Goal: Task Accomplishment & Management: Complete application form

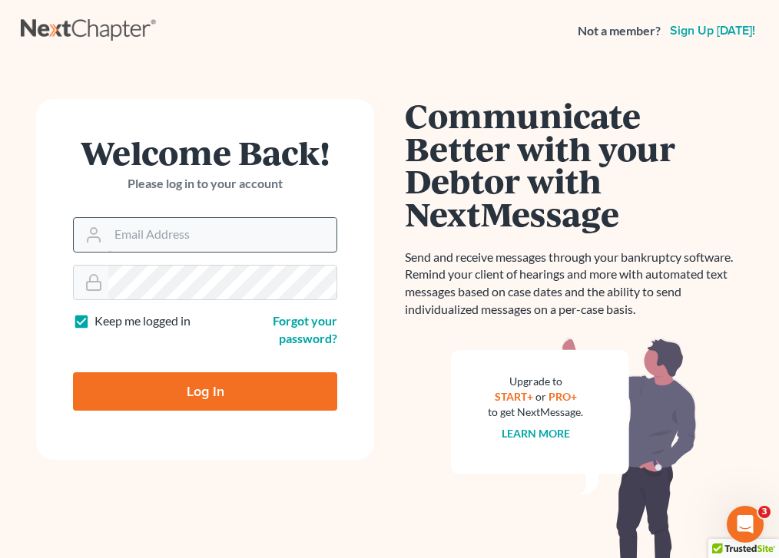
click at [127, 247] on input "Email Address" at bounding box center [222, 235] width 228 height 34
type input "[EMAIL_ADDRESS][DOMAIN_NAME]"
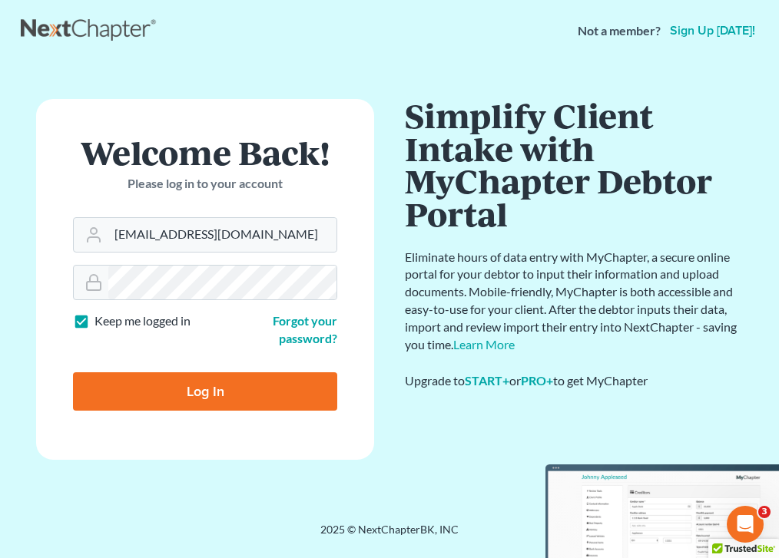
click at [201, 406] on input "Log In" at bounding box center [205, 392] width 264 height 38
type input "Thinking..."
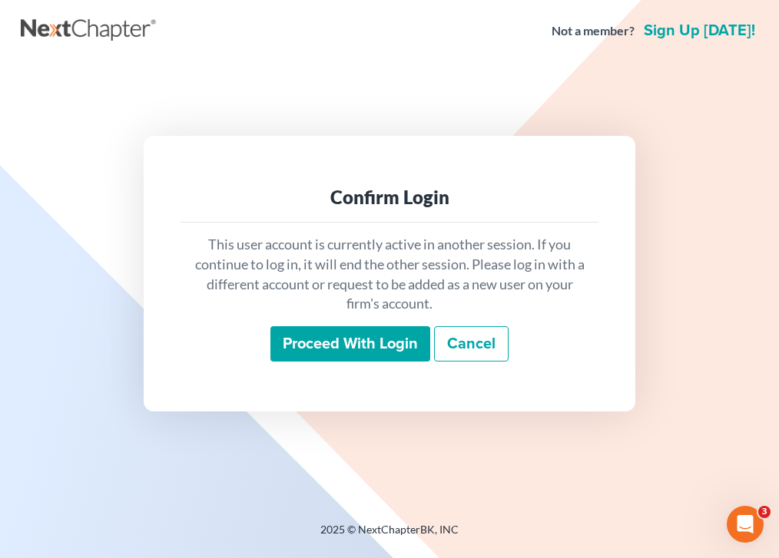
click at [355, 349] on input "Proceed with login" at bounding box center [350, 343] width 160 height 35
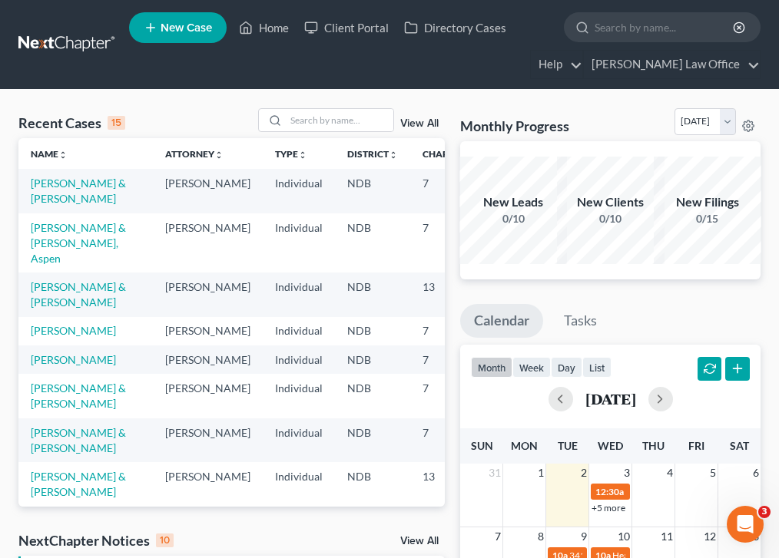
scroll to position [45, 0]
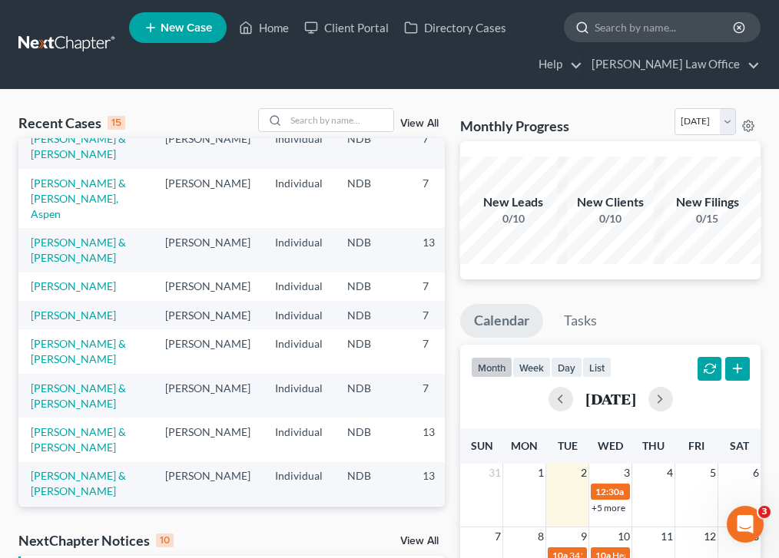
click at [641, 24] on input "search" at bounding box center [665, 27] width 141 height 28
type input "d"
type input "friddle"
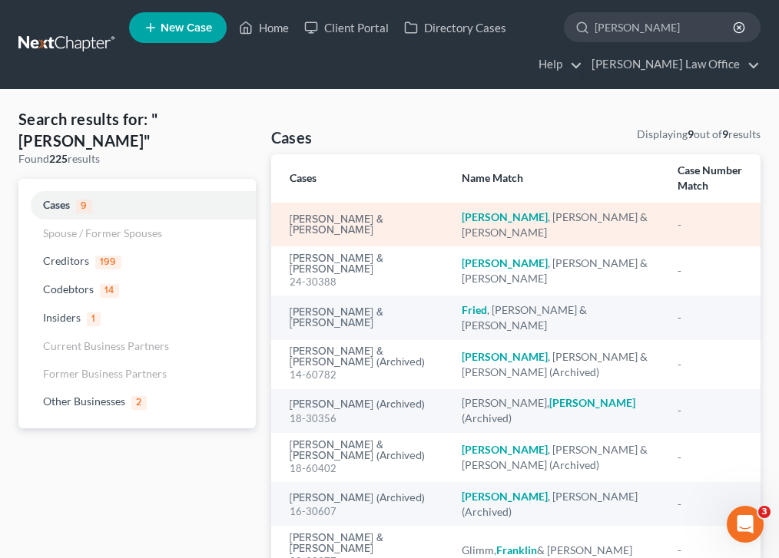
click at [493, 218] on em "Friddle" at bounding box center [505, 216] width 86 height 13
click at [485, 220] on em "Friddle" at bounding box center [505, 216] width 86 height 13
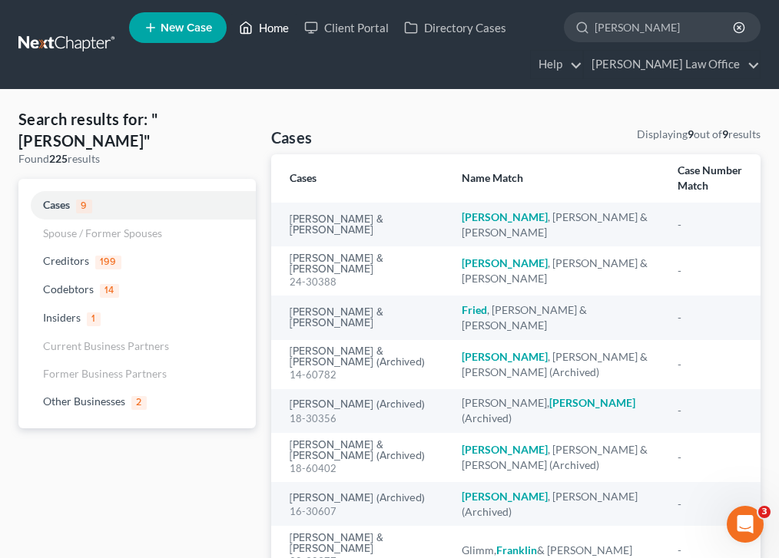
click at [257, 36] on link "Home" at bounding box center [263, 28] width 65 height 28
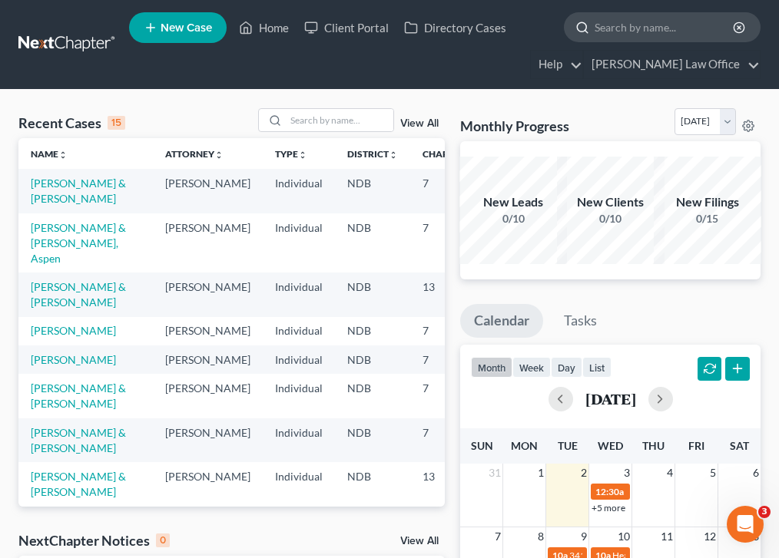
click at [612, 19] on input "search" at bounding box center [665, 27] width 141 height 28
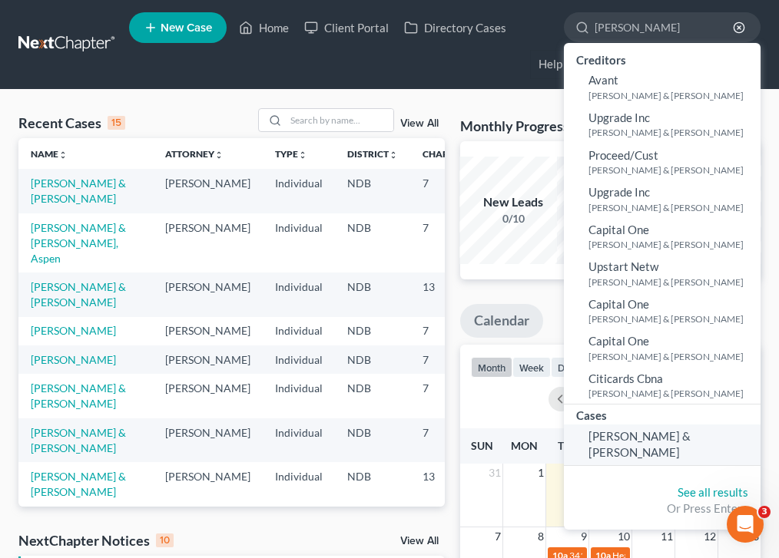
type input "friddle"
click at [642, 437] on span "[PERSON_NAME] & [PERSON_NAME]" at bounding box center [639, 444] width 102 height 30
select select "4"
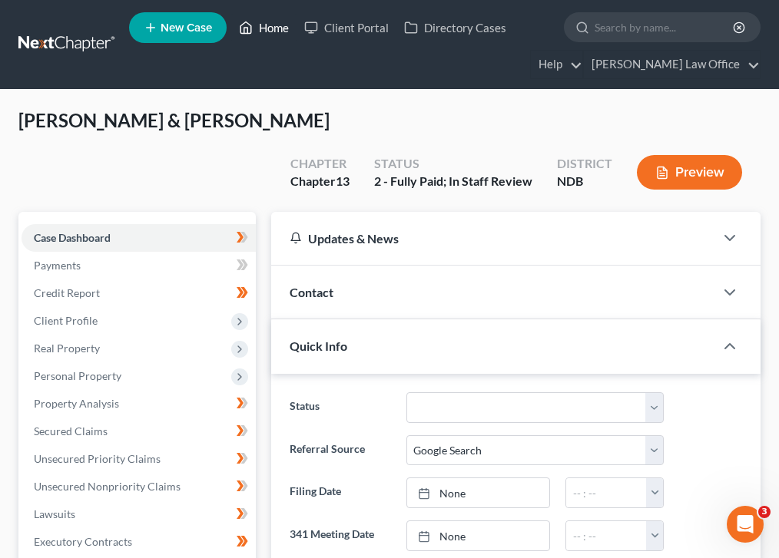
click at [282, 19] on link "Home" at bounding box center [263, 28] width 65 height 28
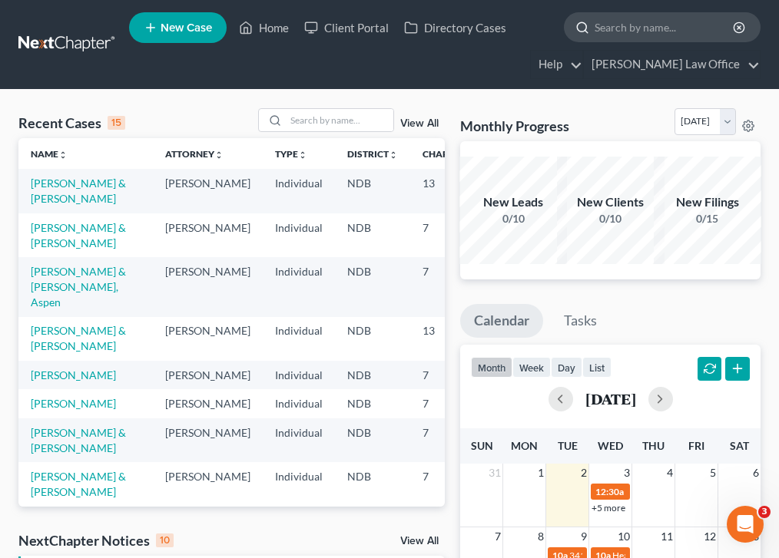
click at [632, 34] on input "search" at bounding box center [665, 27] width 141 height 28
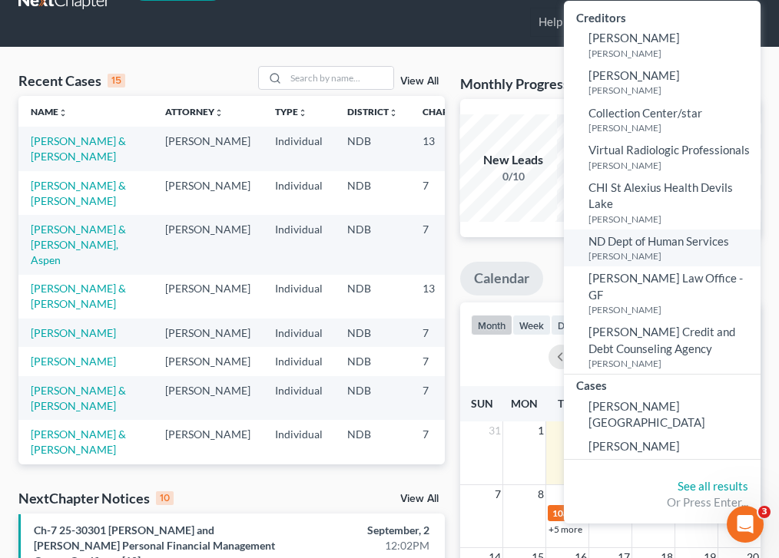
scroll to position [81, 0]
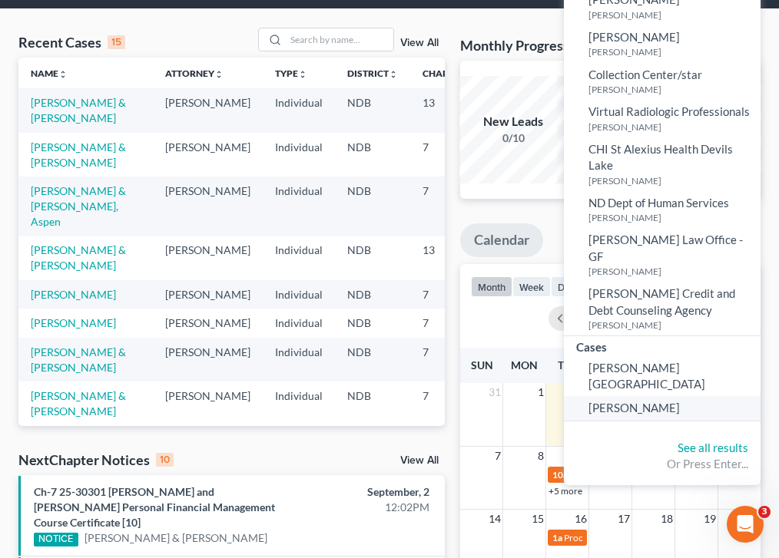
type input "nelson"
click at [631, 401] on span "[PERSON_NAME]" at bounding box center [633, 408] width 91 height 14
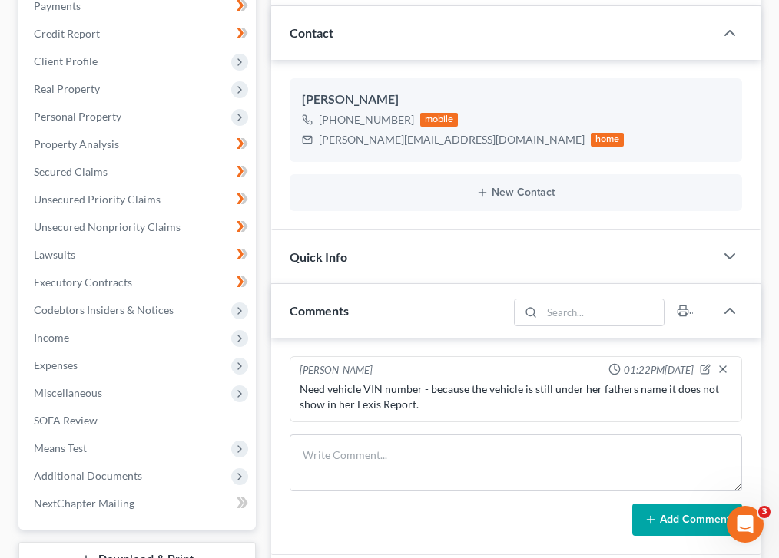
scroll to position [224, 0]
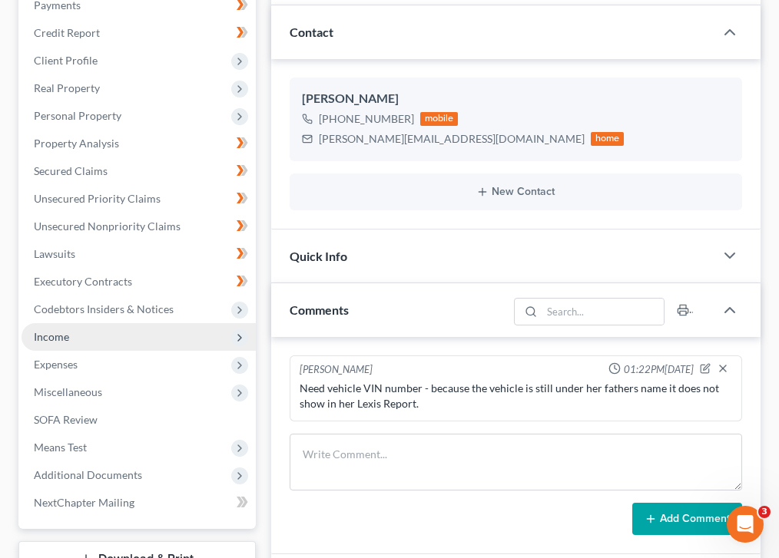
click at [161, 325] on span "Income" at bounding box center [139, 337] width 234 height 28
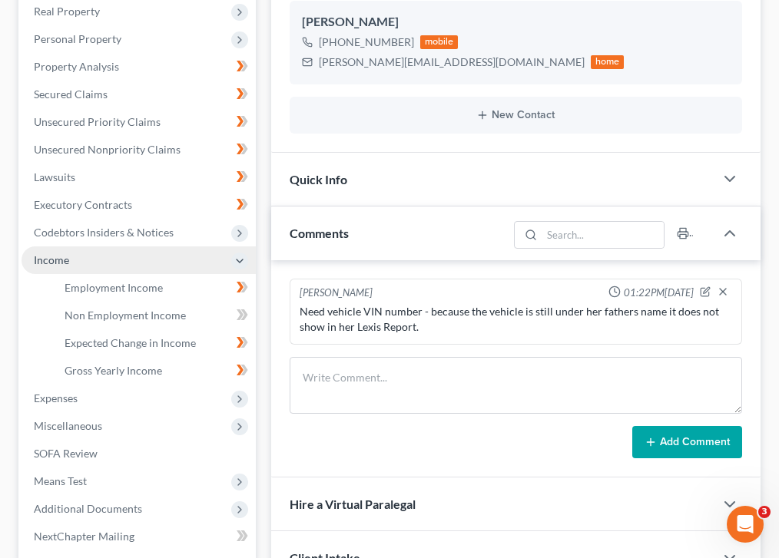
scroll to position [321, 0]
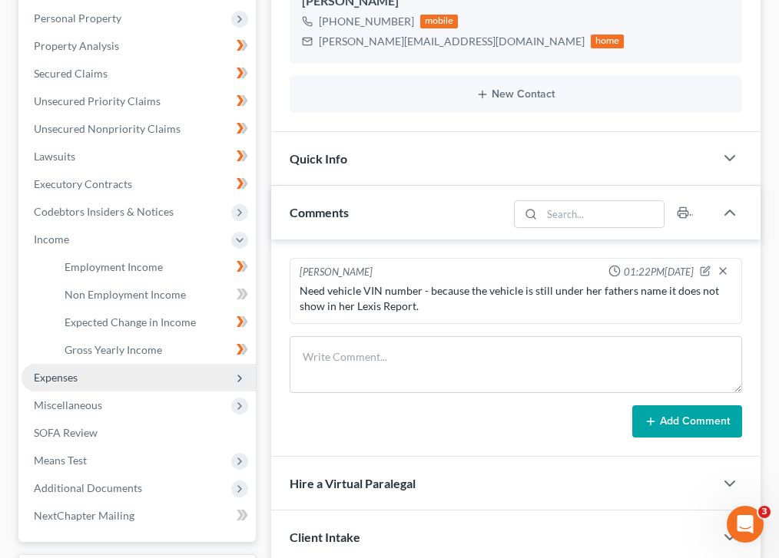
click at [147, 379] on span "Expenses" at bounding box center [139, 378] width 234 height 28
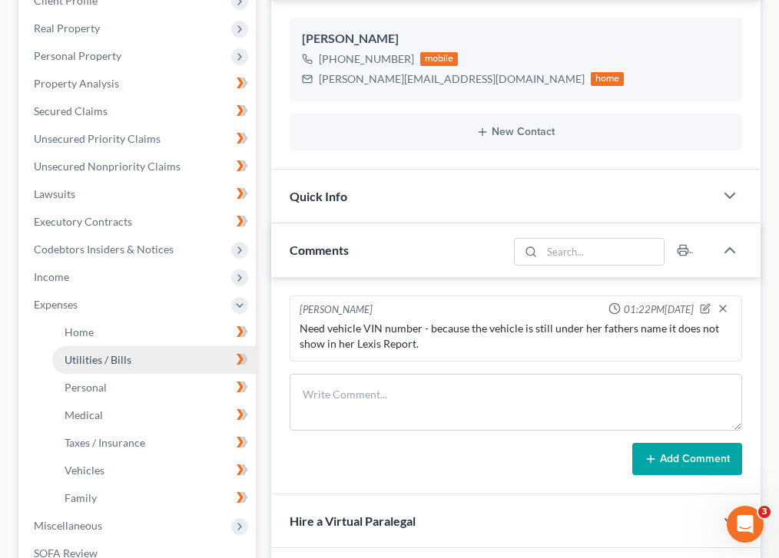
scroll to position [284, 0]
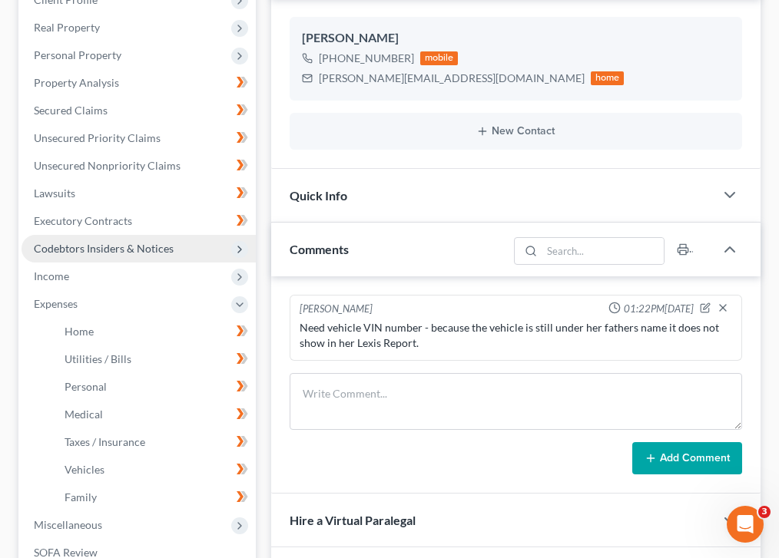
click at [149, 249] on span "Codebtors Insiders & Notices" at bounding box center [104, 248] width 140 height 13
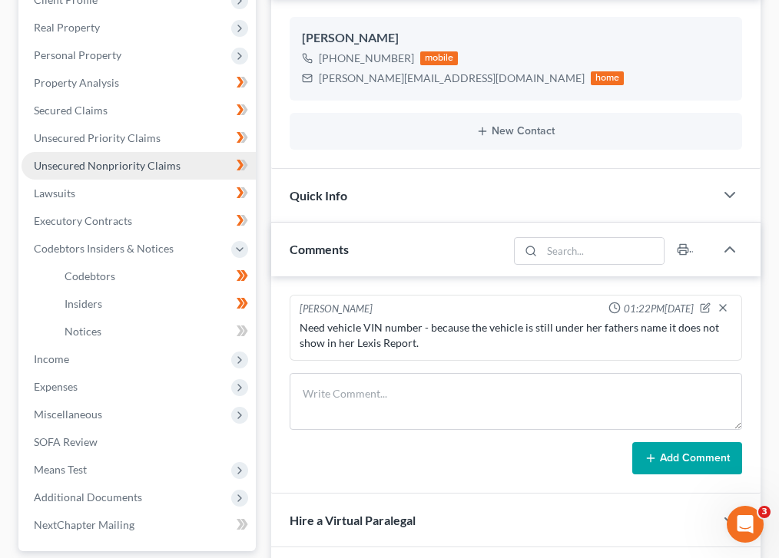
click at [176, 174] on link "Unsecured Nonpriority Claims" at bounding box center [139, 166] width 234 height 28
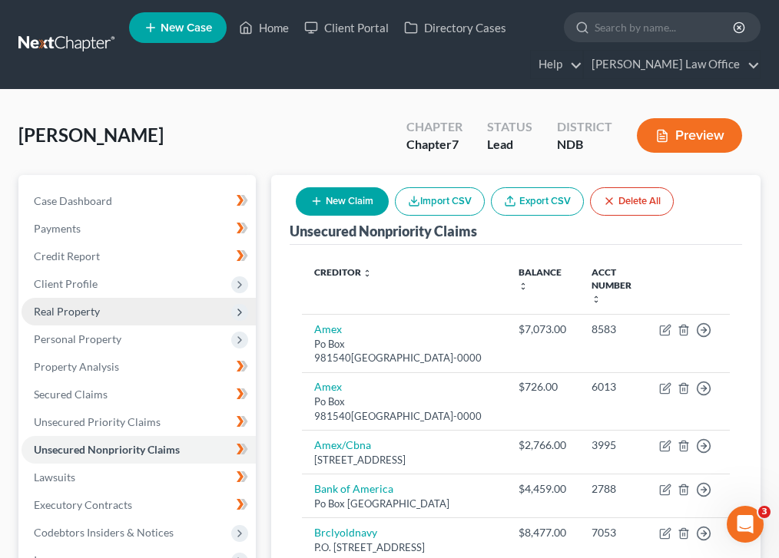
click at [202, 321] on span "Real Property" at bounding box center [139, 312] width 234 height 28
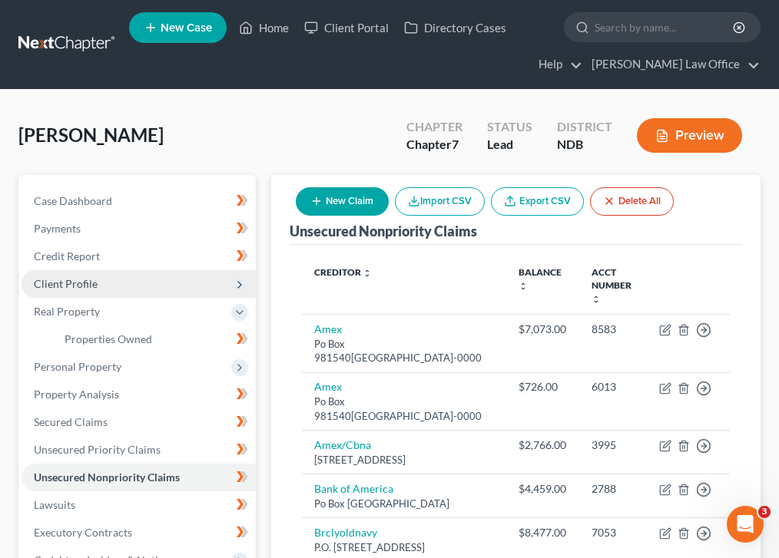
click at [178, 275] on span "Client Profile" at bounding box center [139, 284] width 234 height 28
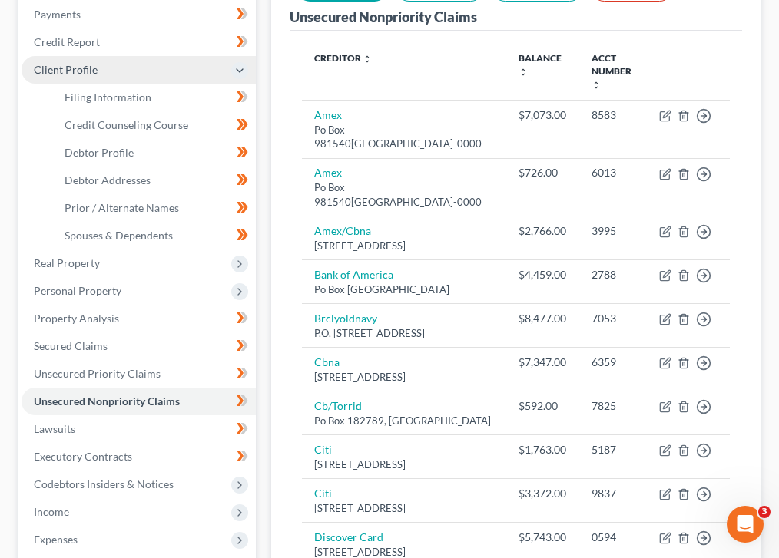
scroll to position [221, 0]
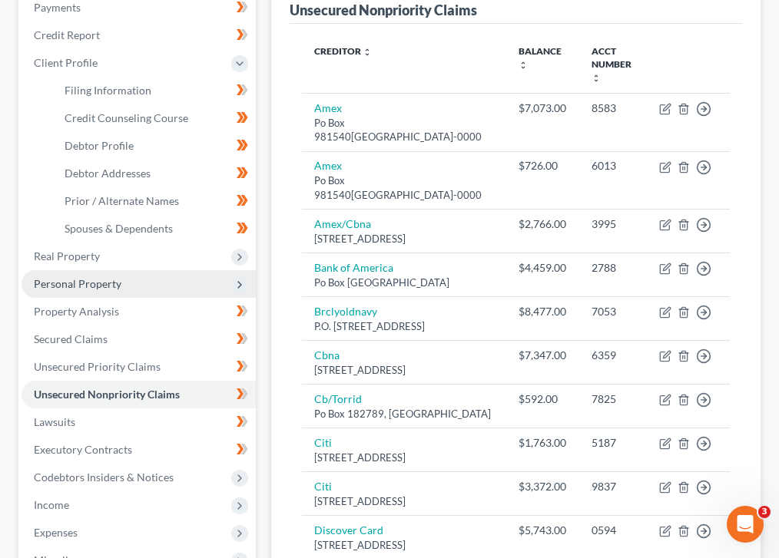
click at [179, 283] on span "Personal Property" at bounding box center [139, 284] width 234 height 28
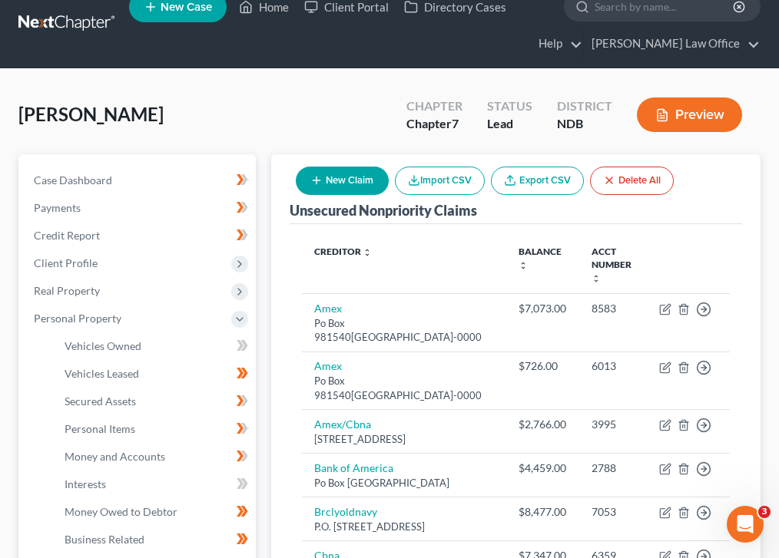
scroll to position [0, 0]
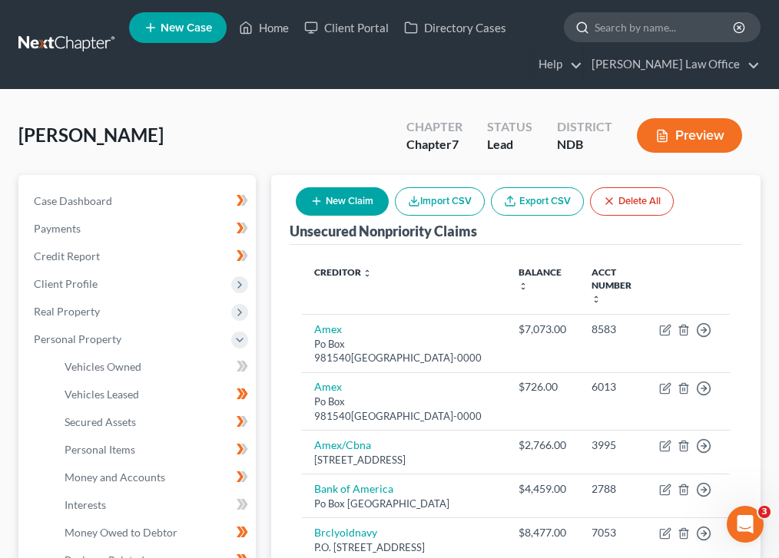
click at [622, 19] on input "search" at bounding box center [665, 27] width 141 height 28
type input "corey"
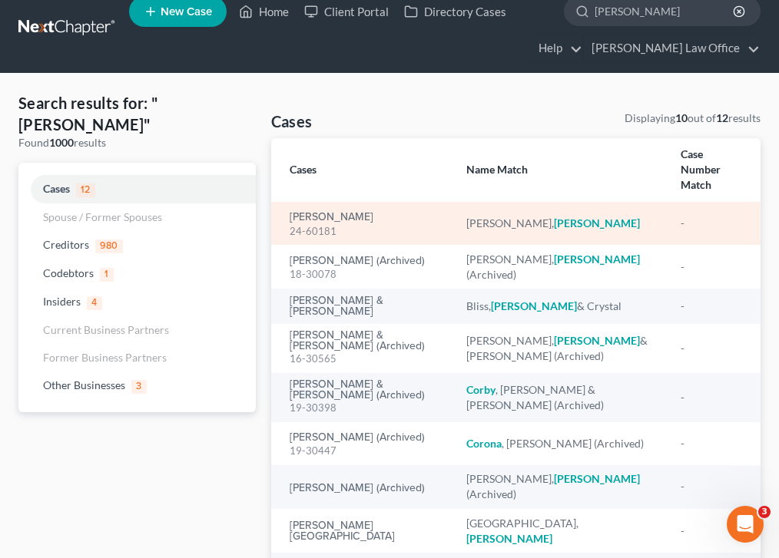
scroll to position [28, 0]
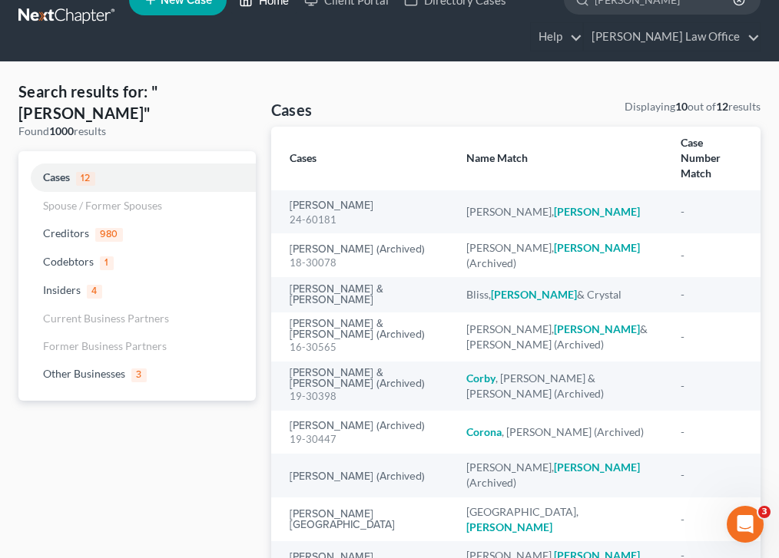
click at [283, 9] on link "Home" at bounding box center [263, 0] width 65 height 28
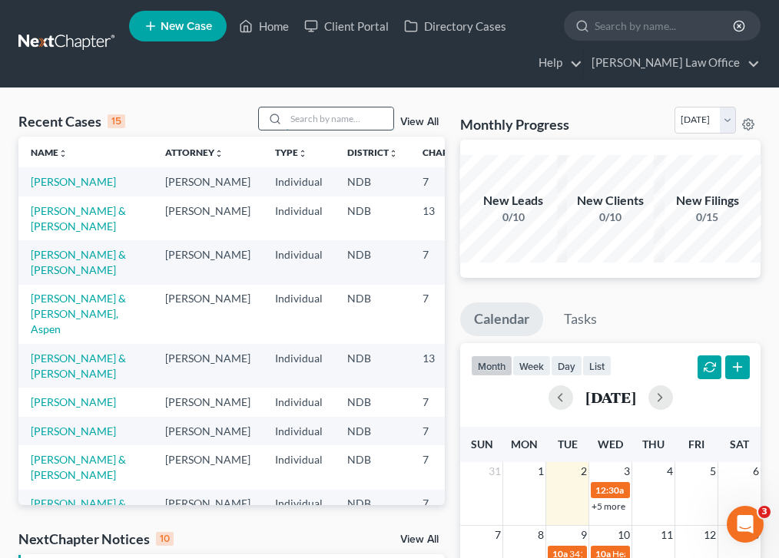
click at [320, 125] on input "search" at bounding box center [340, 119] width 108 height 22
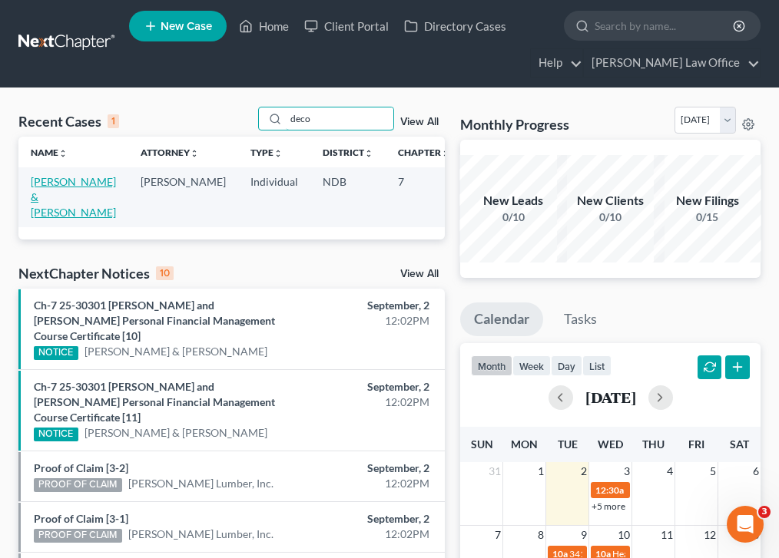
type input "deco"
click at [55, 184] on link "[PERSON_NAME] & [PERSON_NAME]" at bounding box center [73, 197] width 85 height 44
select select "0"
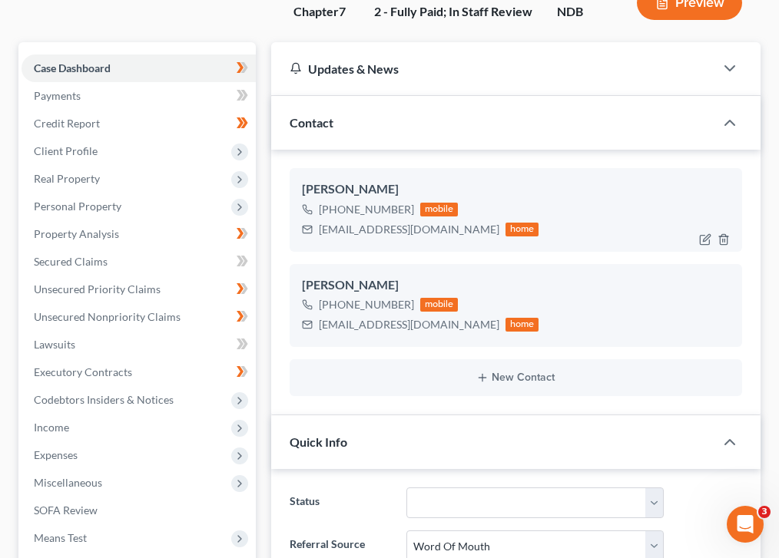
scroll to position [174, 0]
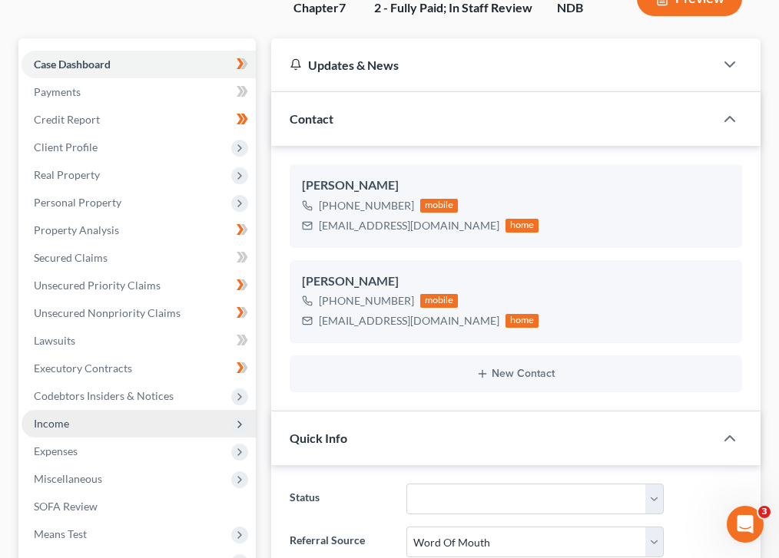
click at [173, 410] on span "Income" at bounding box center [139, 424] width 234 height 28
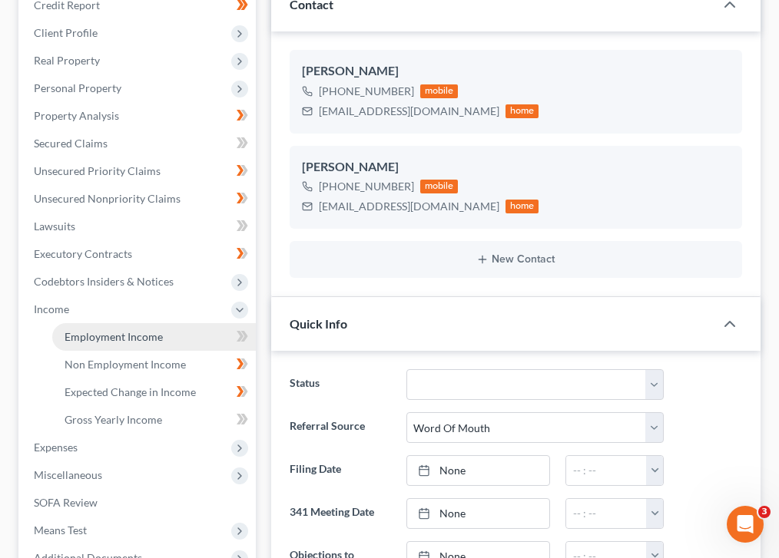
click at [171, 323] on link "Employment Income" at bounding box center [154, 337] width 204 height 28
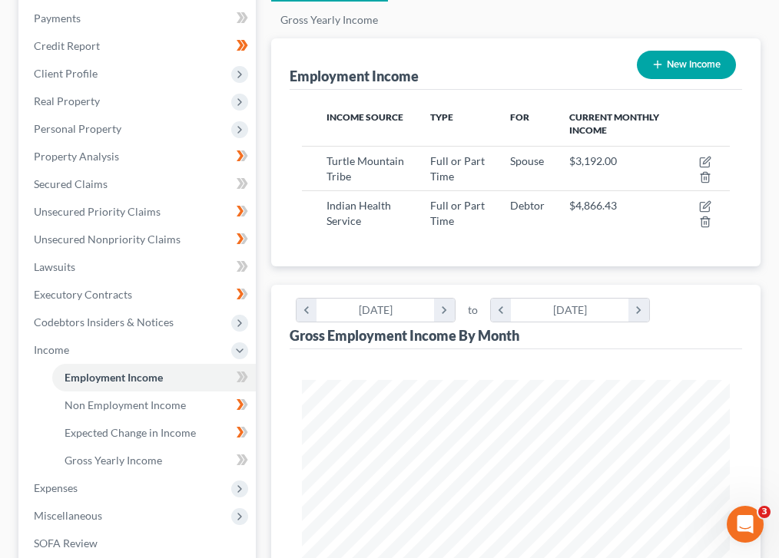
scroll to position [239, 0]
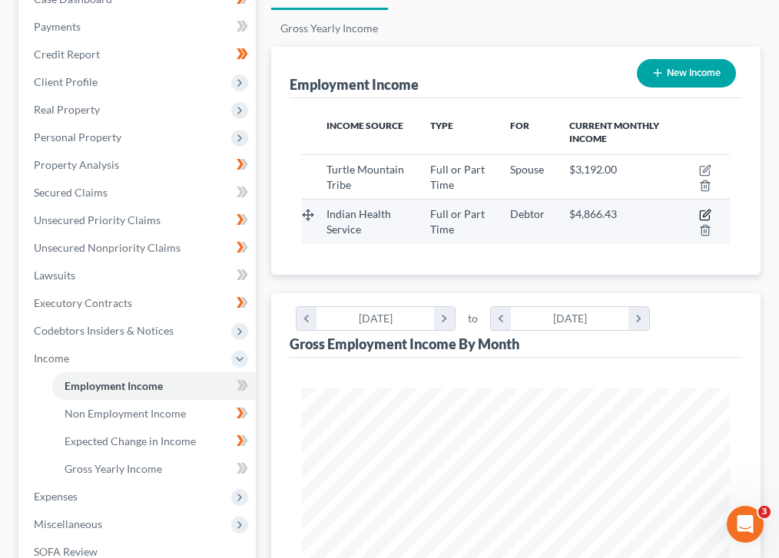
click at [705, 209] on icon "button" at bounding box center [705, 215] width 12 height 12
select select "0"
select select "29"
select select "0"
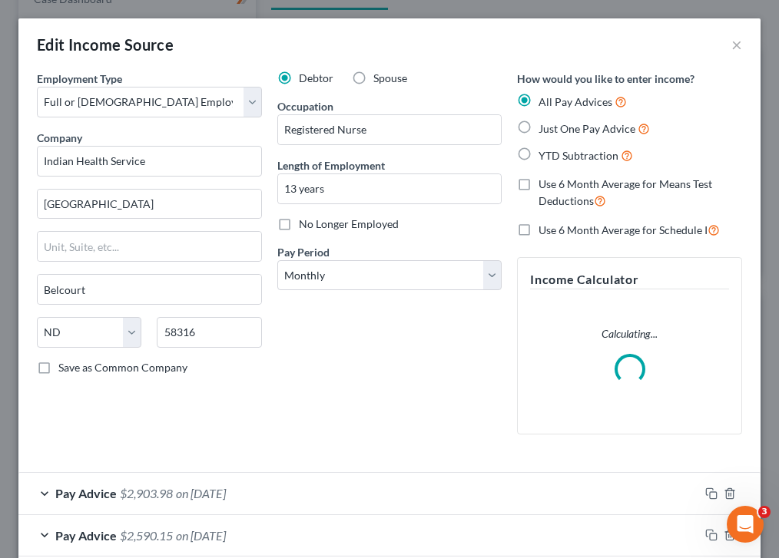
scroll to position [82, 0]
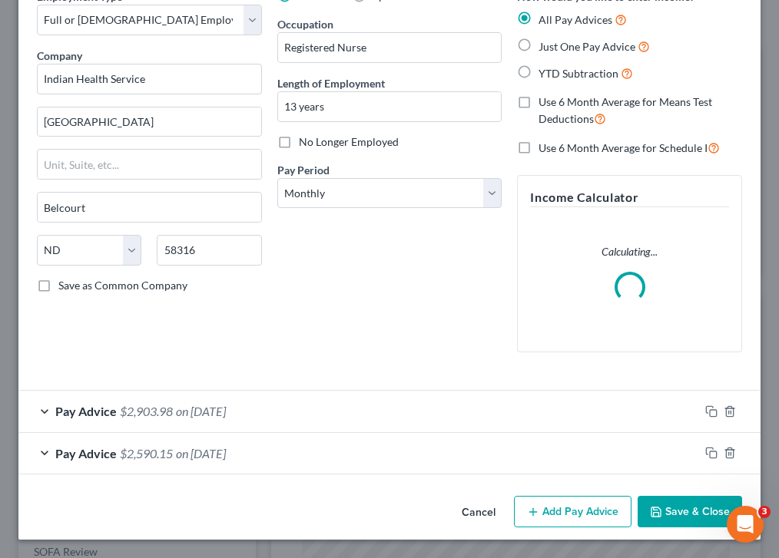
click at [729, 413] on div "Pay Advice $2,903.98 on 01/25/2025" at bounding box center [389, 411] width 742 height 42
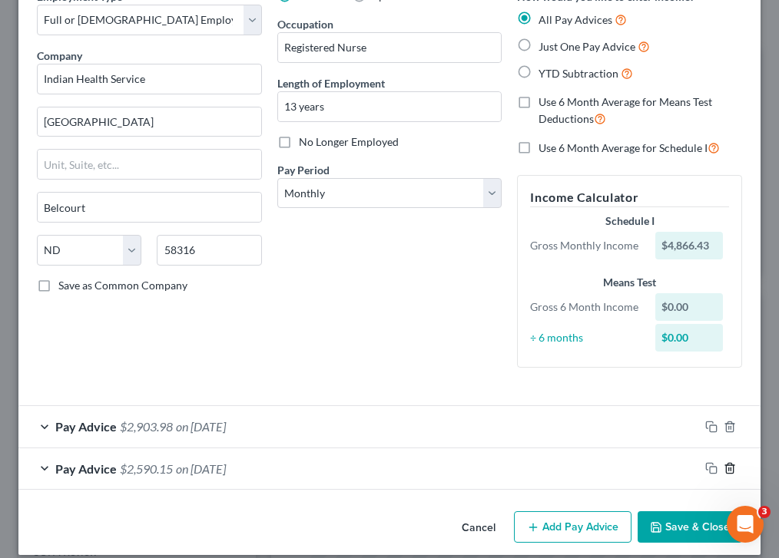
click at [730, 465] on icon "button" at bounding box center [730, 468] width 12 height 12
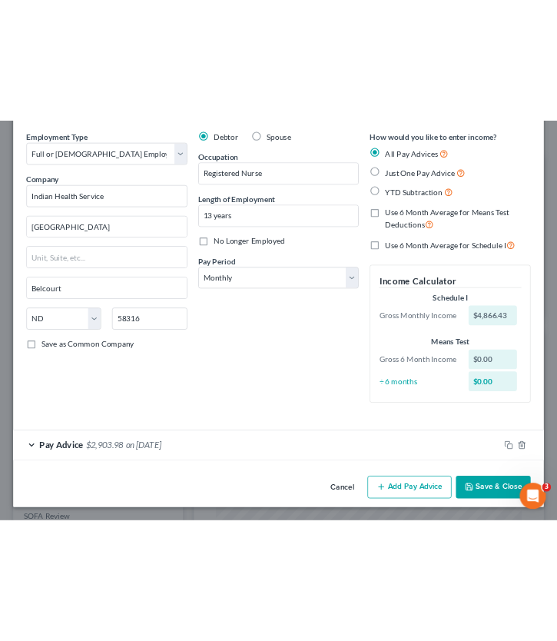
scroll to position [56, 0]
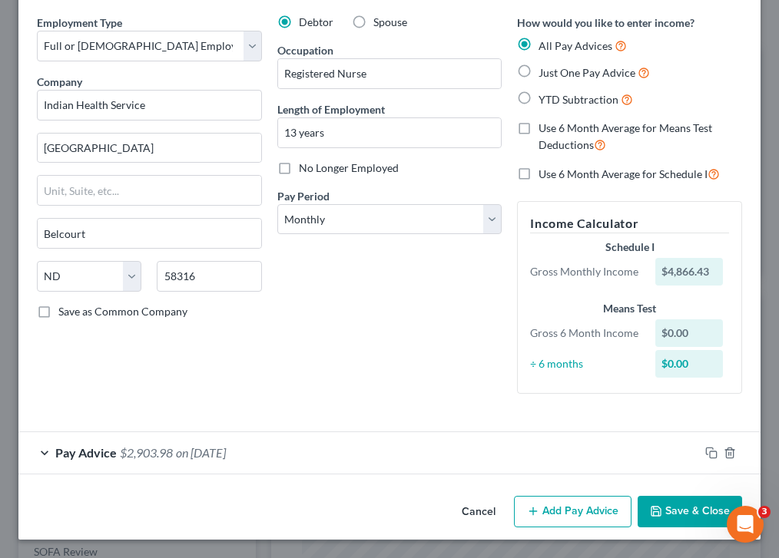
click at [570, 525] on button "Add Pay Advice" at bounding box center [573, 512] width 118 height 32
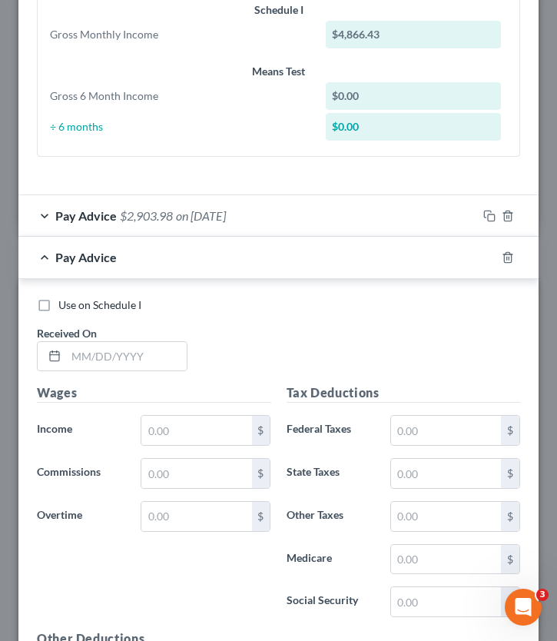
scroll to position [601, 0]
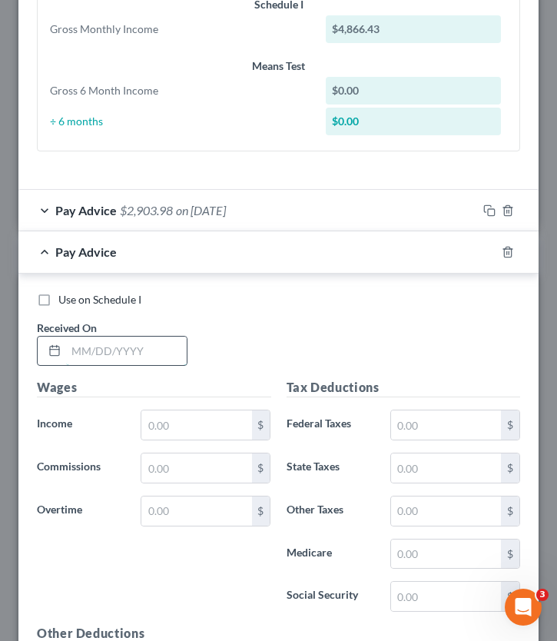
click at [129, 351] on input "text" at bounding box center [126, 350] width 121 height 29
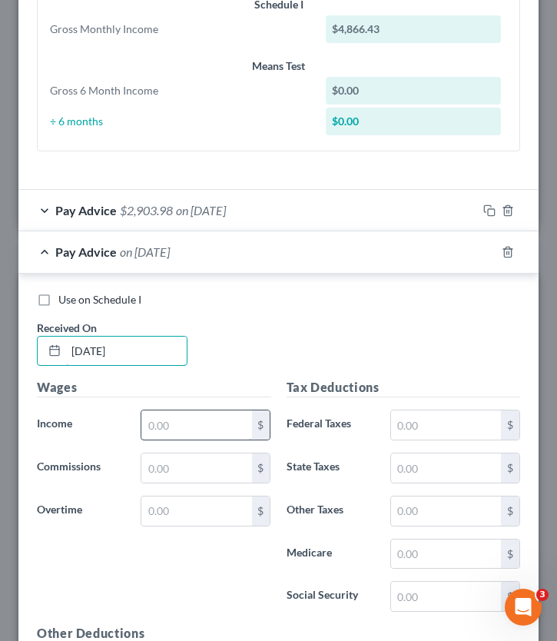
type input "03/14/2025"
click at [174, 430] on input "text" at bounding box center [196, 424] width 110 height 29
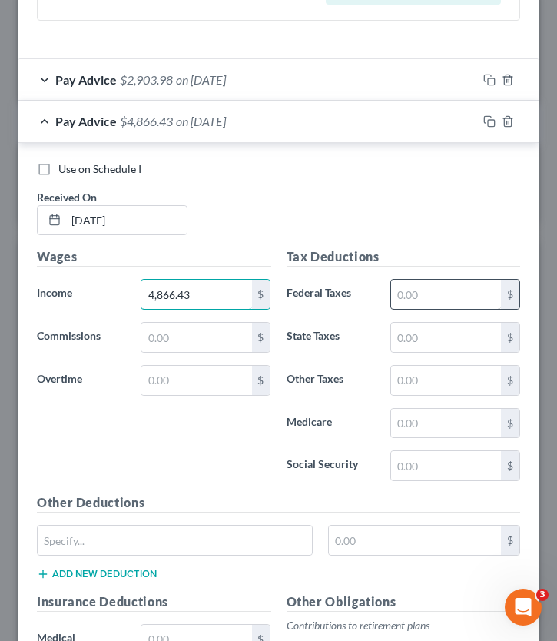
type input "4,866.43"
click at [434, 301] on input "text" at bounding box center [446, 294] width 110 height 29
click at [142, 72] on span "$2,903.98" at bounding box center [146, 79] width 53 height 15
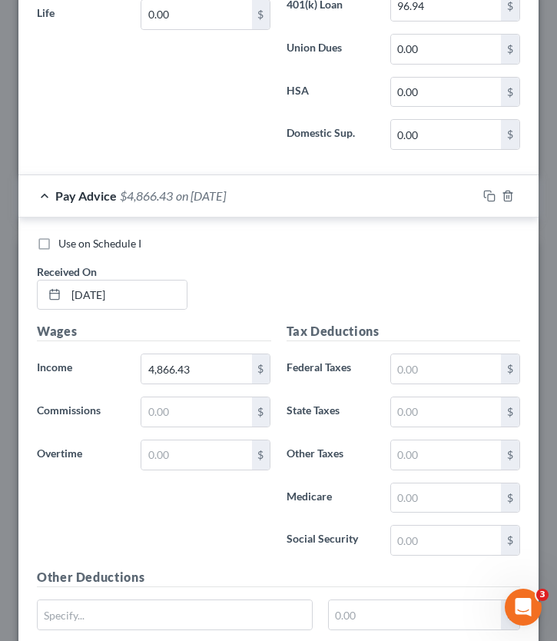
scroll to position [1485, 0]
click at [417, 359] on input "text" at bounding box center [446, 369] width 110 height 29
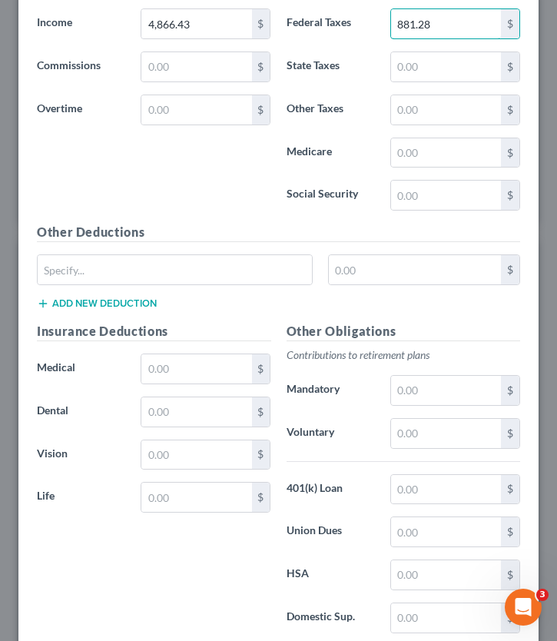
scroll to position [1851, 0]
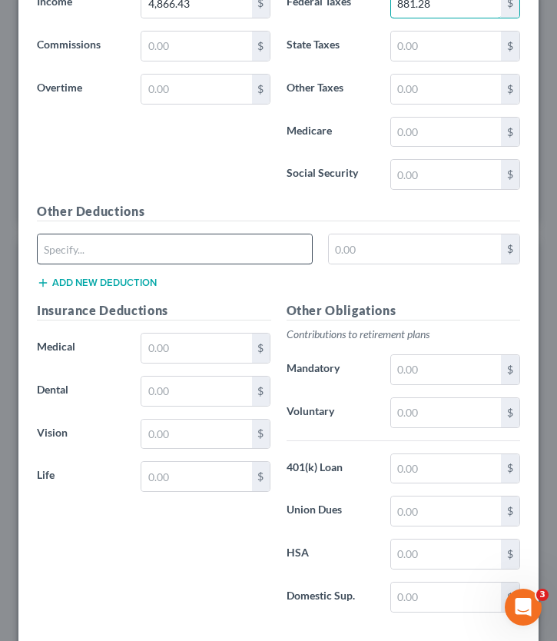
type input "881.28"
click at [90, 255] on input "text" at bounding box center [175, 248] width 274 height 29
type input "Allotment, SV"
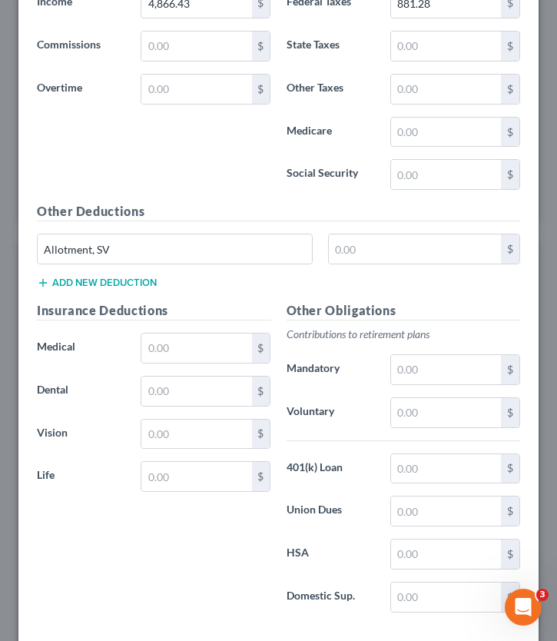
click at [95, 280] on button "Add new deduction" at bounding box center [97, 283] width 120 height 12
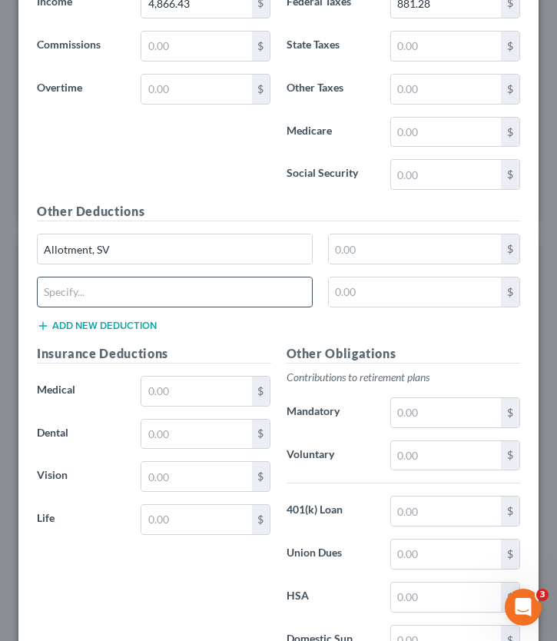
click at [103, 286] on input "text" at bounding box center [175, 291] width 274 height 29
type input "TSP Loans"
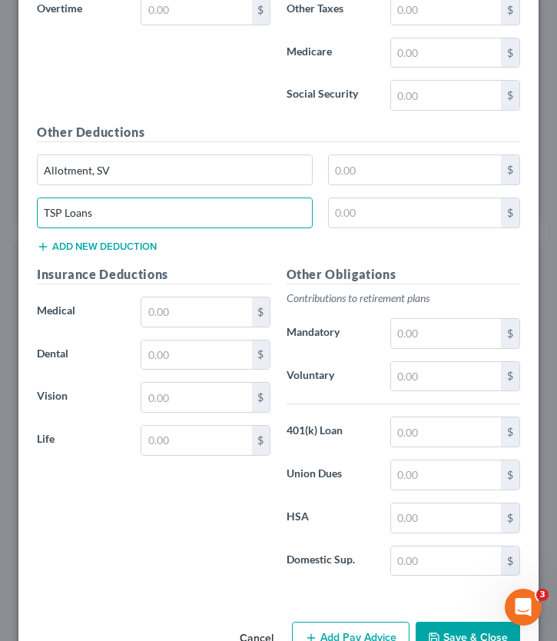
scroll to position [1943, 0]
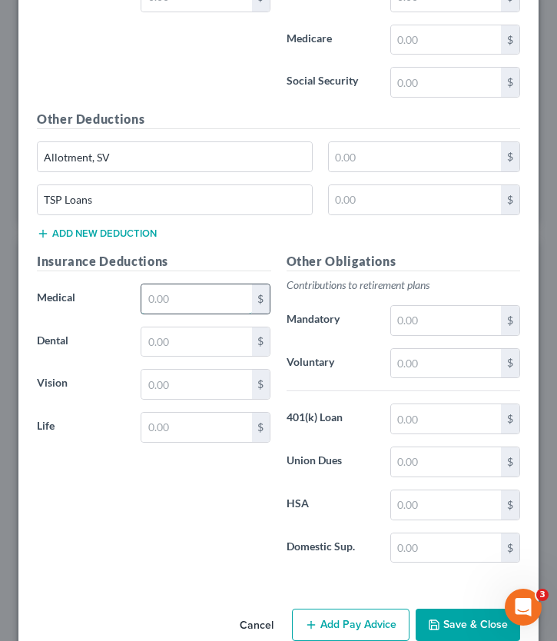
click at [176, 297] on input "text" at bounding box center [196, 298] width 110 height 29
click at [440, 75] on input "text" at bounding box center [446, 82] width 110 height 29
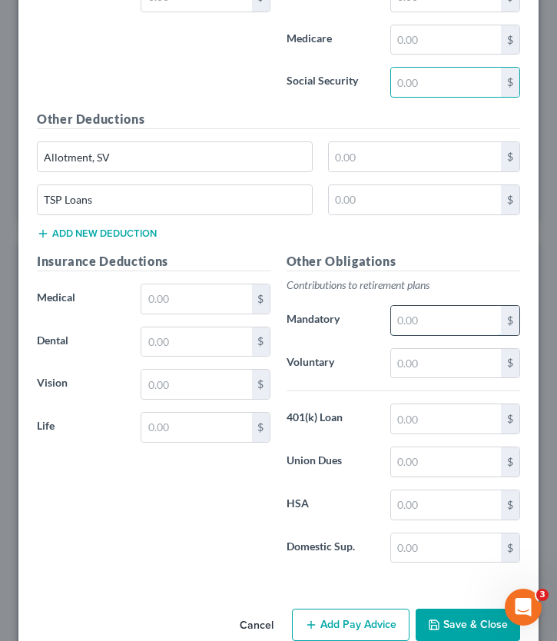
click at [439, 327] on input "text" at bounding box center [446, 320] width 110 height 29
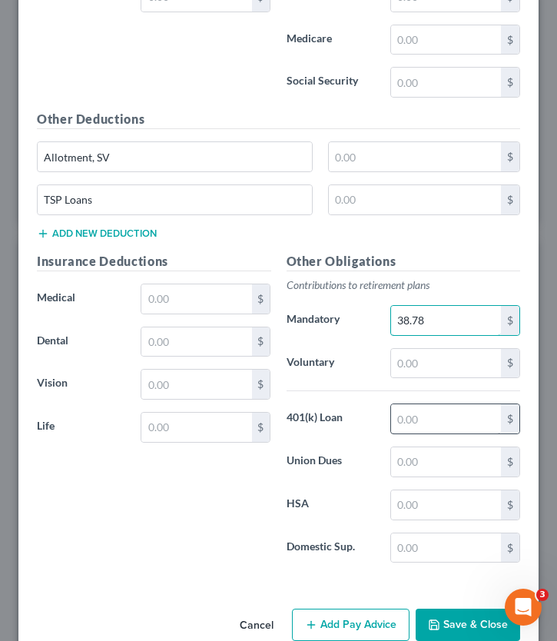
type input "38.78"
click at [451, 415] on input "text" at bounding box center [446, 418] width 110 height 29
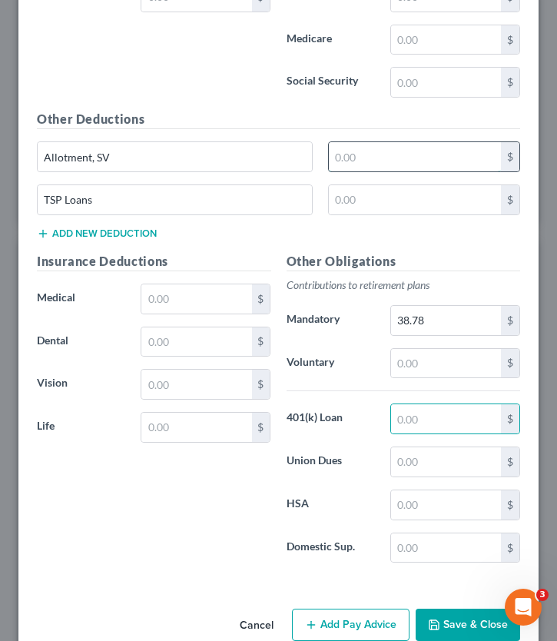
click at [388, 154] on input "text" at bounding box center [415, 156] width 172 height 29
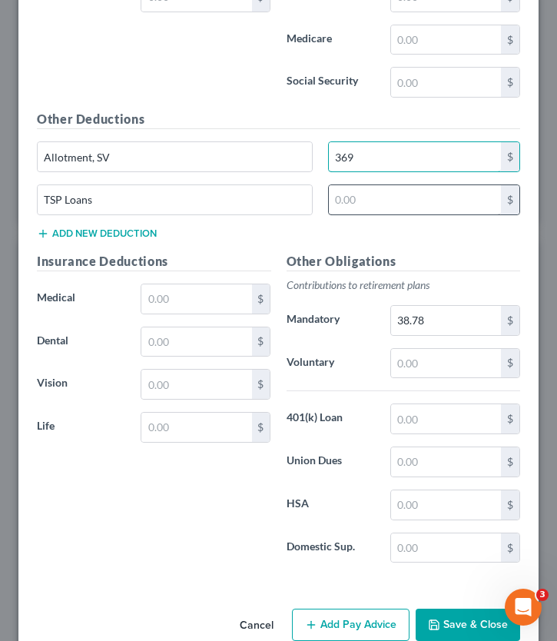
type input "369"
click at [418, 197] on input "text" at bounding box center [415, 199] width 172 height 29
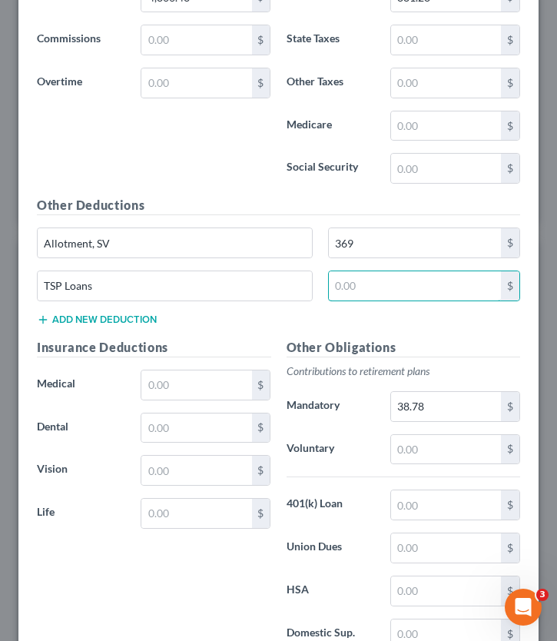
scroll to position [1946, 0]
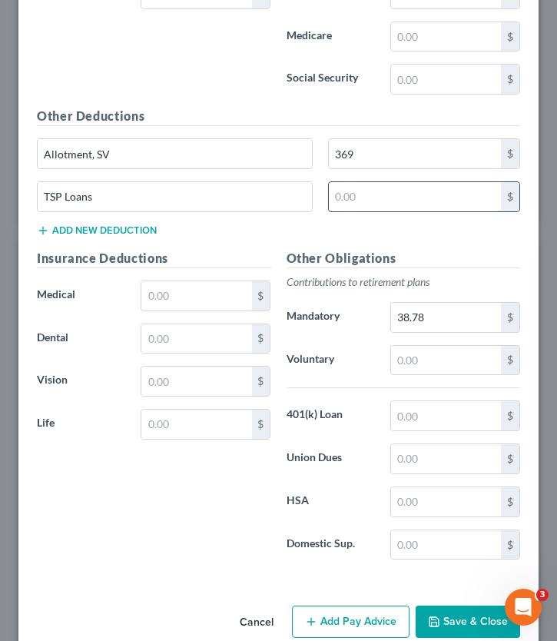
click at [351, 205] on input "text" at bounding box center [415, 196] width 172 height 29
type input "231.81"
click at [180, 305] on input "text" at bounding box center [196, 295] width 110 height 29
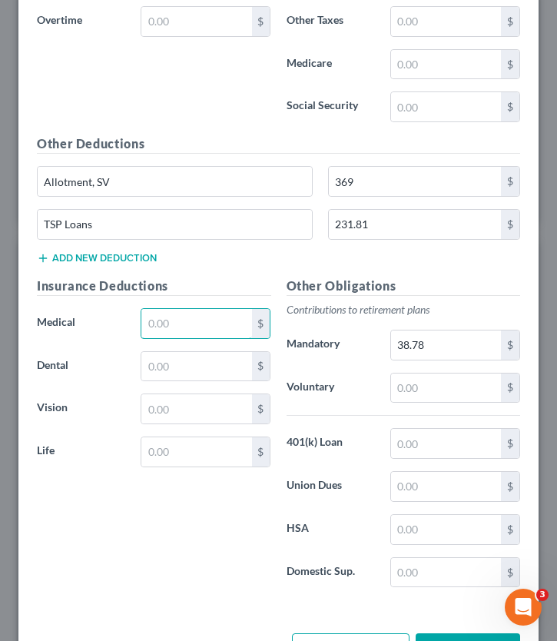
scroll to position [1919, 0]
click at [160, 455] on input "text" at bounding box center [196, 451] width 110 height 29
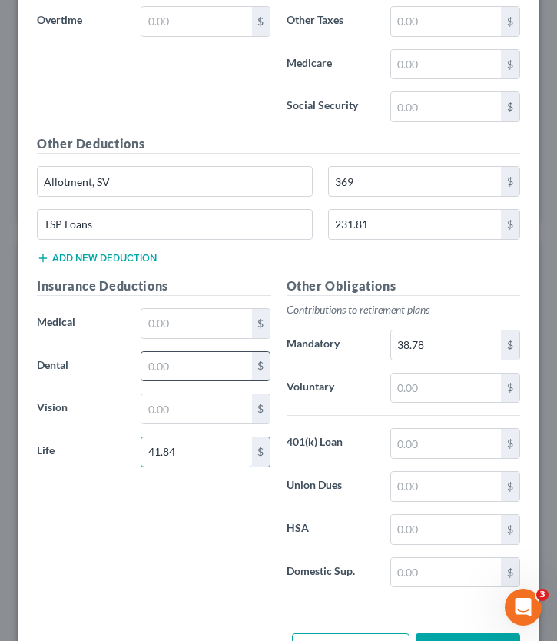
type input "41.84"
click at [184, 378] on input "text" at bounding box center [196, 366] width 110 height 29
type input "52.83"
click at [180, 316] on input "text" at bounding box center [196, 323] width 110 height 29
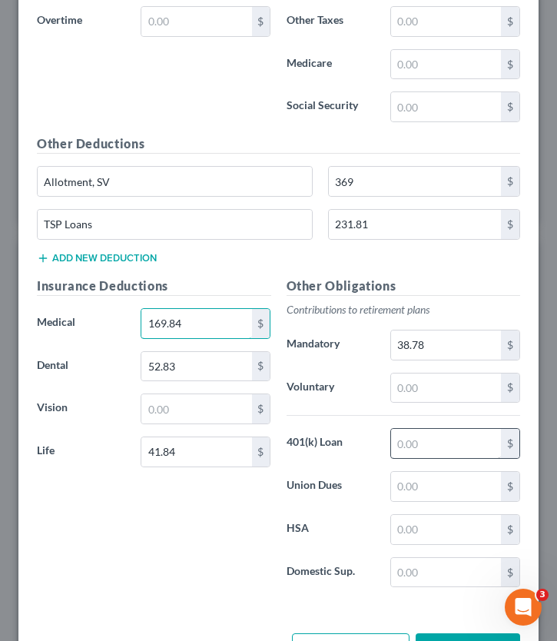
type input "169.84"
click at [422, 439] on input "text" at bounding box center [446, 443] width 110 height 29
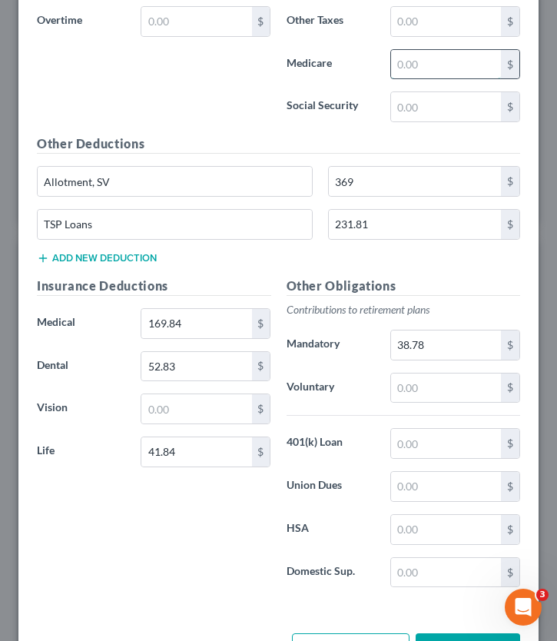
click at [469, 66] on input "text" at bounding box center [446, 64] width 110 height 29
type input "67.05"
click at [429, 110] on input "text" at bounding box center [446, 106] width 110 height 29
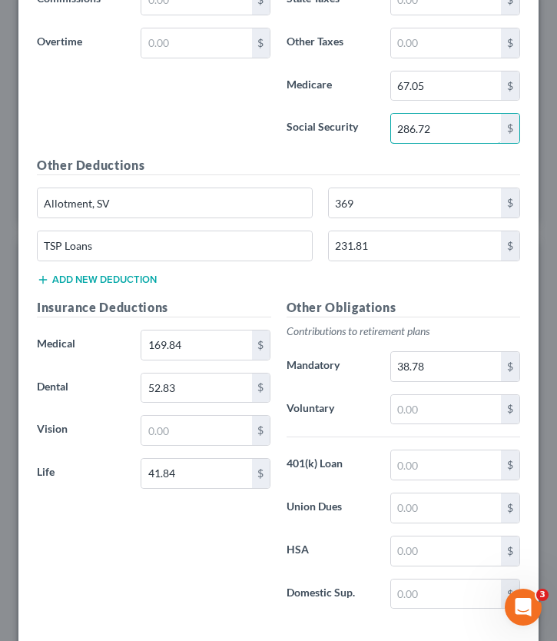
scroll to position [1908, 0]
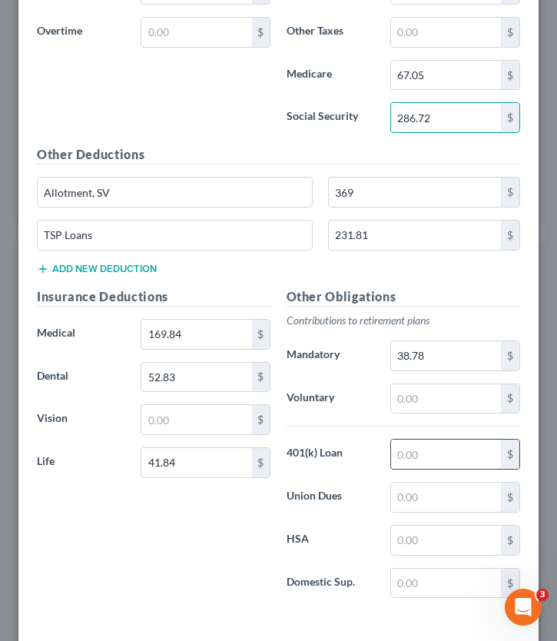
type input "286.72"
click at [412, 459] on input "text" at bounding box center [446, 453] width 110 height 29
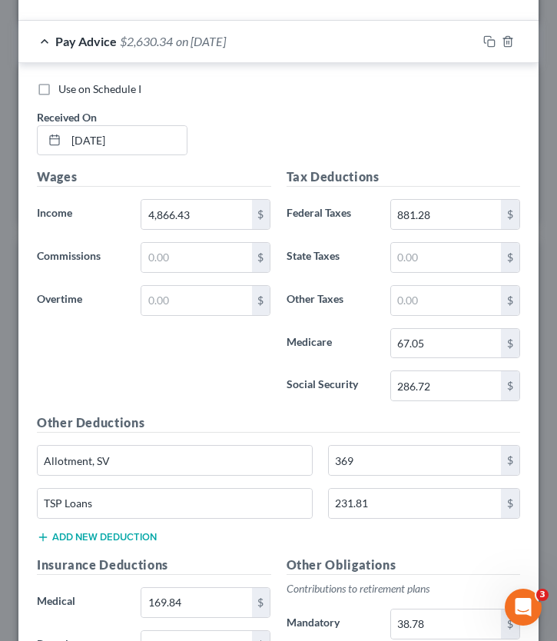
scroll to position [1642, 0]
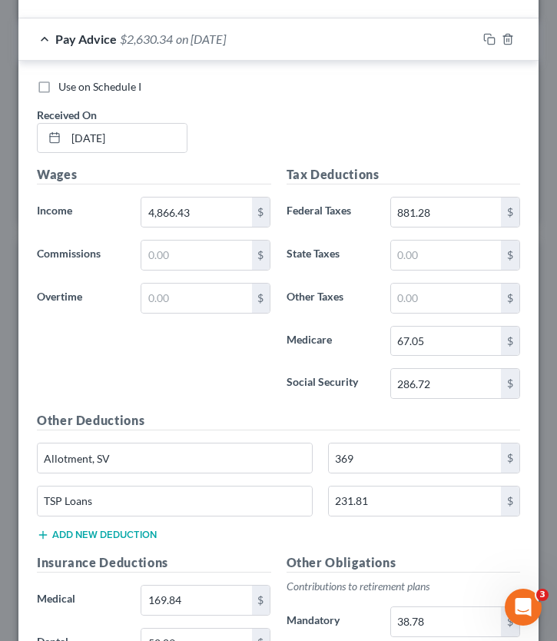
type input "96.94"
click at [42, 34] on div "Pay Advice $2,630.34 on 03/14/2025" at bounding box center [247, 38] width 459 height 41
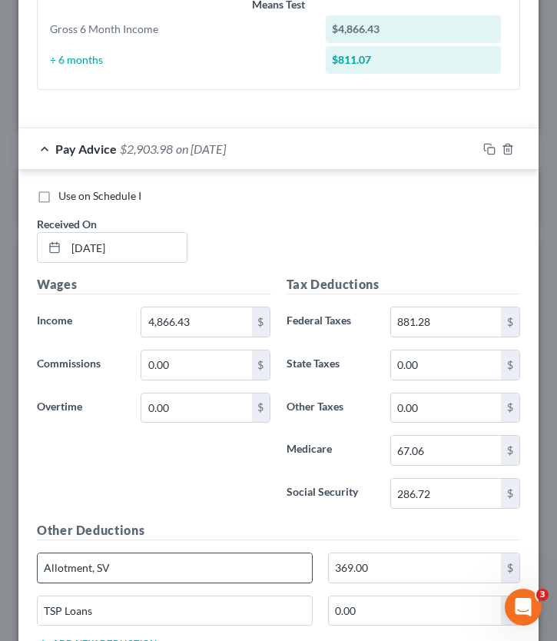
scroll to position [643, 0]
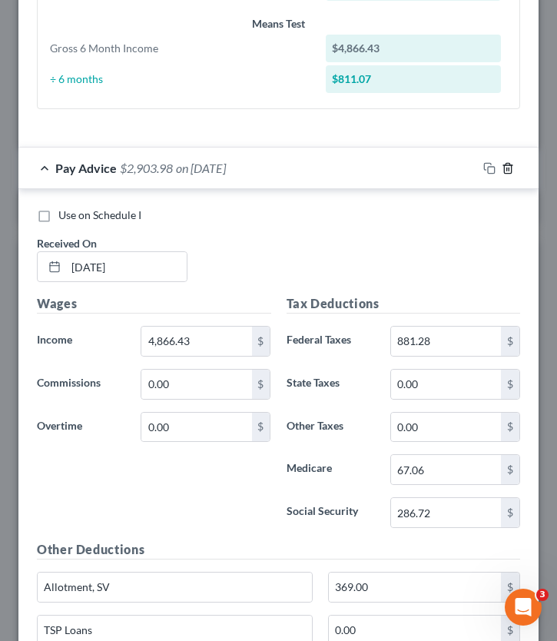
click at [513, 167] on icon "button" at bounding box center [508, 168] width 12 height 12
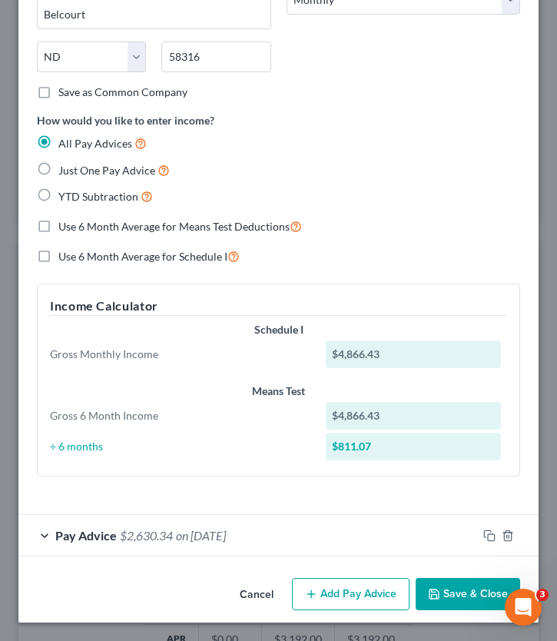
scroll to position [276, 0]
click at [354, 558] on button "Add Pay Advice" at bounding box center [351, 594] width 118 height 32
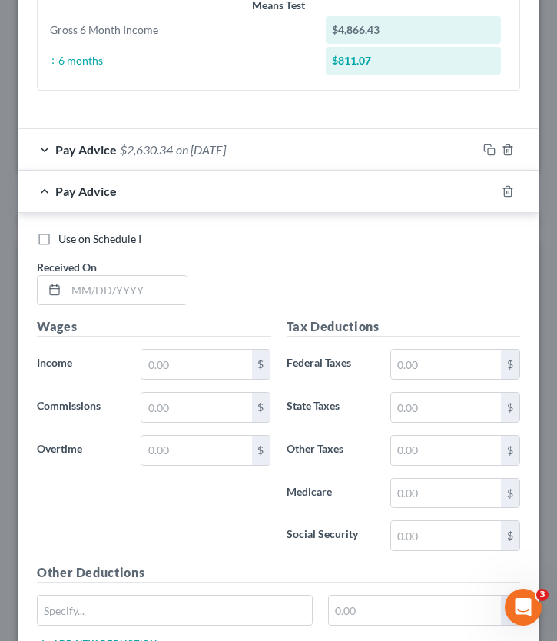
scroll to position [680, 0]
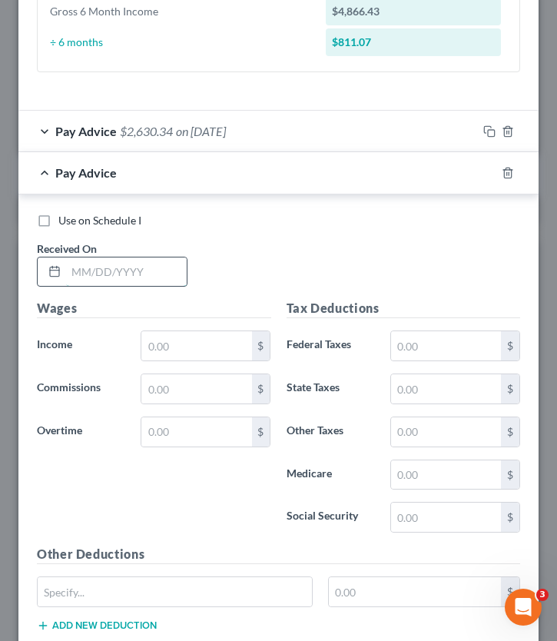
click at [116, 261] on input "text" at bounding box center [126, 271] width 121 height 29
type input "03/28/2025"
click at [194, 348] on input "text" at bounding box center [196, 345] width 110 height 29
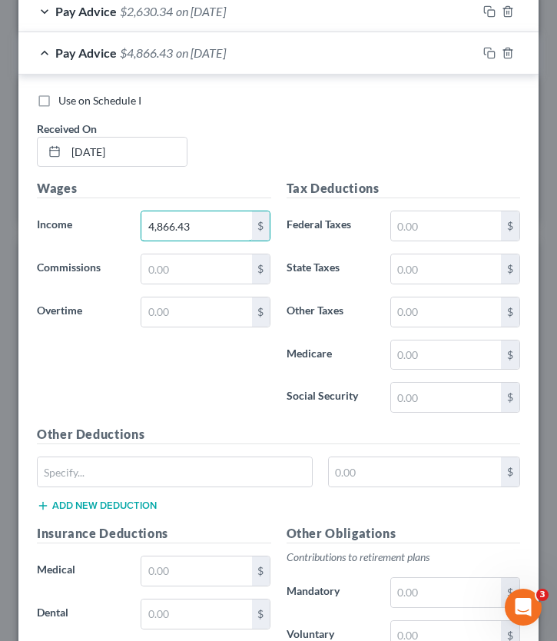
scroll to position [797, 0]
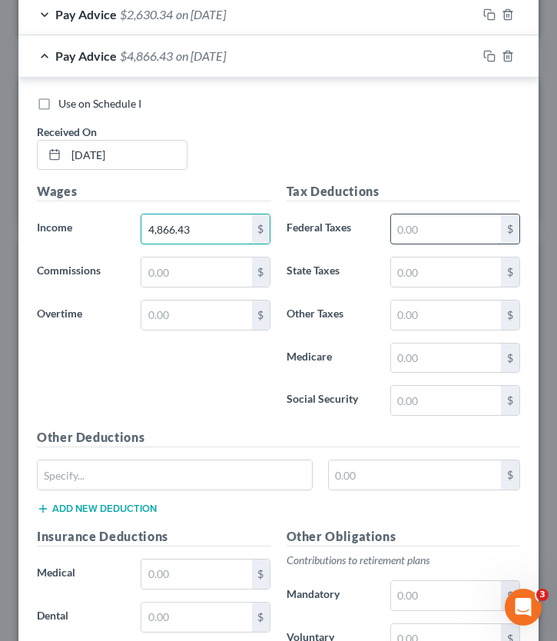
type input "4,866.43"
click at [424, 235] on input "text" at bounding box center [446, 228] width 110 height 29
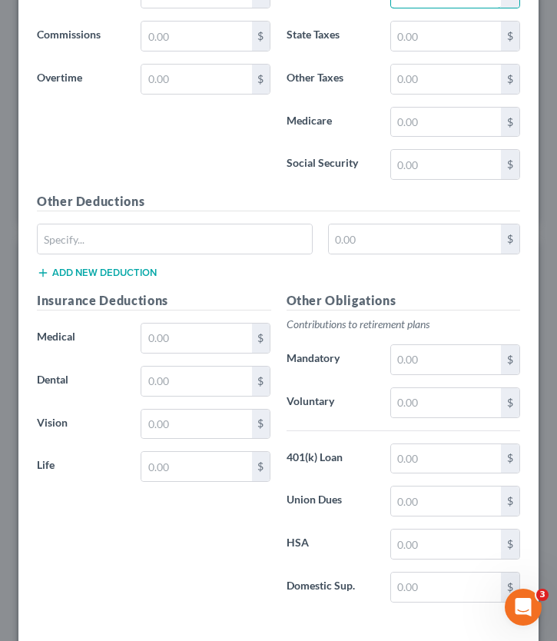
scroll to position [1032, 0]
click at [114, 244] on input "text" at bounding box center [175, 239] width 274 height 29
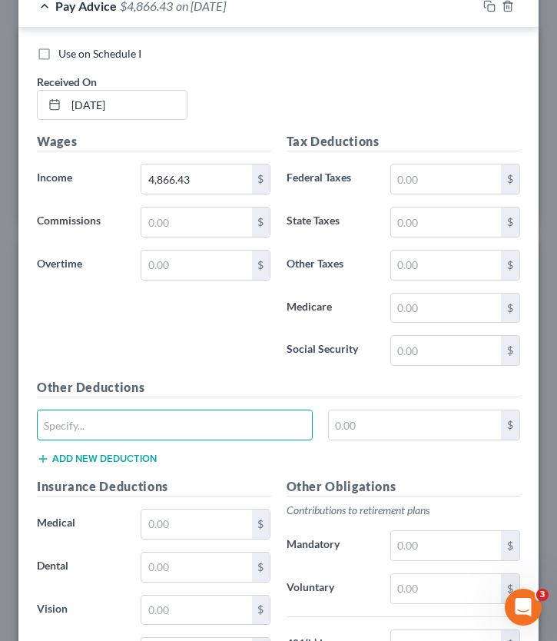
scroll to position [848, 0]
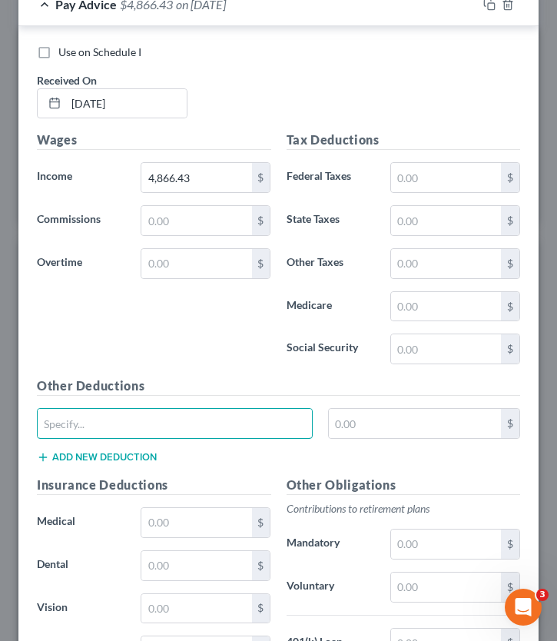
type input "Allotment, SV"
click at [100, 454] on button "Add new deduction" at bounding box center [97, 457] width 120 height 12
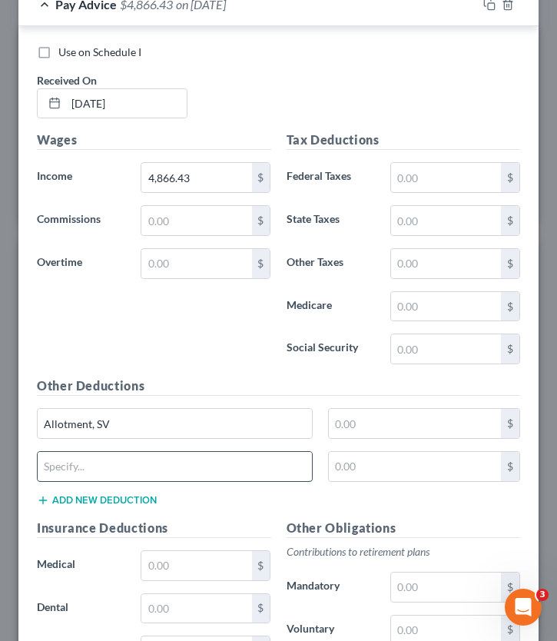
click at [85, 465] on input "text" at bounding box center [175, 466] width 274 height 29
type input "TSP Loans"
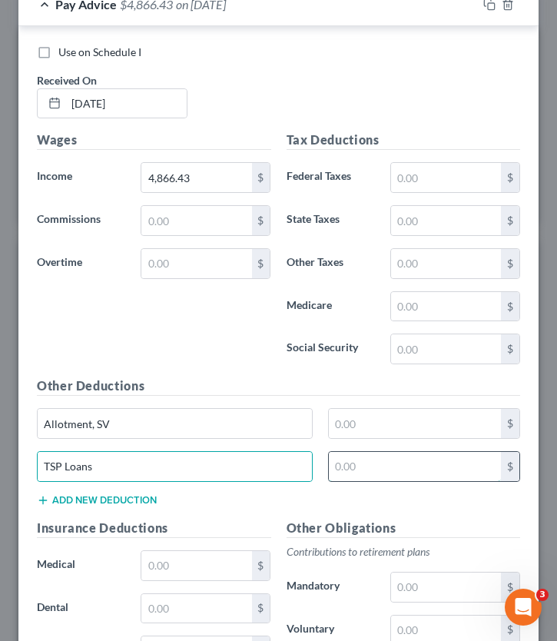
click at [382, 456] on input "text" at bounding box center [415, 466] width 172 height 29
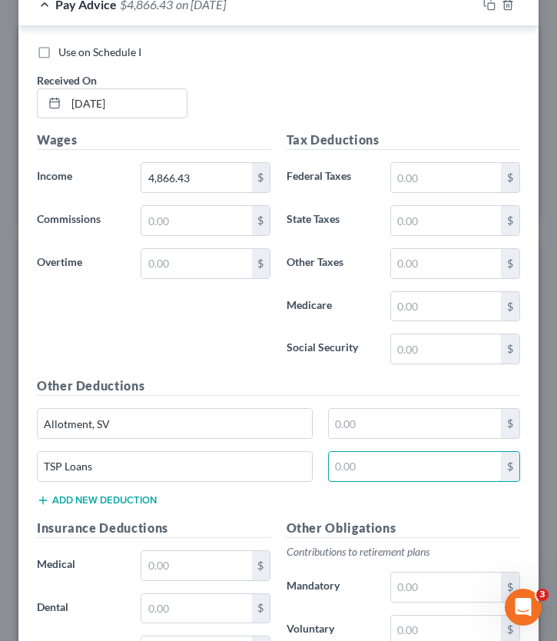
type input "231.81"
click at [389, 432] on input "text" at bounding box center [415, 423] width 172 height 29
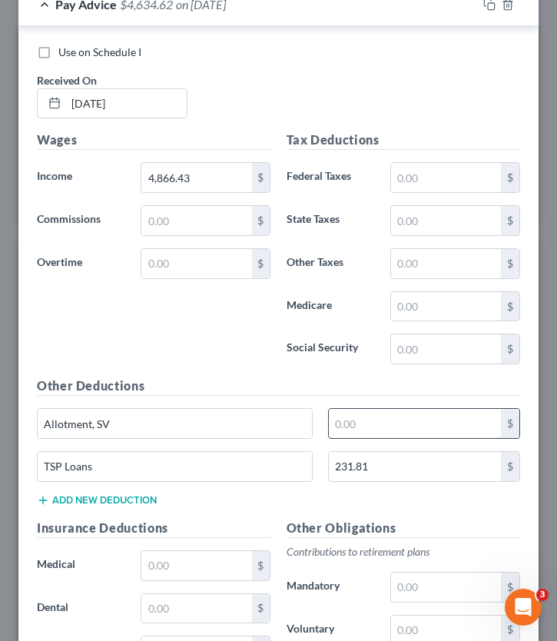
type input "369"
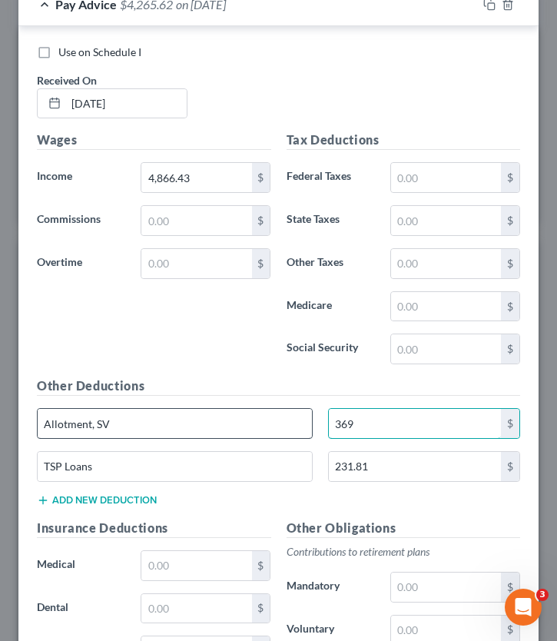
scroll to position [935, 0]
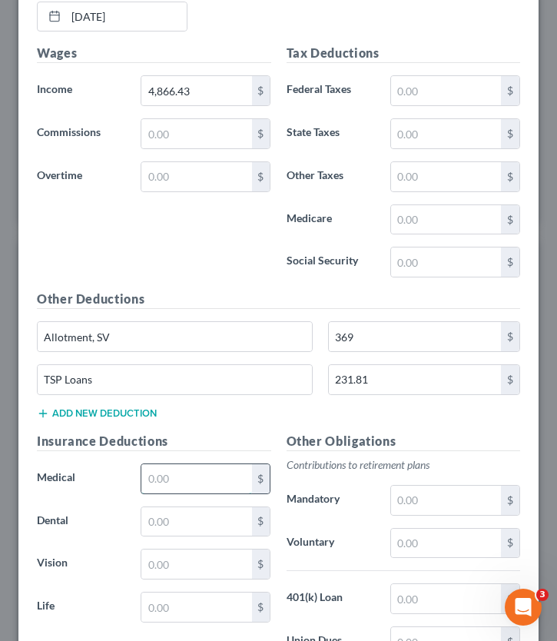
click at [167, 473] on input "text" at bounding box center [196, 478] width 110 height 29
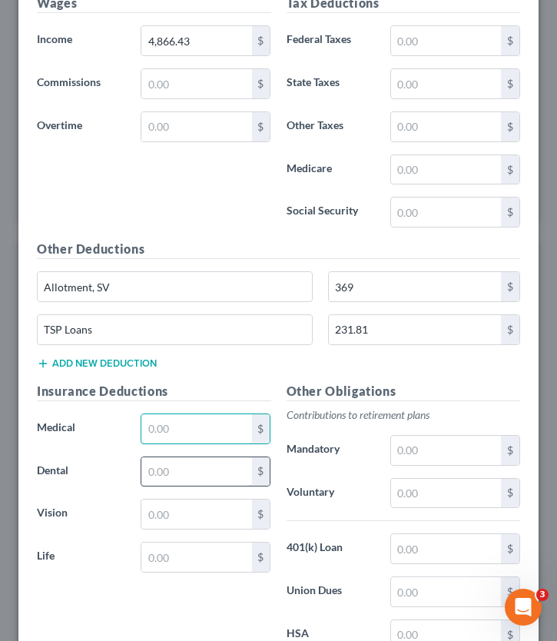
scroll to position [989, 0]
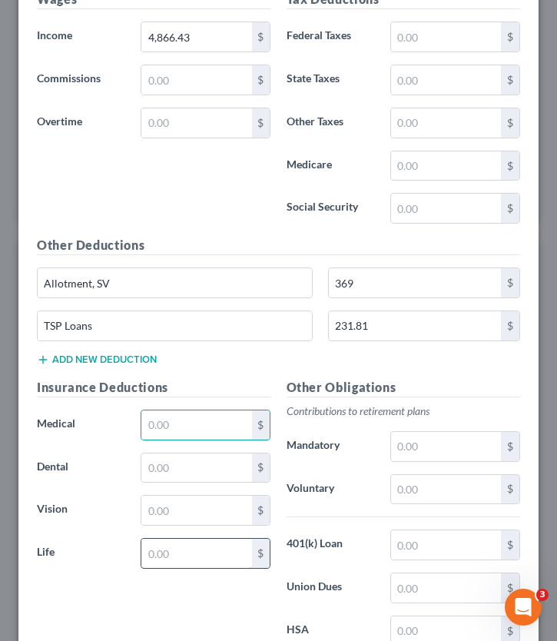
click at [172, 545] on input "text" at bounding box center [196, 552] width 110 height 29
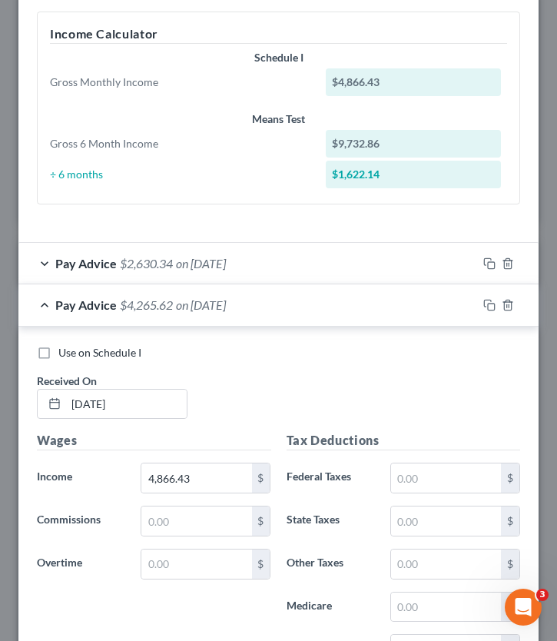
scroll to position [542, 0]
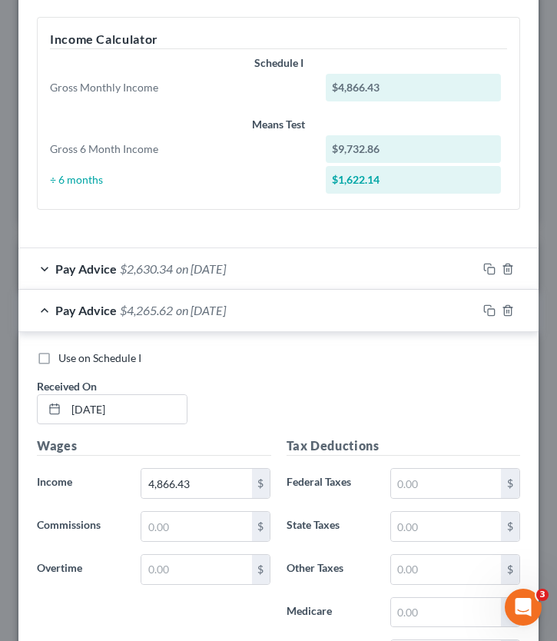
click at [75, 270] on span "Pay Advice" at bounding box center [85, 268] width 61 height 15
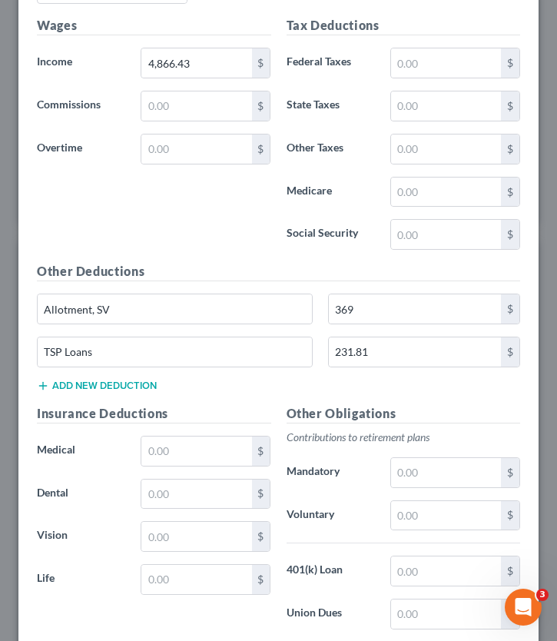
scroll to position [1974, 0]
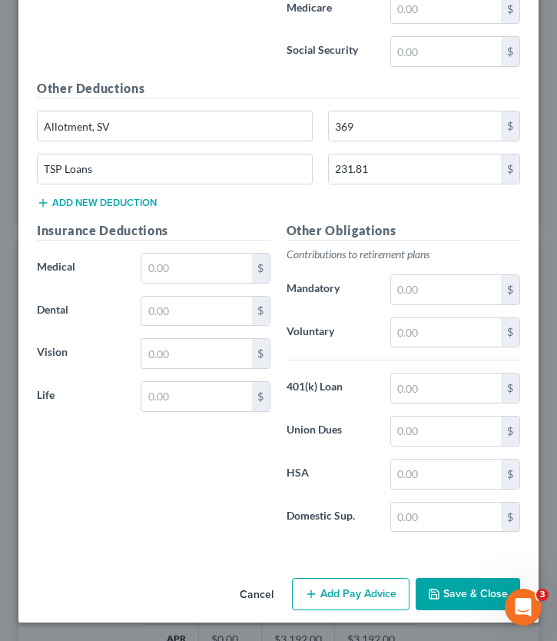
click at [187, 412] on div "Insurance Deductions Medical $ Dental $ Vision $ Life $" at bounding box center [154, 382] width 250 height 323
click at [177, 402] on input "text" at bounding box center [196, 396] width 110 height 29
type input "41.84"
click at [186, 320] on input "text" at bounding box center [196, 310] width 110 height 29
click at [433, 386] on input "text" at bounding box center [446, 387] width 110 height 29
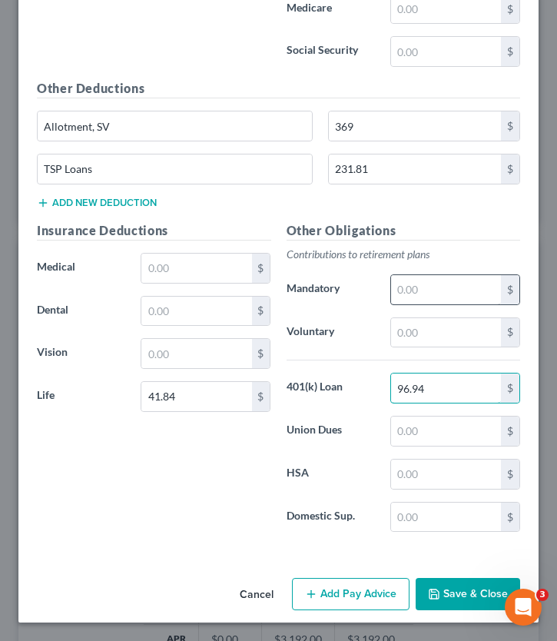
type input "96.94"
click at [452, 292] on input "text" at bounding box center [446, 289] width 110 height 29
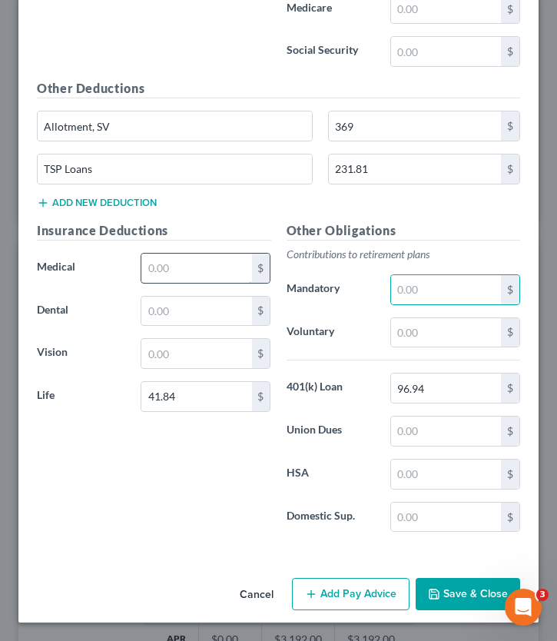
click at [156, 263] on input "text" at bounding box center [196, 267] width 110 height 29
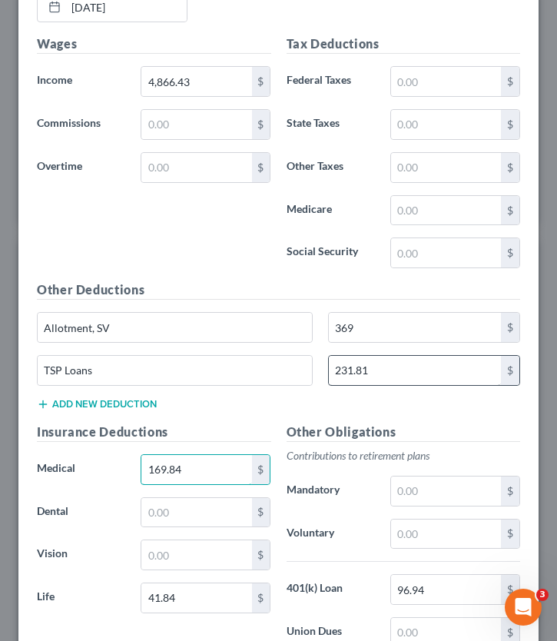
scroll to position [1771, 0]
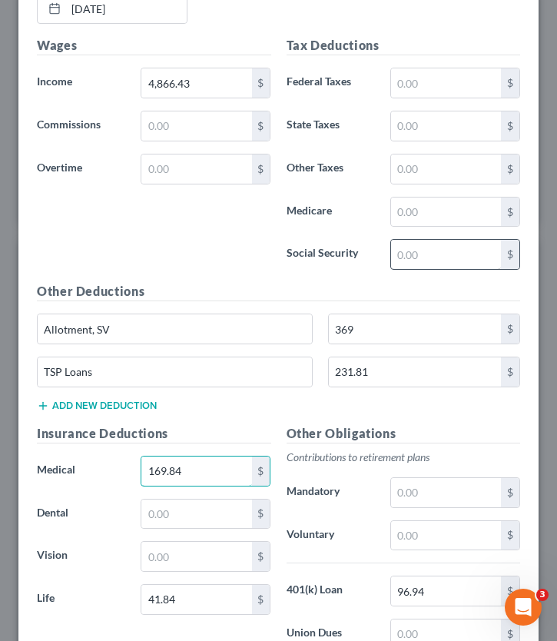
type input "169.84"
click at [423, 258] on input "text" at bounding box center [446, 254] width 110 height 29
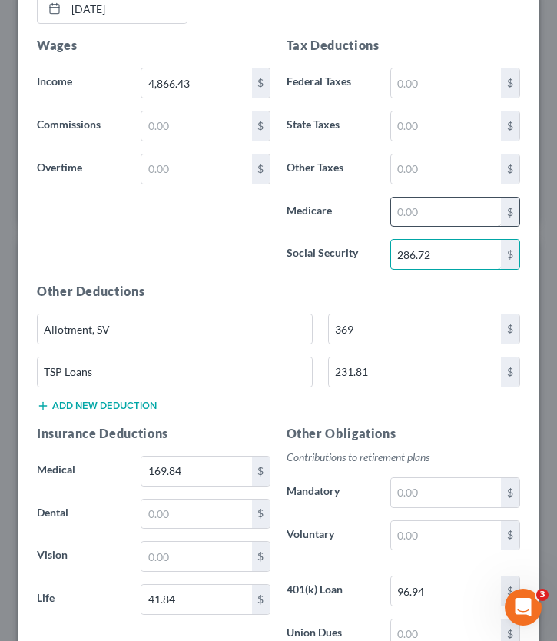
type input "286.72"
click at [439, 216] on input "text" at bounding box center [446, 211] width 110 height 29
type input "67.06"
click at [422, 86] on input "text" at bounding box center [446, 82] width 110 height 29
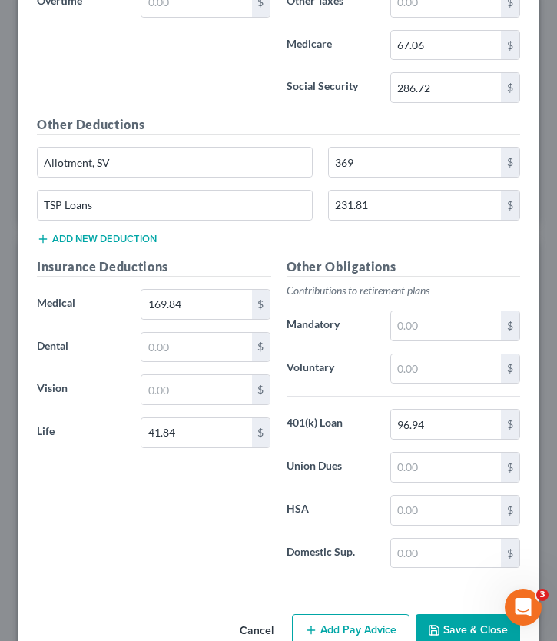
scroll to position [1974, 0]
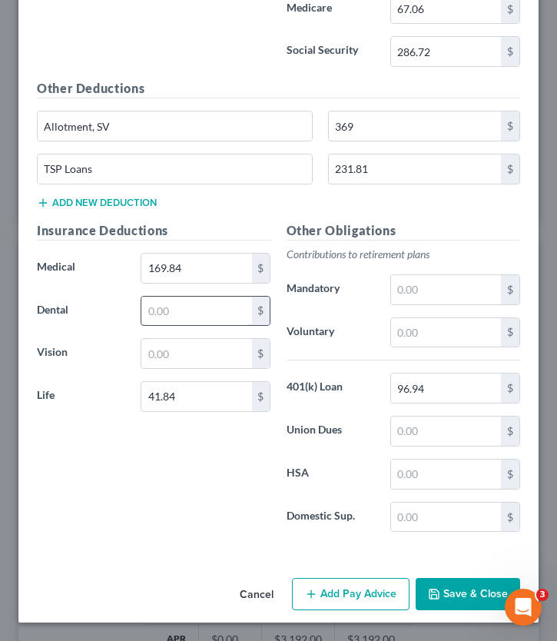
type input "881.28"
click at [191, 318] on input "text" at bounding box center [196, 310] width 110 height 29
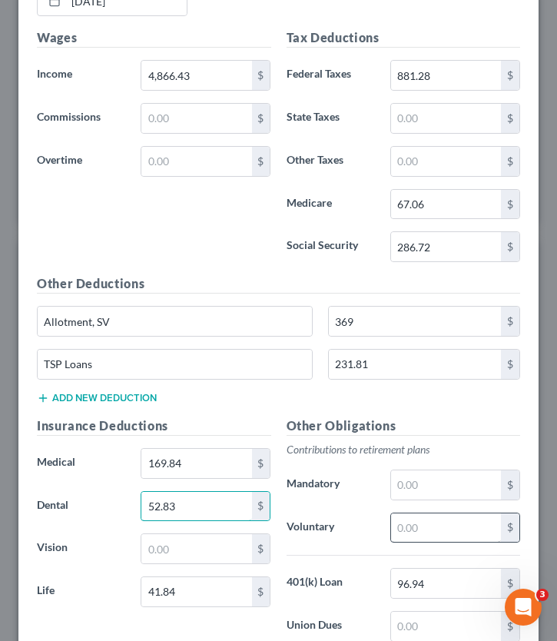
scroll to position [1750, 0]
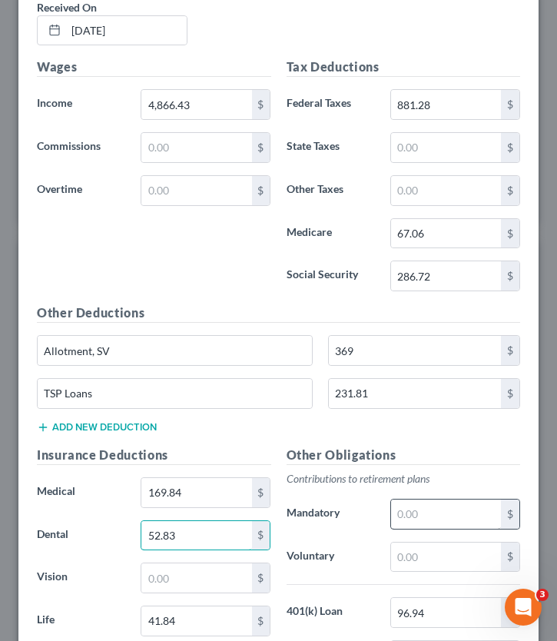
type input "52.83"
click at [433, 528] on input "text" at bounding box center [446, 513] width 110 height 29
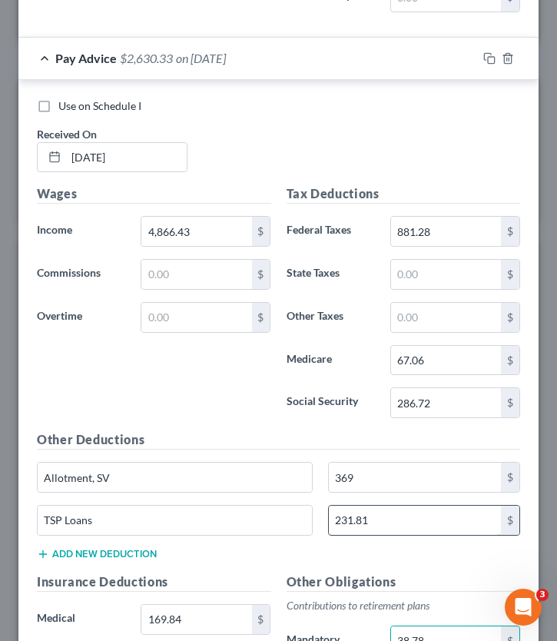
scroll to position [1620, 0]
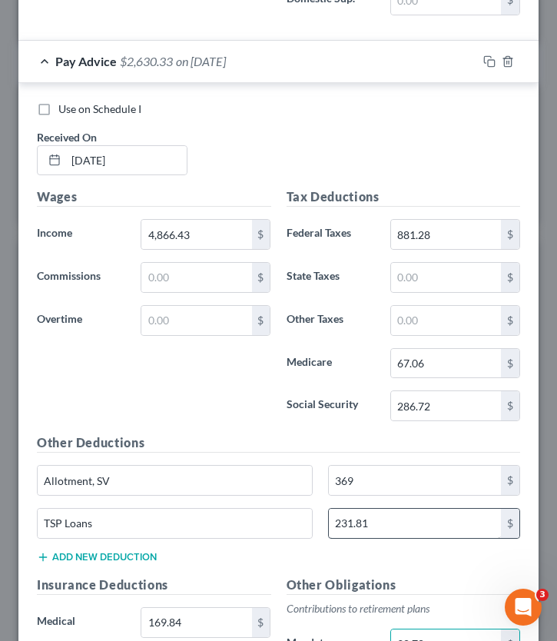
type input "38.78"
click at [383, 525] on input "231.81" at bounding box center [415, 522] width 172 height 29
type input "82.82"
click at [489, 62] on icon "button" at bounding box center [489, 61] width 12 height 12
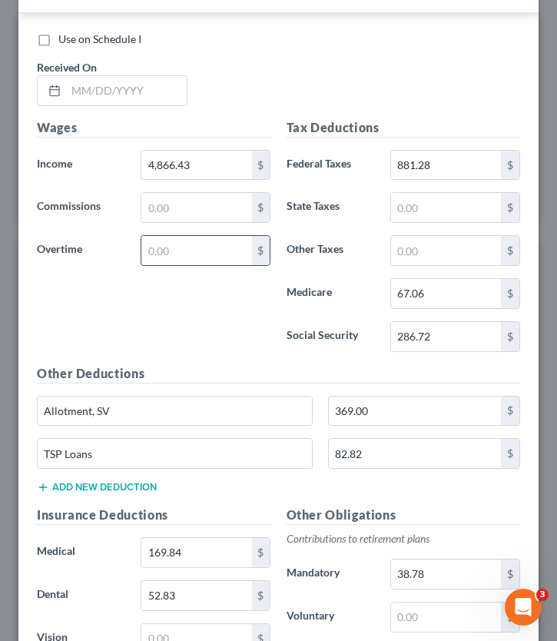
scroll to position [1732, 0]
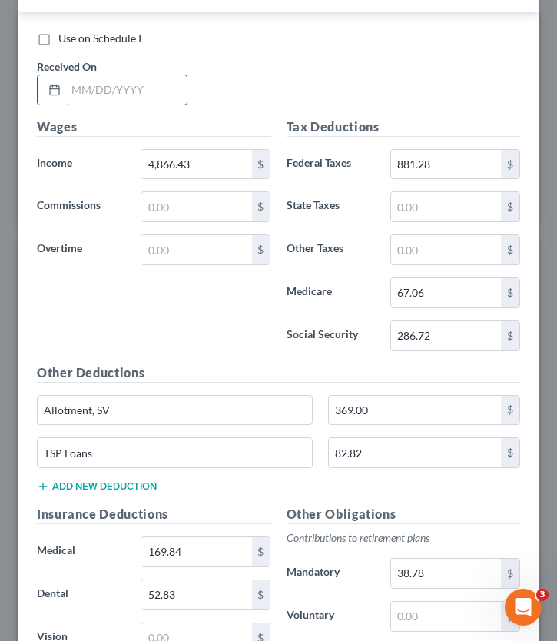
click at [85, 85] on input "text" at bounding box center [126, 89] width 121 height 29
type input "04/11/2025"
click at [210, 166] on input "4,866.43" at bounding box center [196, 164] width 110 height 29
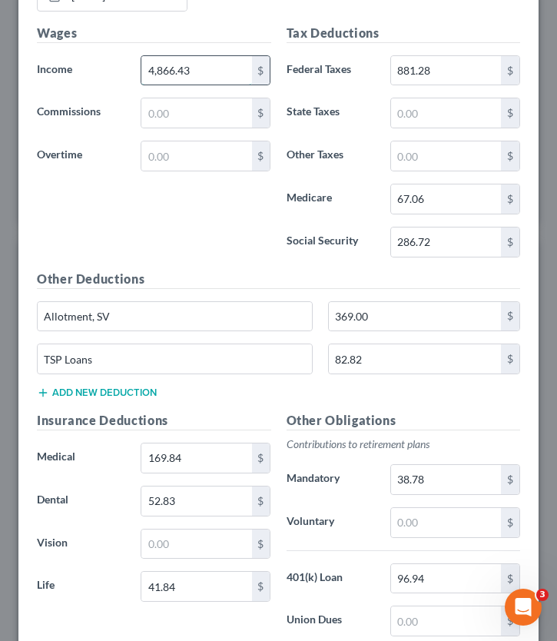
scroll to position [1827, 0]
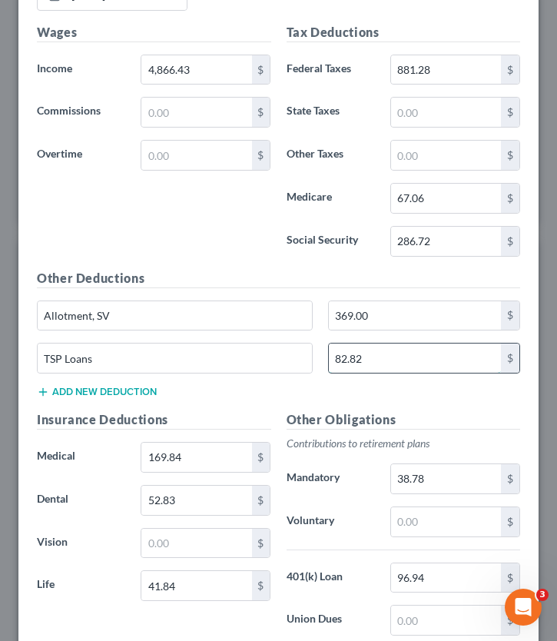
click at [399, 363] on input "82.82" at bounding box center [415, 357] width 172 height 29
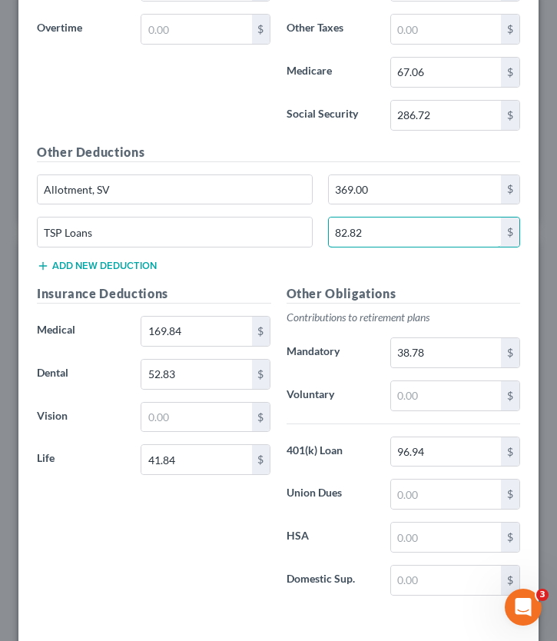
scroll to position [1949, 0]
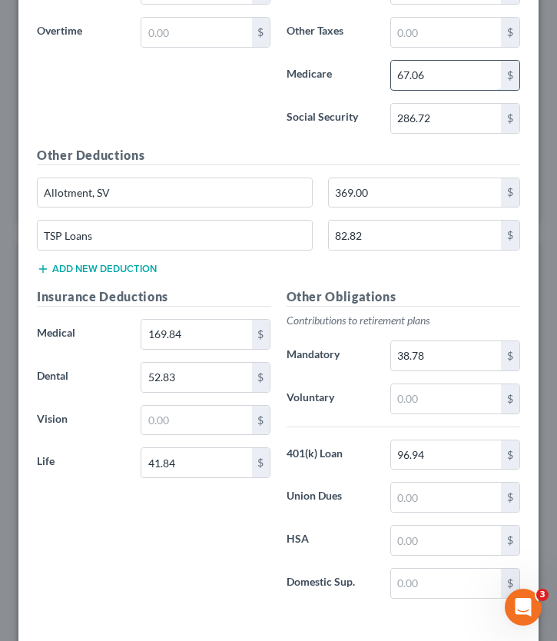
click at [441, 76] on input "67.06" at bounding box center [446, 75] width 110 height 29
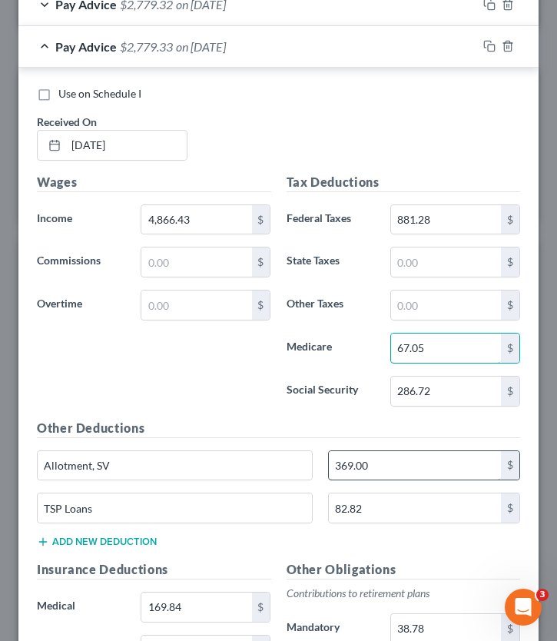
scroll to position [1567, 0]
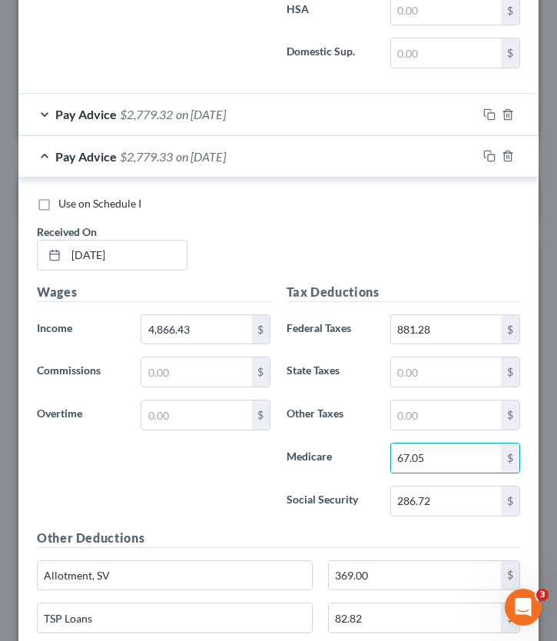
type input "67.05"
click at [45, 160] on div "Pay Advice $2,779.33 on 04/11/2025" at bounding box center [247, 156] width 459 height 41
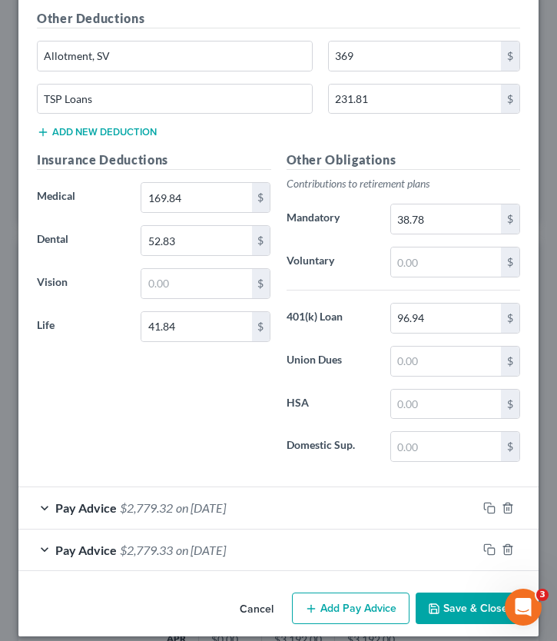
scroll to position [1188, 0]
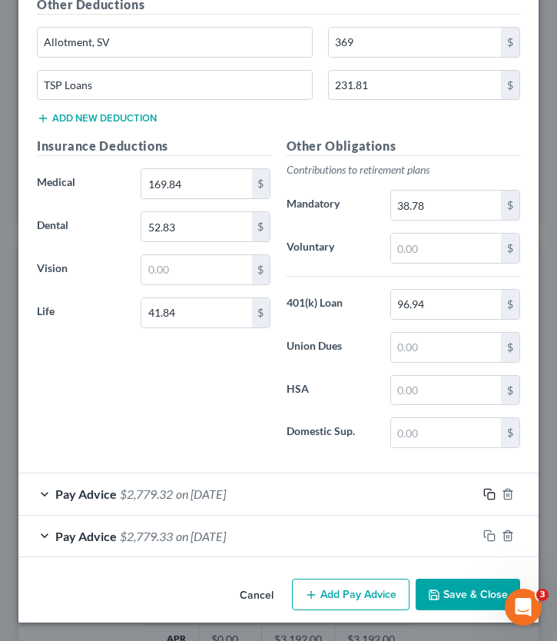
click at [485, 489] on icon "button" at bounding box center [489, 494] width 12 height 12
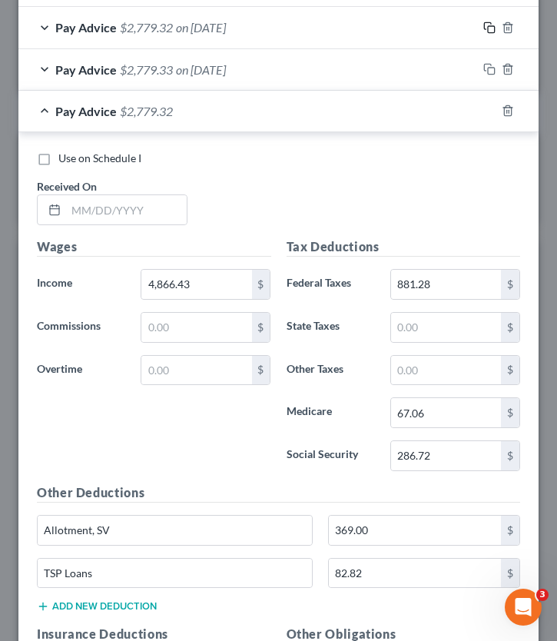
scroll to position [1668, 0]
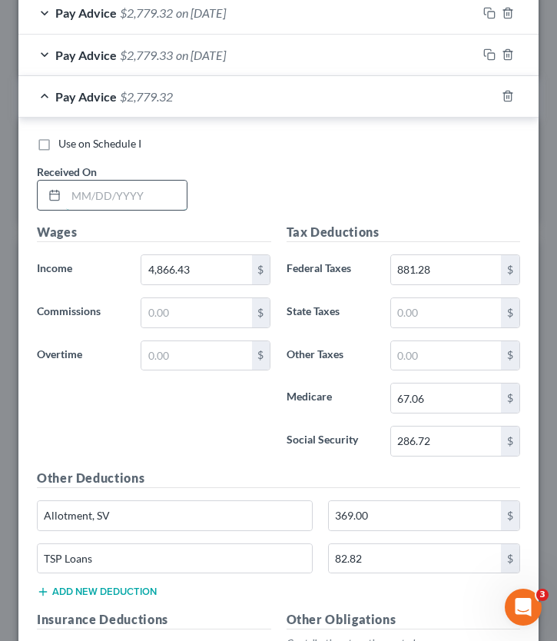
click at [116, 199] on input "text" at bounding box center [126, 195] width 121 height 29
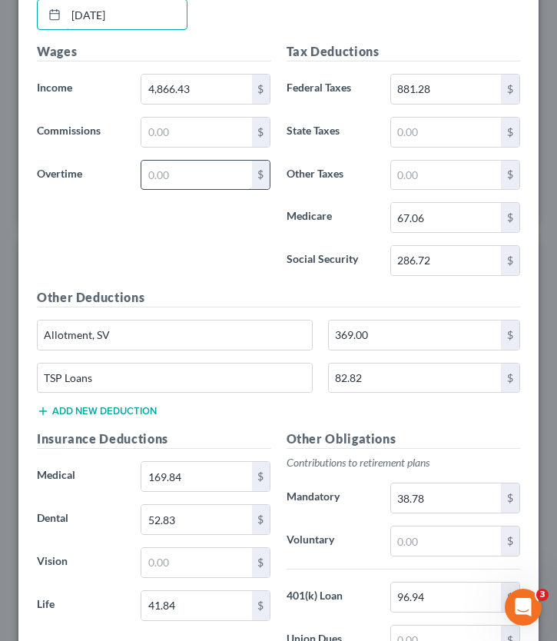
scroll to position [1847, 0]
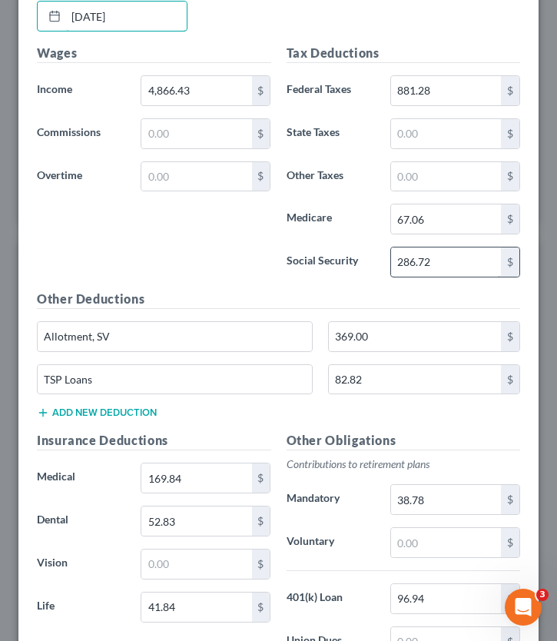
type input "04/25/2025"
click at [442, 263] on input "286.72" at bounding box center [446, 261] width 110 height 29
click at [436, 263] on input "286.72" at bounding box center [446, 261] width 110 height 29
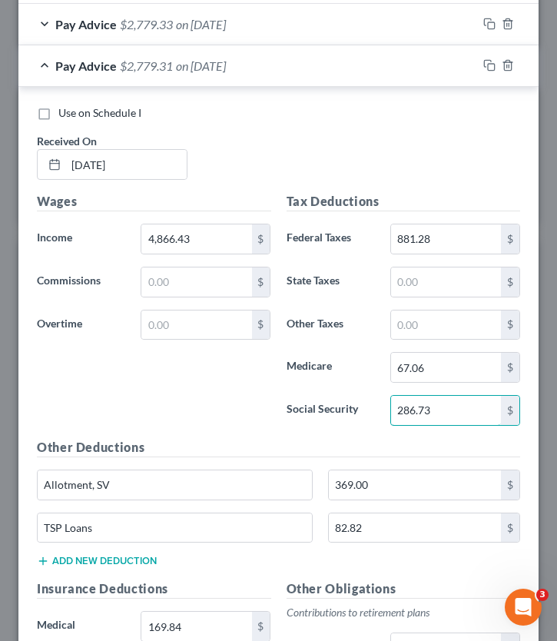
scroll to position [1694, 0]
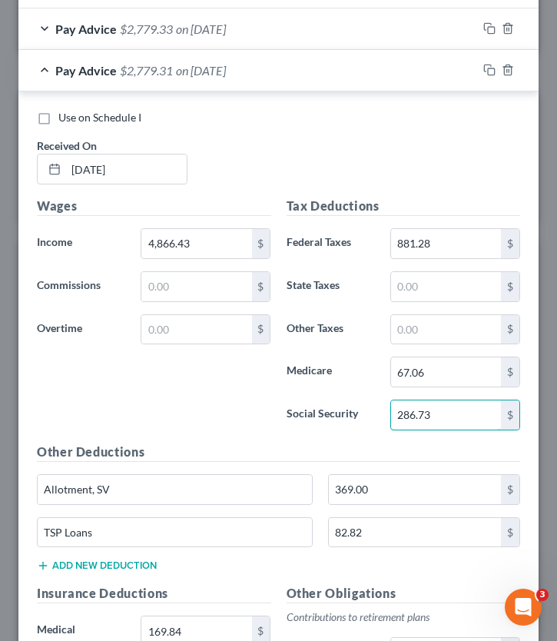
type input "286.73"
click at [45, 72] on div "Pay Advice $2,779.31 on 04/25/2025" at bounding box center [247, 70] width 459 height 41
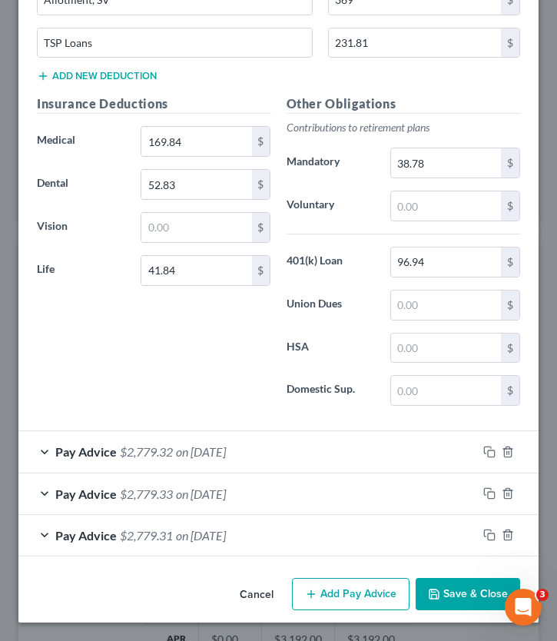
scroll to position [1230, 0]
click at [486, 451] on icon "button" at bounding box center [489, 452] width 12 height 12
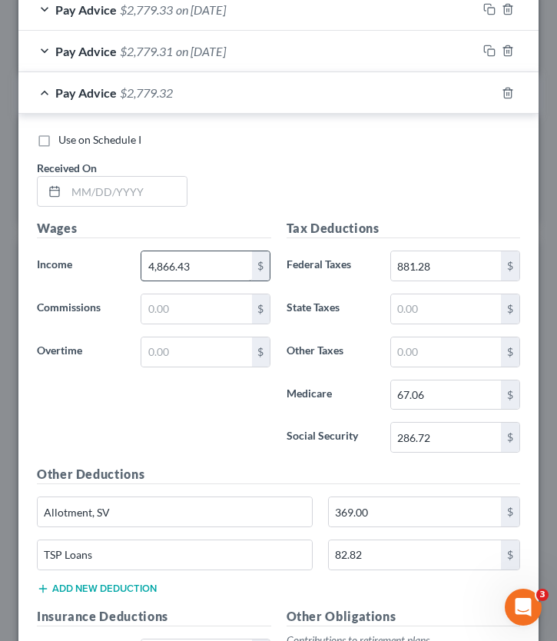
scroll to position [1723, 0]
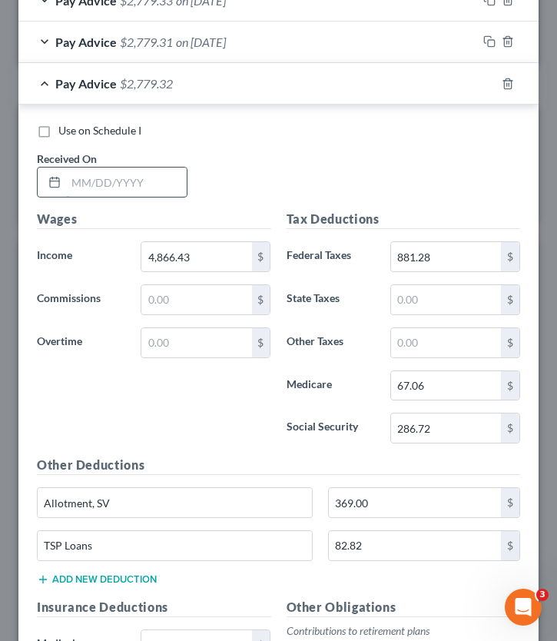
click at [113, 176] on input "text" at bounding box center [126, 181] width 121 height 29
type input "05/03/2025"
click at [50, 78] on div "Pay Advice $2,779.32 on 05/03/2025" at bounding box center [247, 83] width 459 height 41
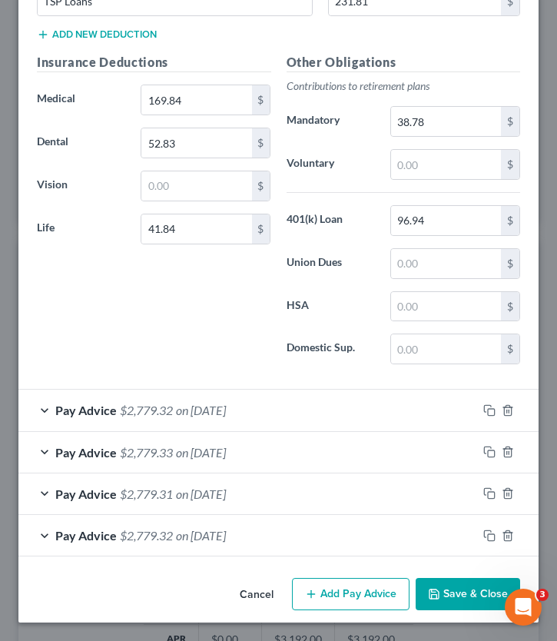
scroll to position [1271, 0]
click at [493, 450] on icon "button" at bounding box center [489, 452] width 12 height 12
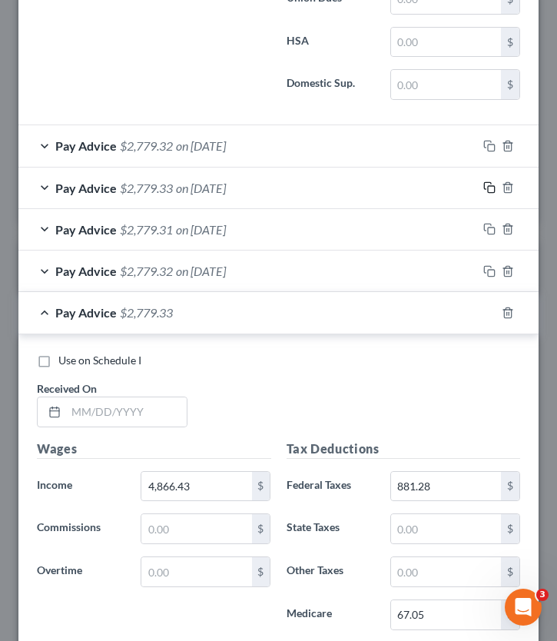
scroll to position [1546, 0]
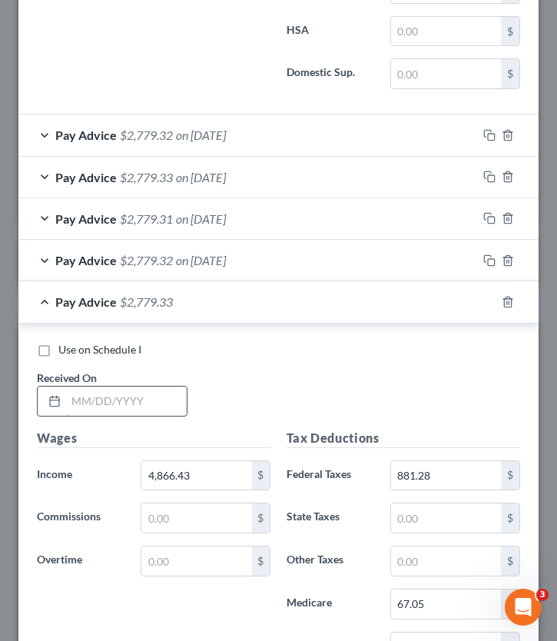
click at [111, 398] on input "text" at bounding box center [126, 400] width 121 height 29
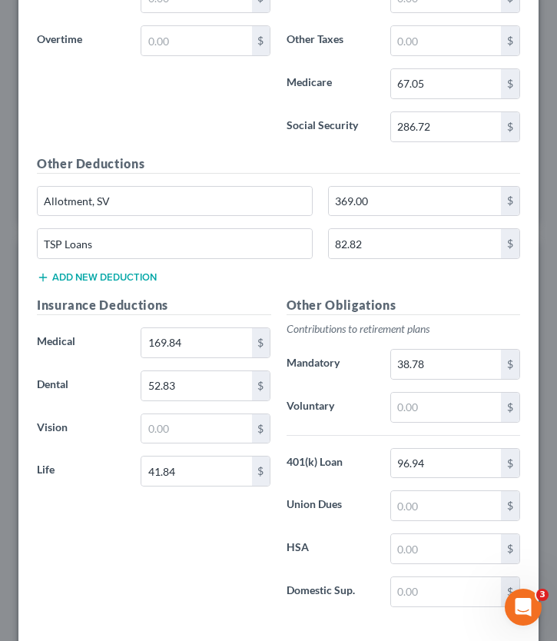
scroll to position [2142, 0]
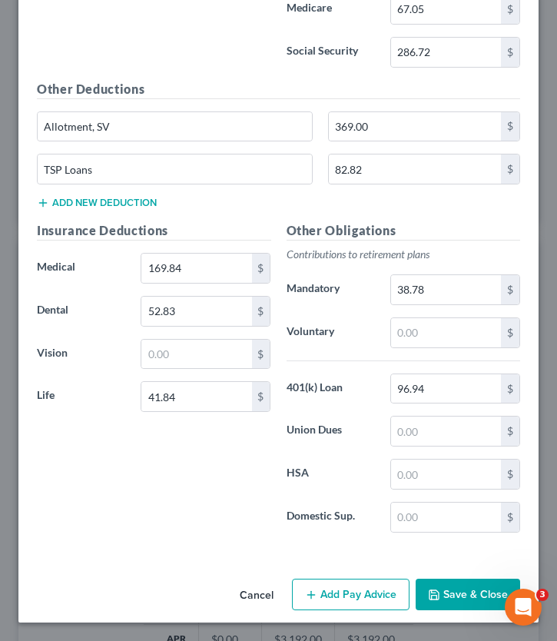
type input "05/23/2025"
click at [452, 558] on button "Save & Close" at bounding box center [468, 594] width 104 height 32
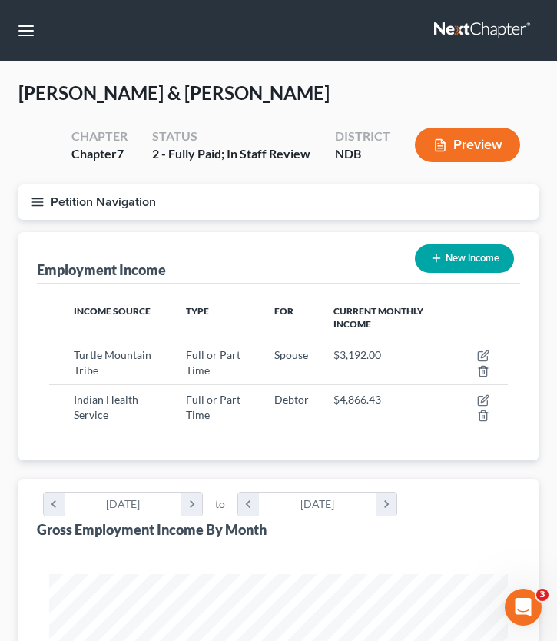
scroll to position [1, 0]
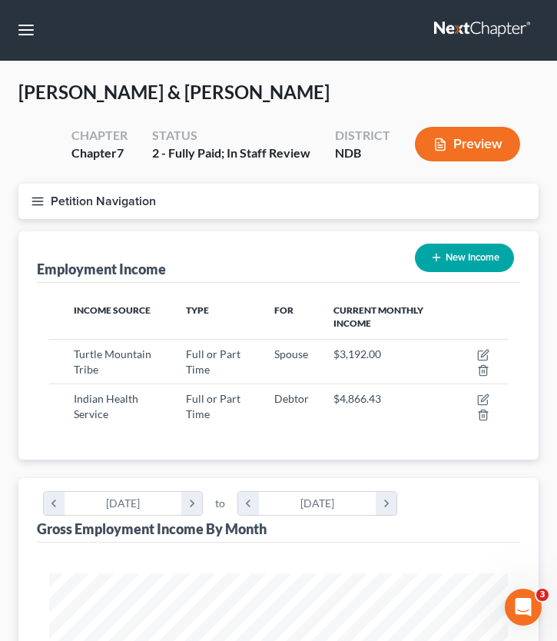
click at [35, 204] on icon "button" at bounding box center [38, 201] width 14 height 14
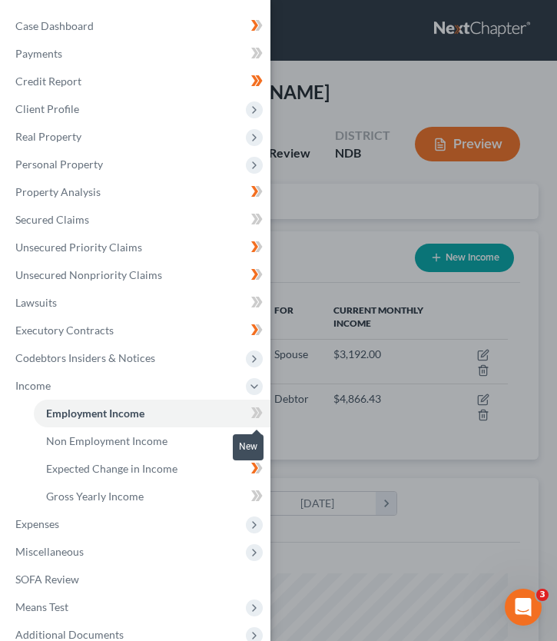
click at [252, 415] on icon at bounding box center [257, 412] width 12 height 19
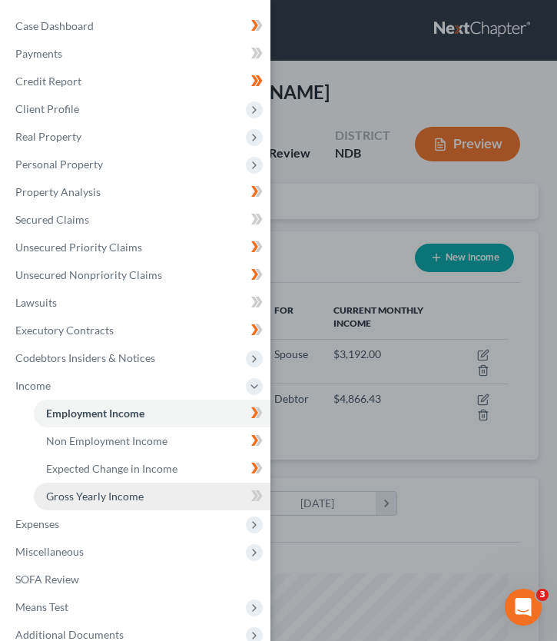
click at [110, 497] on span "Gross Yearly Income" at bounding box center [95, 495] width 98 height 13
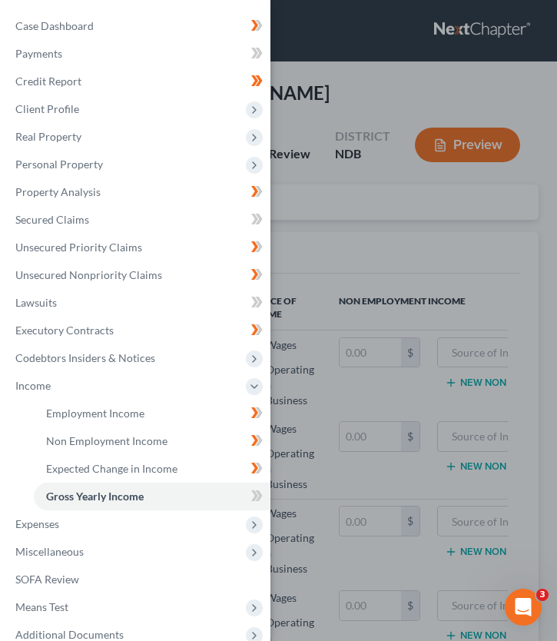
click at [372, 195] on div "Case Dashboard Payments Invoices Payments Payments Credit Report Client Profile" at bounding box center [278, 320] width 557 height 641
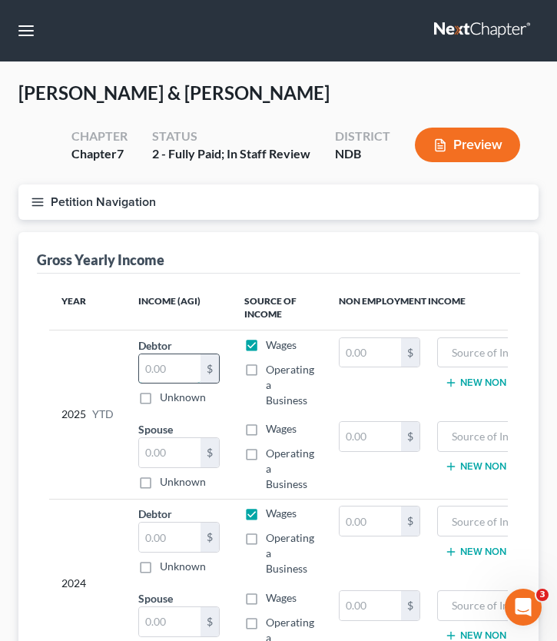
click at [144, 372] on input "text" at bounding box center [169, 368] width 61 height 29
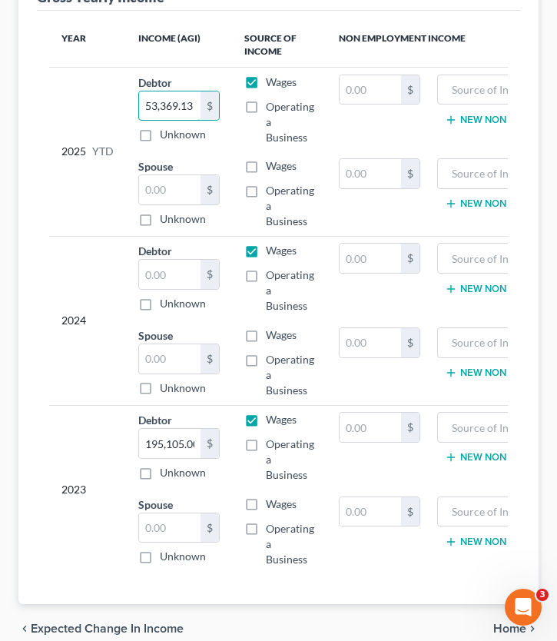
scroll to position [261, 0]
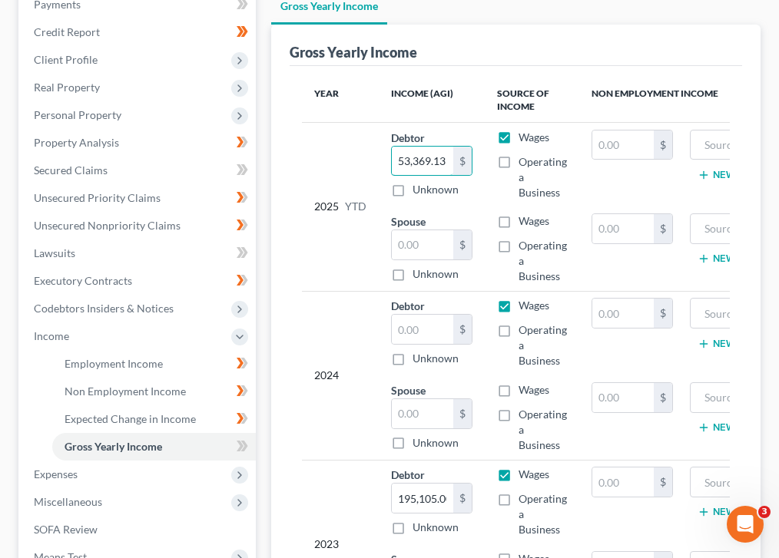
type input "53,369.13"
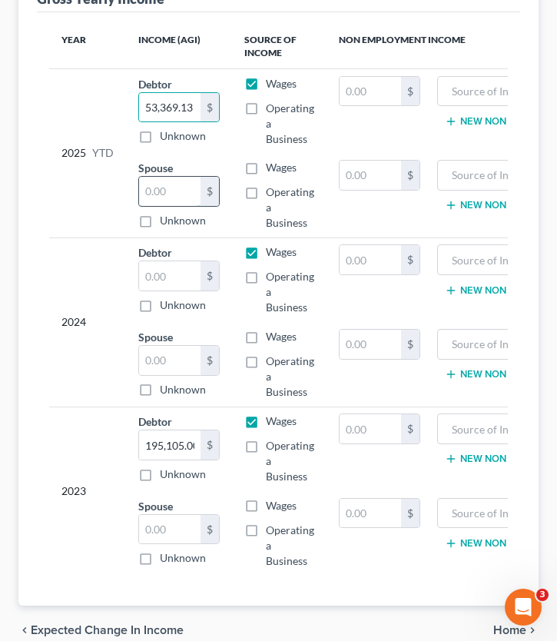
click at [148, 190] on input "text" at bounding box center [169, 191] width 61 height 29
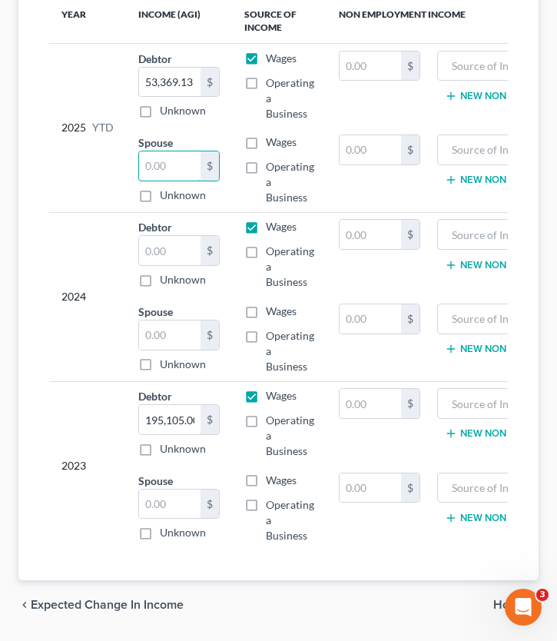
scroll to position [286, 0]
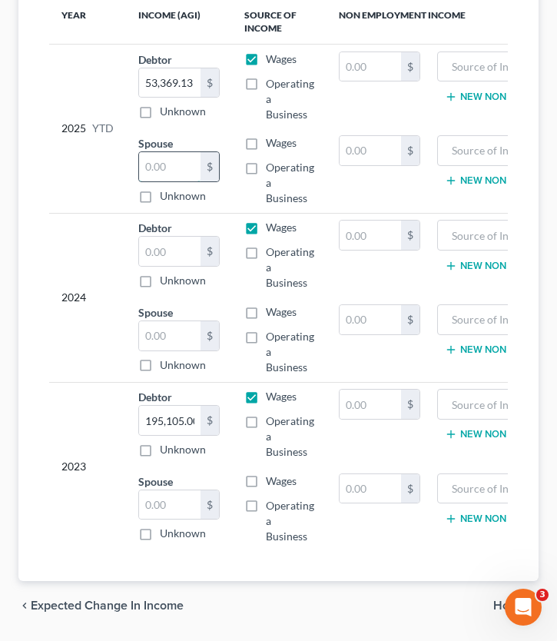
click at [184, 161] on input "text" at bounding box center [169, 166] width 61 height 29
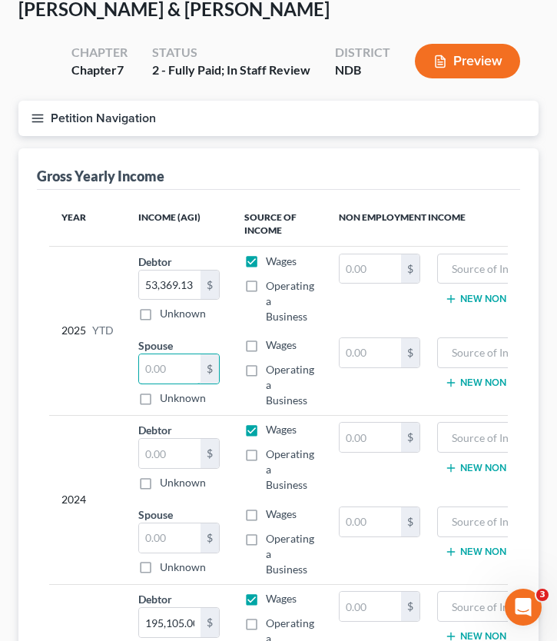
scroll to position [81, 0]
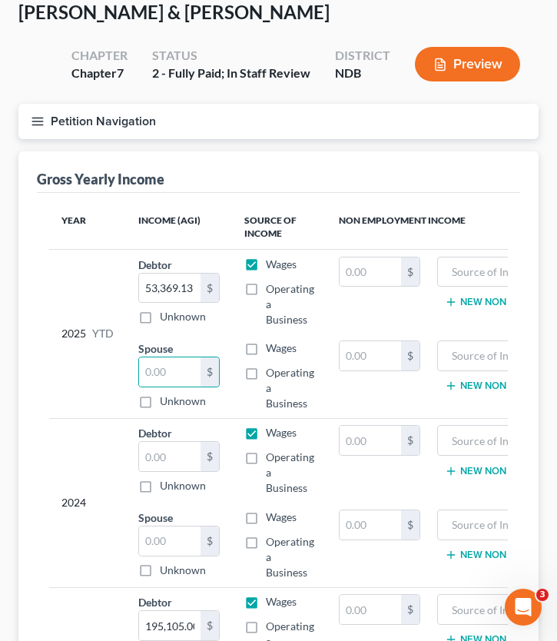
click at [42, 121] on icon "button" at bounding box center [38, 121] width 14 height 14
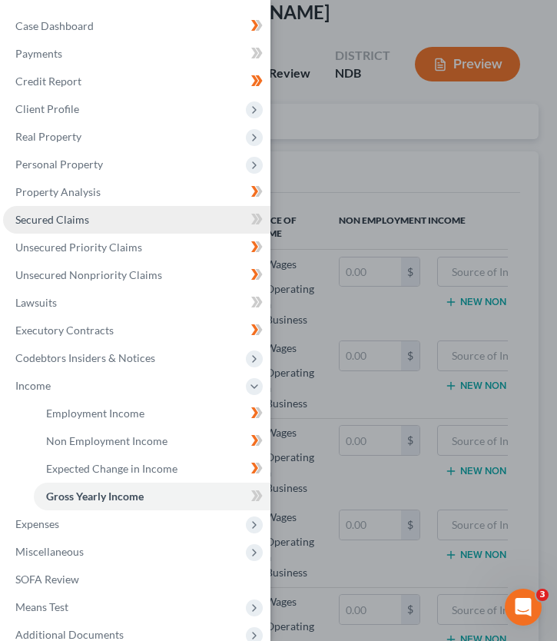
click at [197, 218] on link "Secured Claims" at bounding box center [136, 220] width 267 height 28
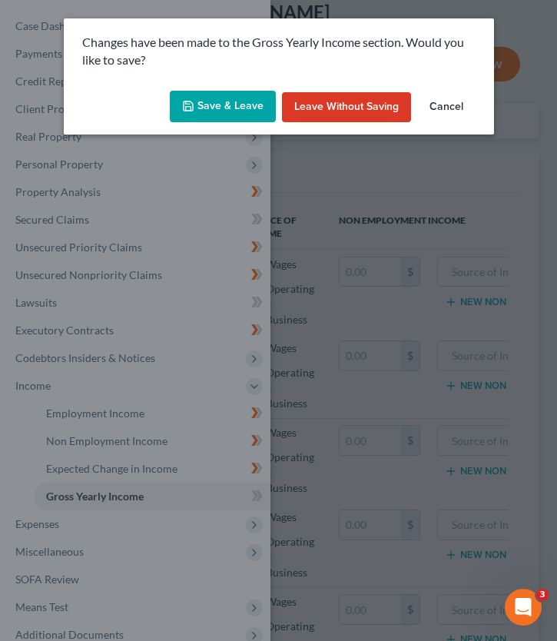
click at [220, 104] on button "Save & Leave" at bounding box center [223, 107] width 106 height 32
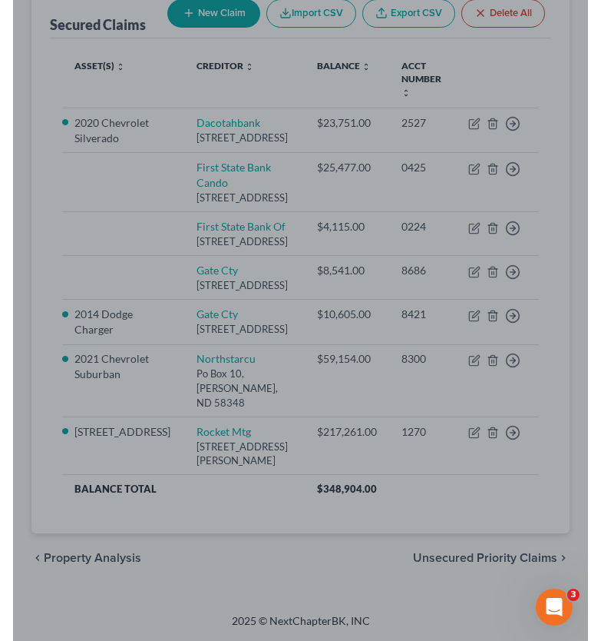
scroll to position [271, 0]
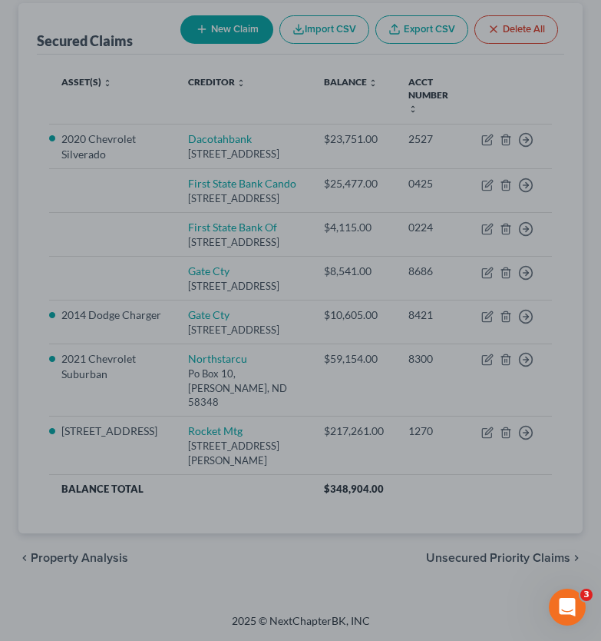
click at [241, 183] on div at bounding box center [300, 320] width 601 height 641
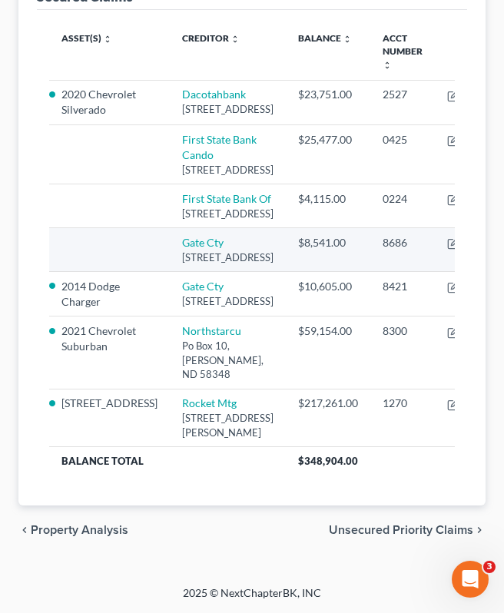
scroll to position [380, 0]
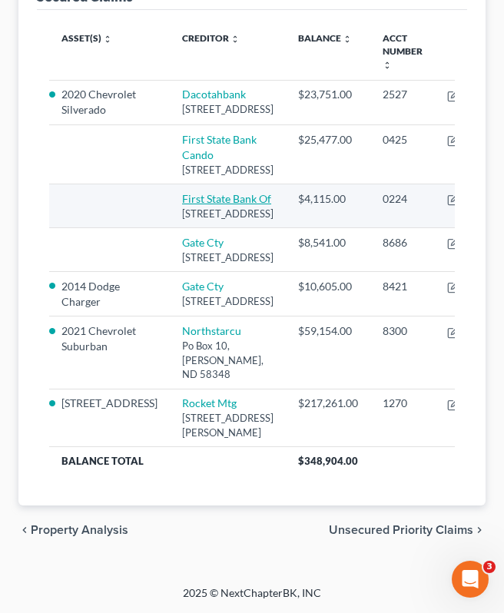
click at [182, 205] on link "First State Bank Of" at bounding box center [226, 198] width 89 height 13
select select "29"
select select "1"
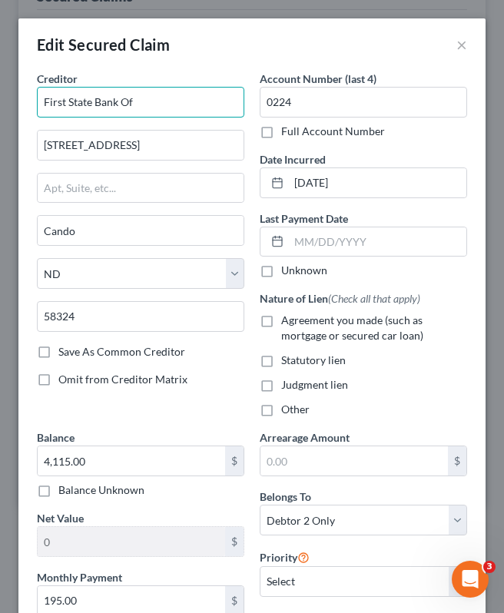
click at [160, 107] on input "First State Bank Of" at bounding box center [140, 102] width 207 height 31
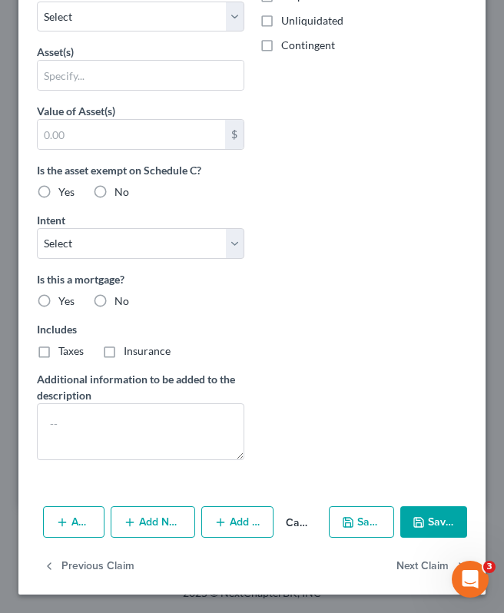
type input "First State Bank Of Cando"
click at [442, 520] on button "Save & Close" at bounding box center [433, 522] width 67 height 32
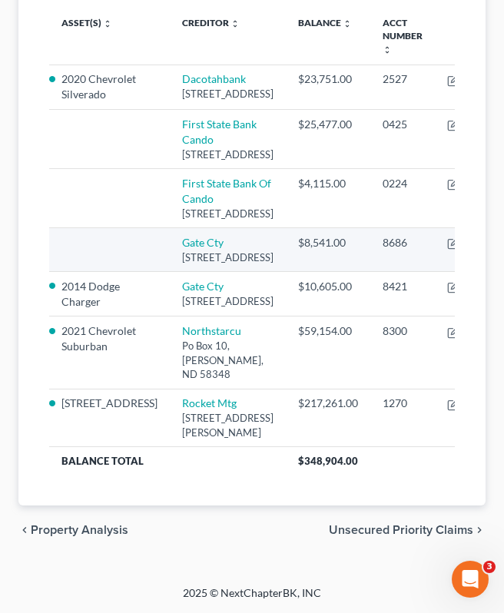
scroll to position [517, 0]
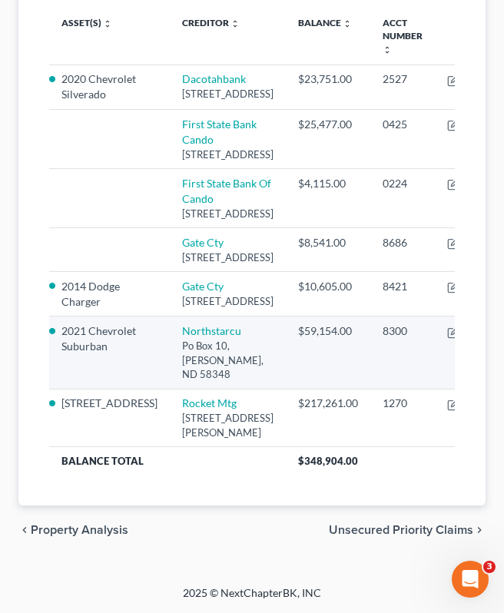
click at [435, 337] on td "Move to E Move to F Move to G Move to Notice Only" at bounding box center [476, 352] width 83 height 72
click at [447, 338] on icon "button" at bounding box center [453, 332] width 12 height 12
select select "29"
select select "4"
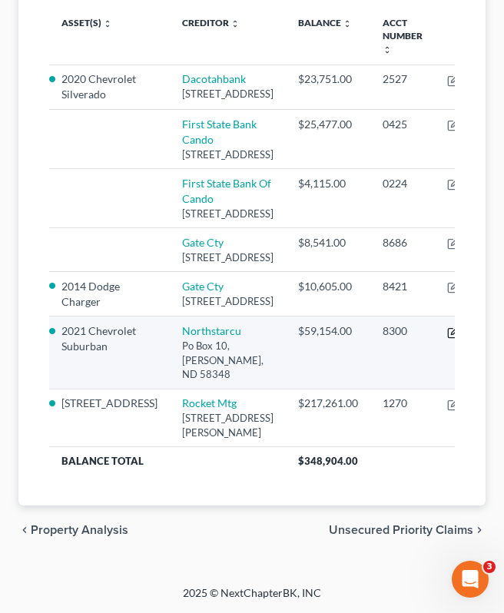
select select "2"
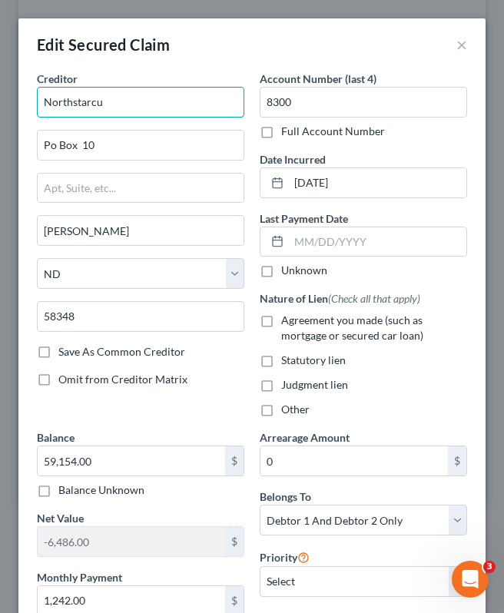
click at [161, 111] on input "Northstarcu" at bounding box center [140, 102] width 207 height 31
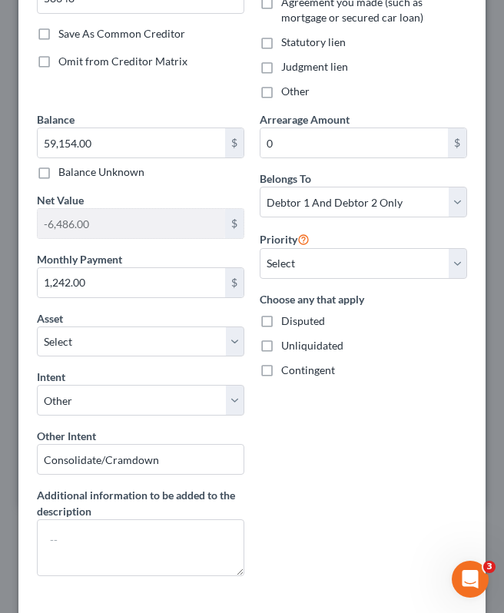
scroll to position [434, 0]
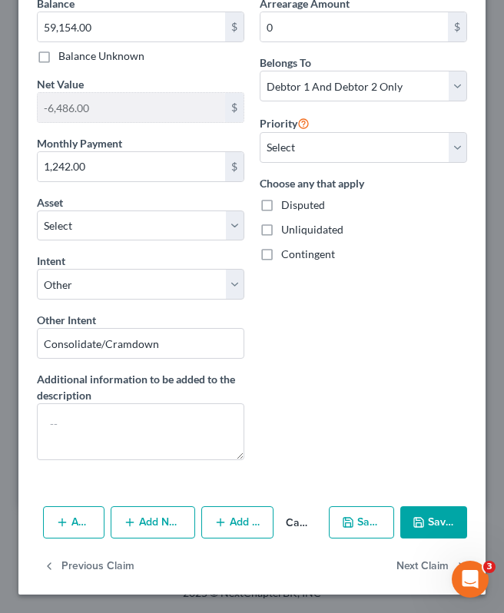
type input "Northstar Credit Union"
click at [437, 508] on button "Save & Close" at bounding box center [433, 522] width 67 height 32
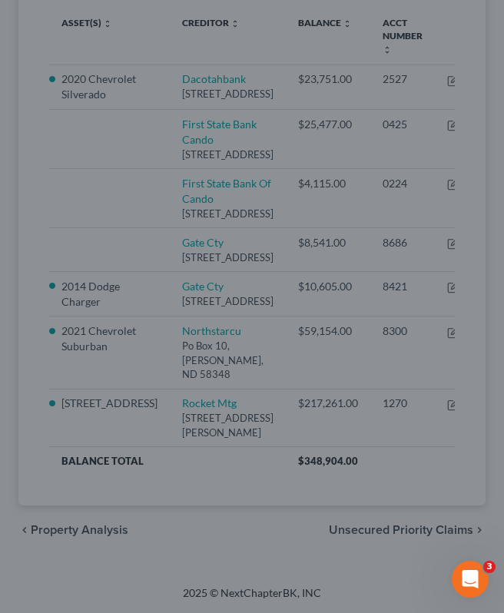
select select "3"
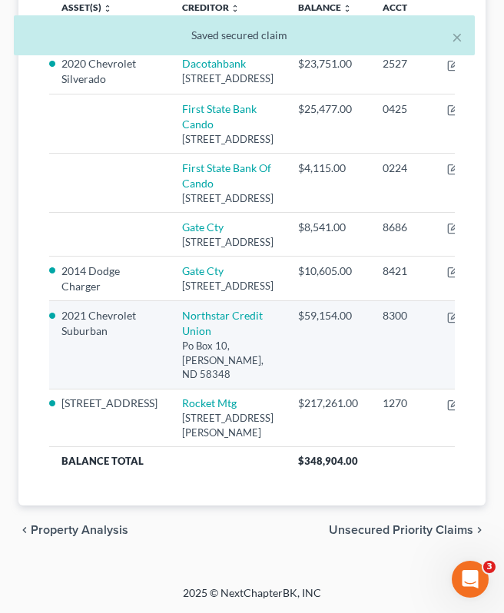
scroll to position [563, 0]
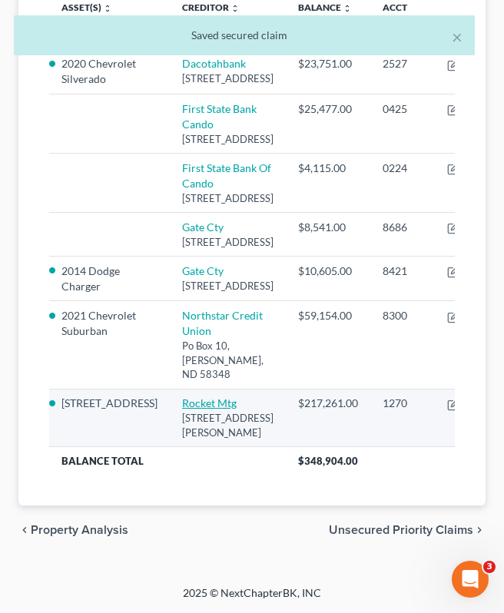
click at [182, 396] on link "Rocket Mtg" at bounding box center [209, 402] width 55 height 13
select select "23"
select select "2"
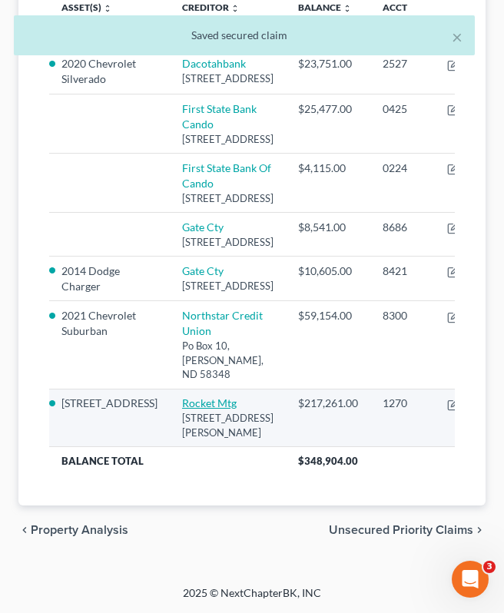
select select "0"
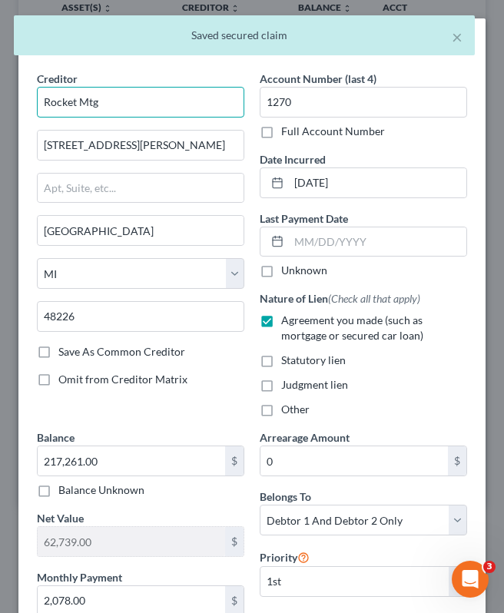
click at [137, 104] on input "Rocket Mtg" at bounding box center [140, 102] width 207 height 31
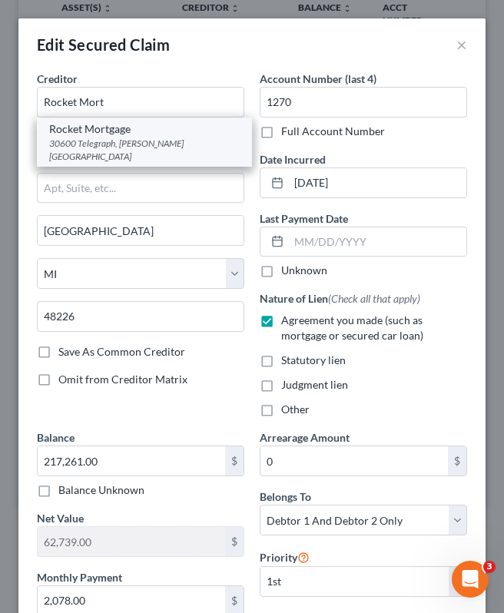
click at [137, 141] on div "30600 Telegraph, [PERSON_NAME][GEOGRAPHIC_DATA]" at bounding box center [144, 150] width 190 height 26
type input "Rocket Mortgage"
type input "30600 Telegraph"
type input "[PERSON_NAME] Farms"
type input "48025"
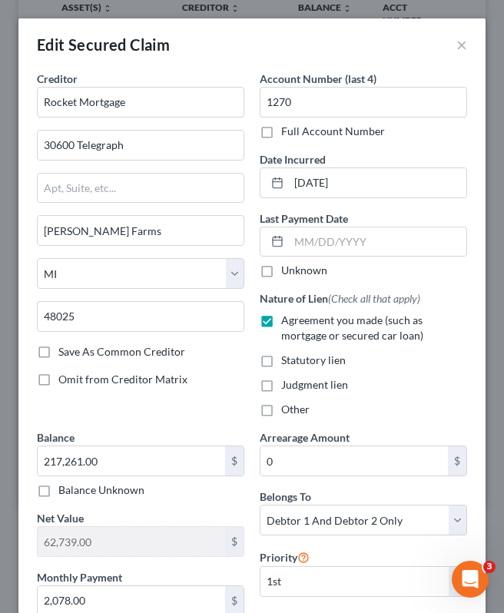
scroll to position [475, 0]
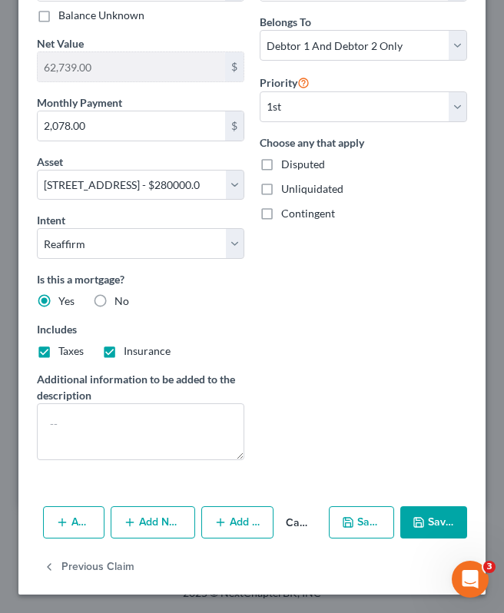
click at [451, 533] on button "Save & Close" at bounding box center [433, 522] width 67 height 32
select select
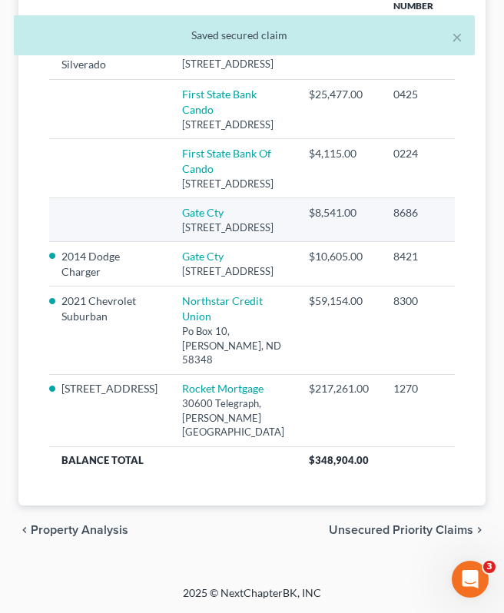
click at [458, 207] on icon "button" at bounding box center [464, 213] width 12 height 12
select select "29"
select select "0"
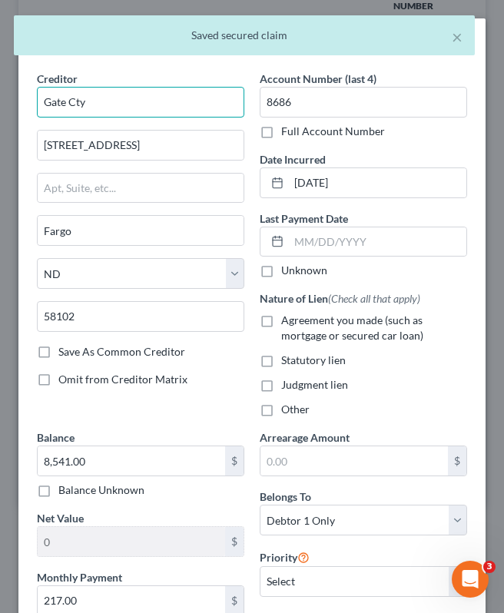
click at [136, 90] on input "Gate Cty" at bounding box center [140, 102] width 207 height 31
click at [118, 97] on input "Gate Cty" at bounding box center [140, 102] width 207 height 31
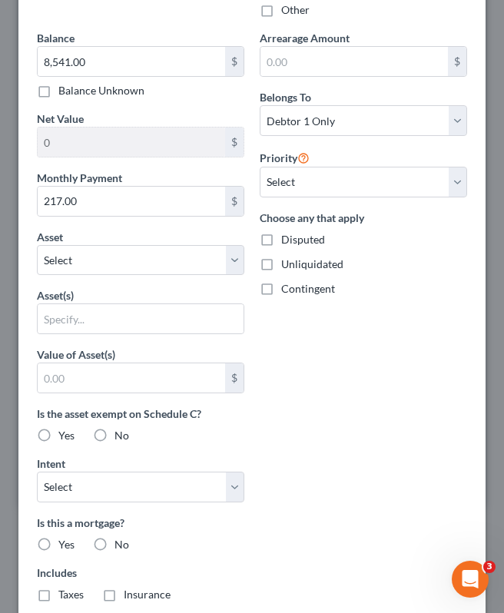
scroll to position [643, 0]
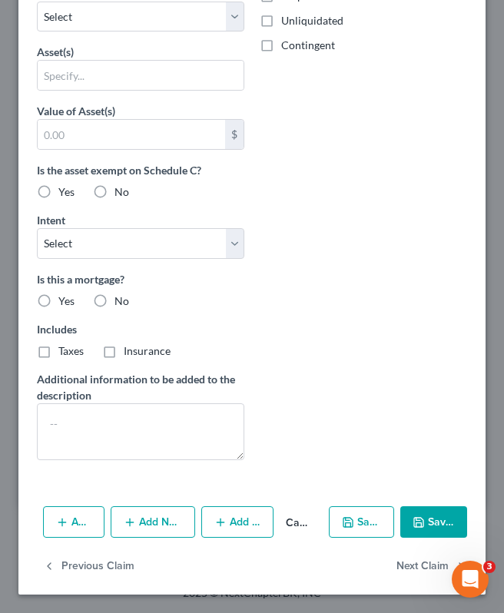
type input "Gate City Bank"
click at [428, 528] on button "Save & Close" at bounding box center [433, 522] width 67 height 32
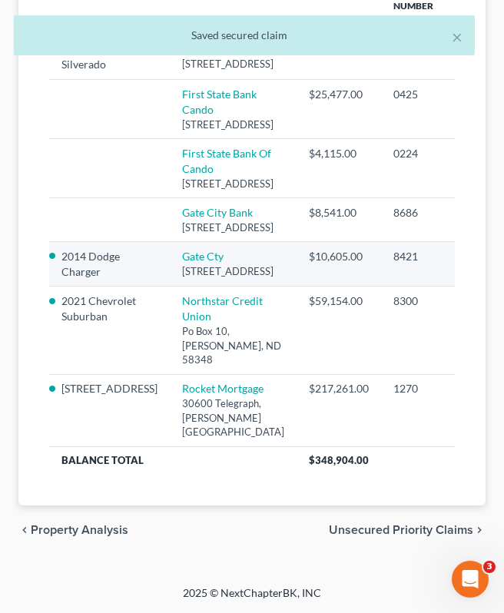
click at [462, 252] on icon "button" at bounding box center [465, 255] width 7 height 7
select select "29"
select select "7"
select select "4"
select select "2"
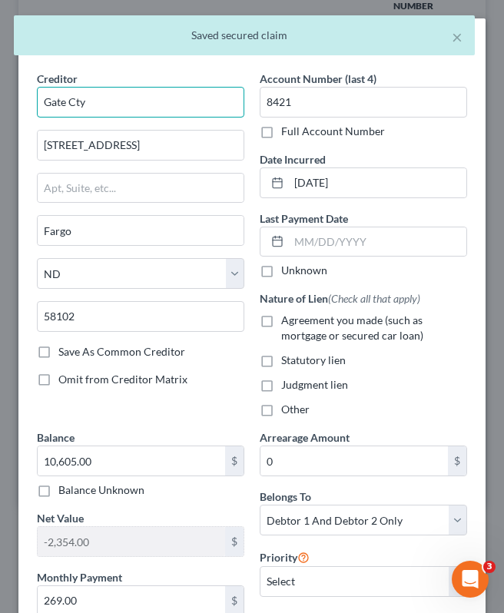
click at [163, 97] on input "Gate Cty" at bounding box center [140, 102] width 207 height 31
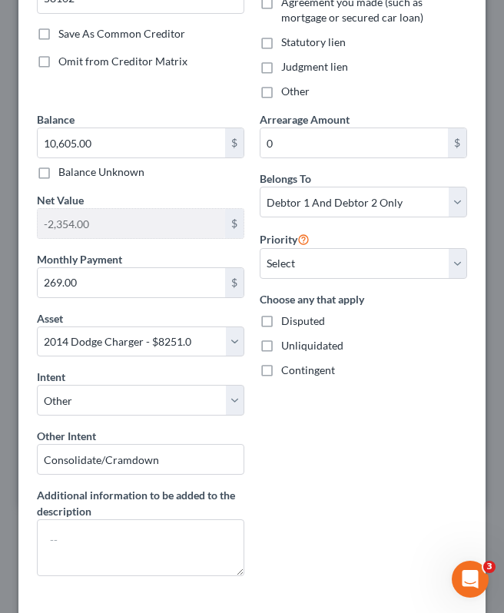
scroll to position [434, 0]
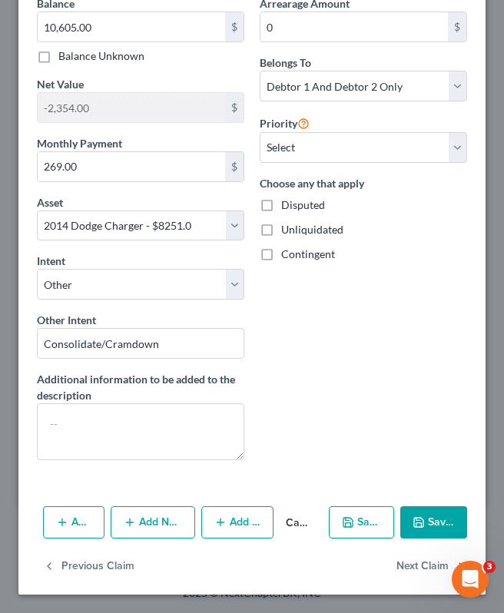
type input "Gate City Bank"
click at [452, 529] on button "Save & Close" at bounding box center [433, 522] width 67 height 32
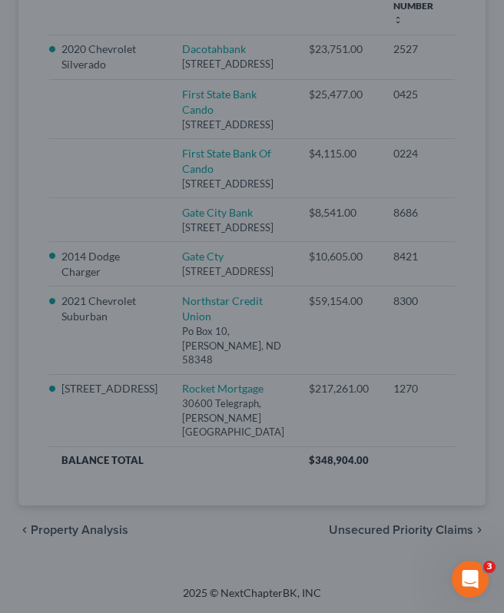
select select "7"
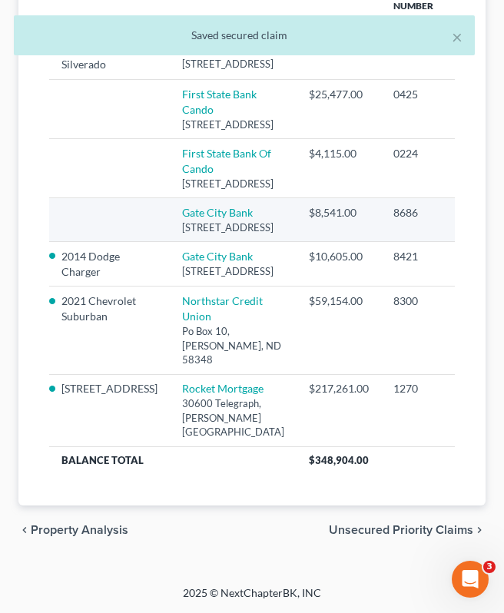
scroll to position [0, 0]
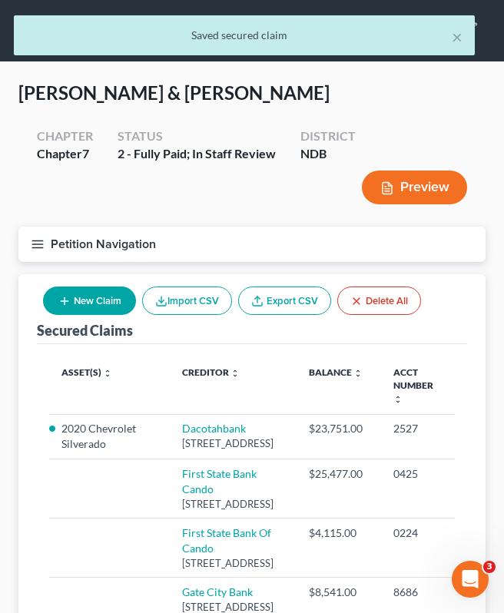
click at [27, 249] on button "Petition Navigation" at bounding box center [251, 244] width 467 height 35
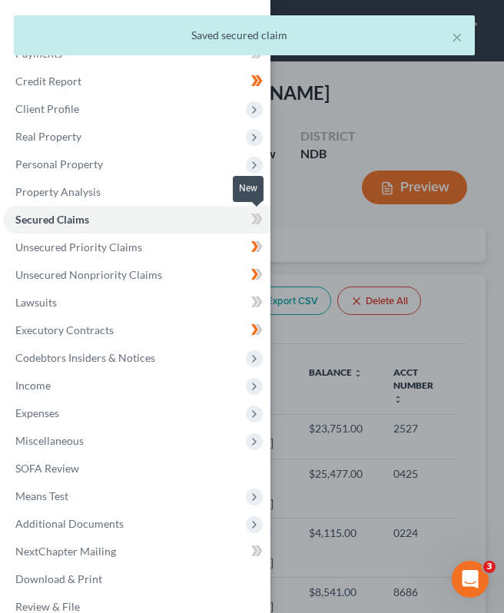
click at [257, 220] on icon at bounding box center [254, 219] width 7 height 11
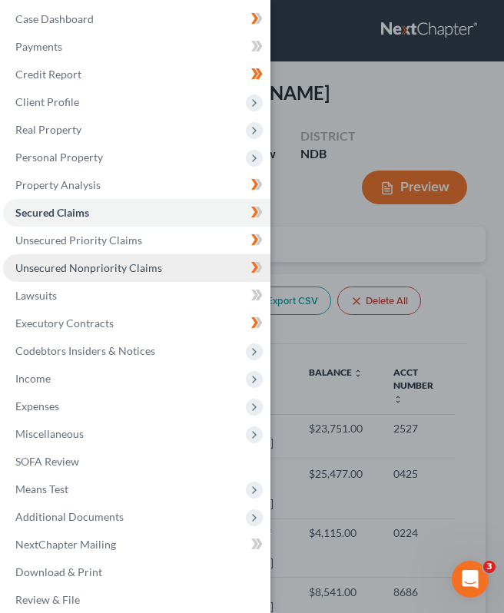
scroll to position [9, 0]
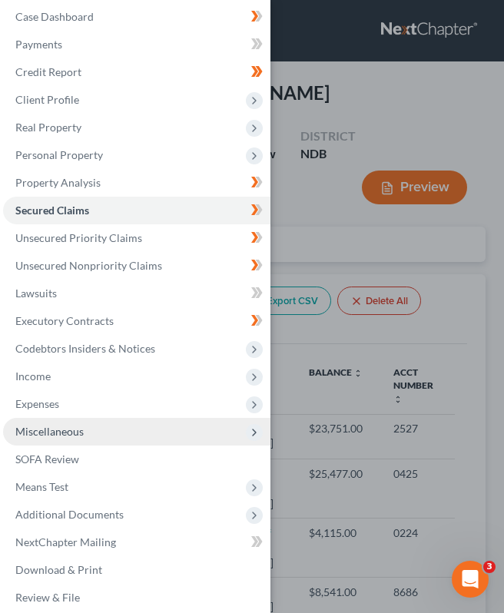
click at [99, 424] on span "Miscellaneous" at bounding box center [136, 432] width 267 height 28
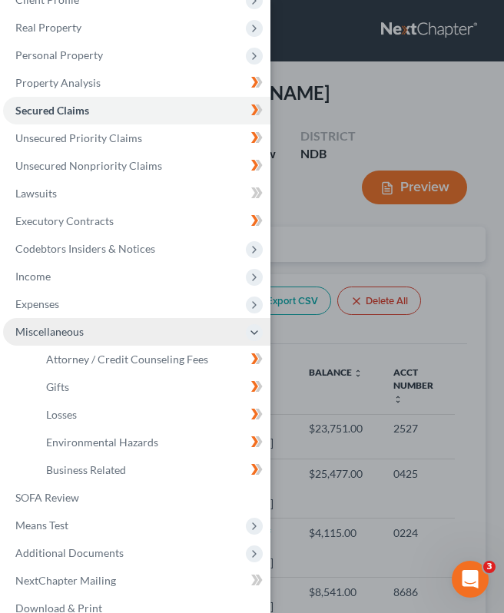
scroll to position [158, 0]
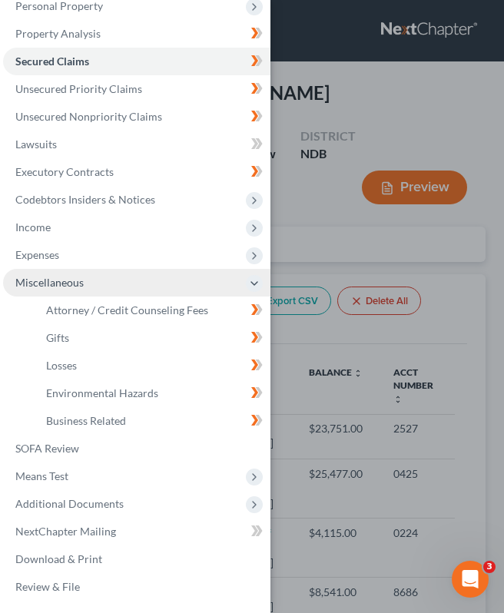
click at [136, 281] on span "Miscellaneous" at bounding box center [136, 283] width 267 height 28
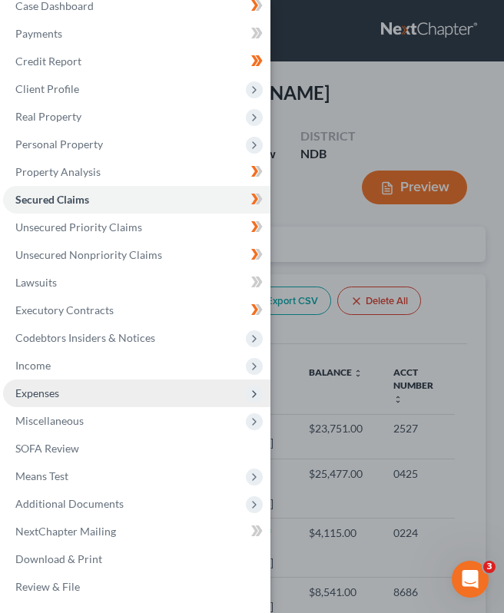
click at [48, 381] on span "Expenses" at bounding box center [136, 393] width 267 height 28
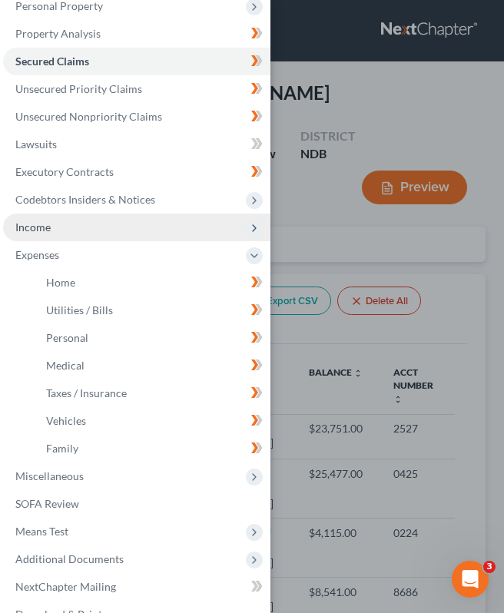
click at [75, 217] on span "Income" at bounding box center [136, 228] width 267 height 28
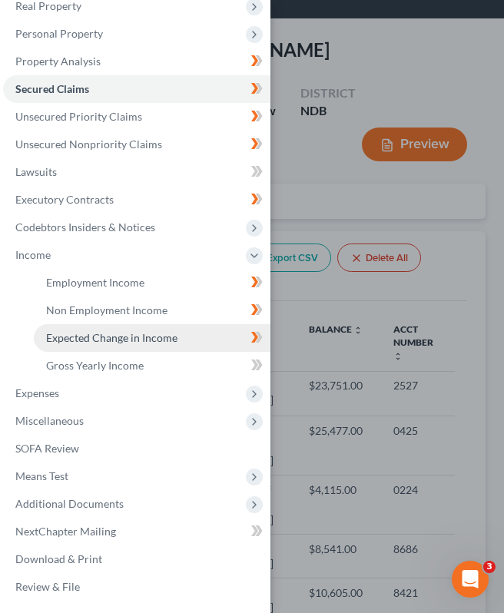
scroll to position [51, 0]
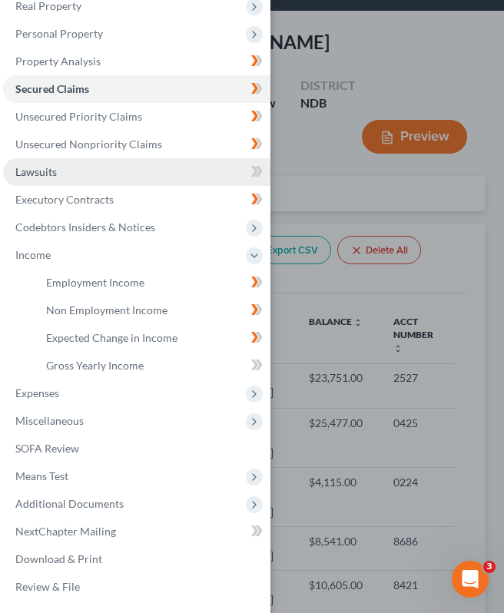
click at [208, 176] on link "Lawsuits" at bounding box center [136, 172] width 267 height 28
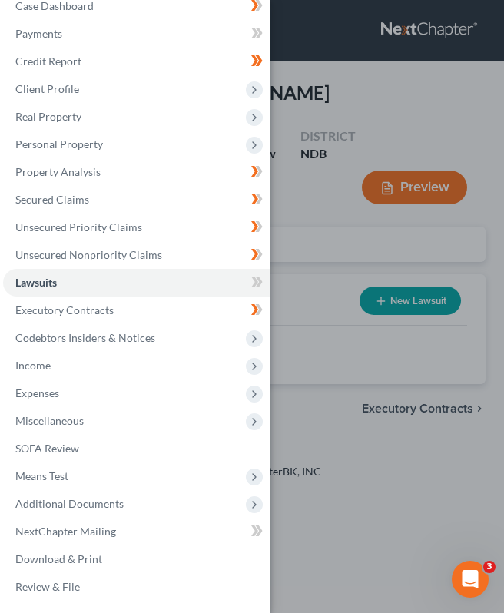
scroll to position [20, 0]
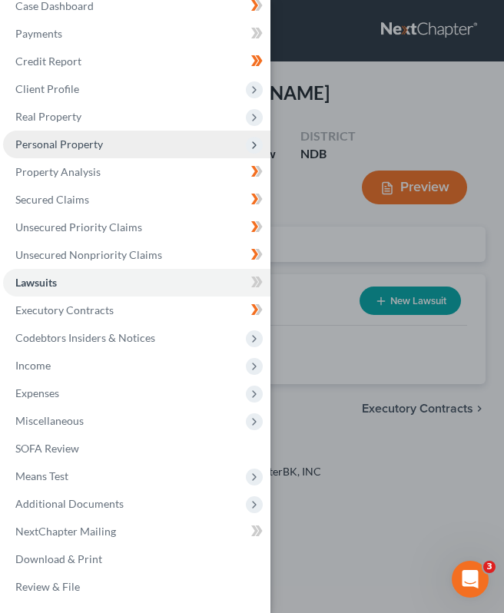
click at [141, 151] on span "Personal Property" at bounding box center [136, 145] width 267 height 28
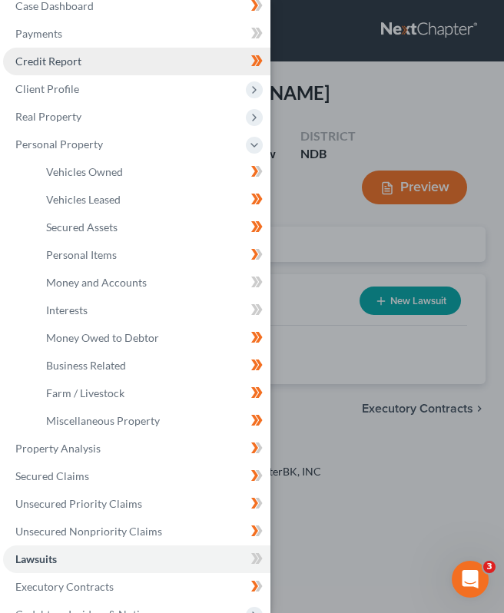
click at [97, 65] on link "Credit Report" at bounding box center [136, 62] width 267 height 28
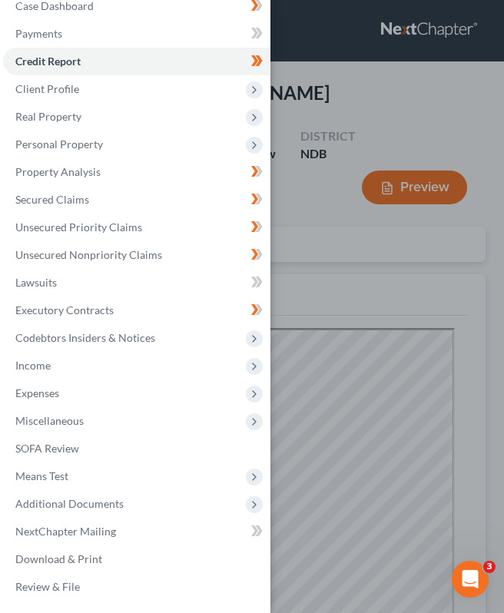
click at [359, 110] on div "Case Dashboard Payments Invoices Payments Payments Credit Report Client Profile" at bounding box center [252, 306] width 504 height 613
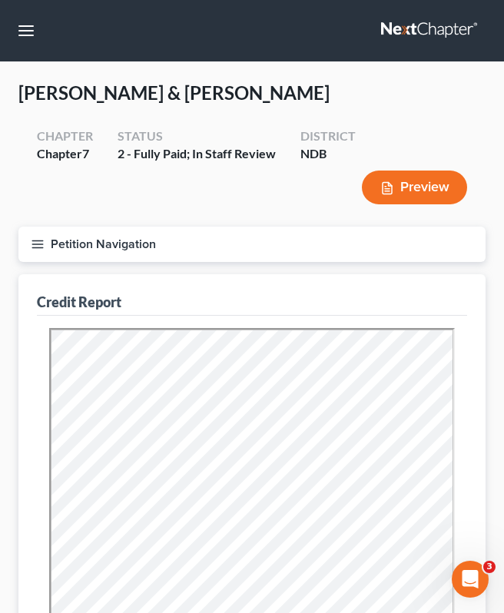
click at [29, 46] on nav "Home New Case Client Portal Directory Cases [PERSON_NAME] Law Office [EMAIL_ADD…" at bounding box center [252, 30] width 504 height 61
click at [27, 28] on button "button" at bounding box center [26, 31] width 28 height 28
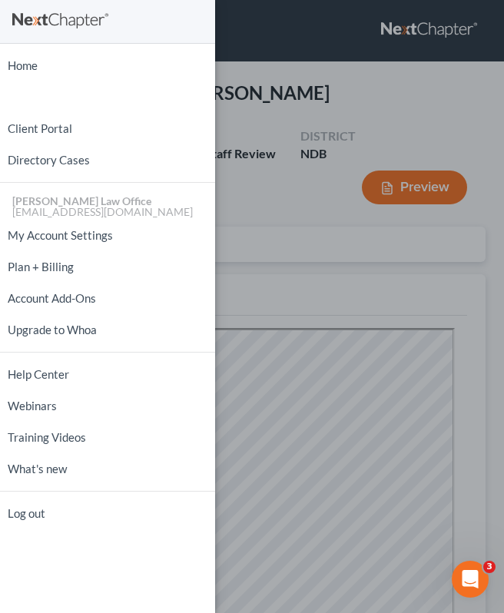
click at [280, 94] on div "Home New Case Client Portal Directory Cases [PERSON_NAME] Law Office [EMAIL_ADD…" at bounding box center [252, 306] width 504 height 613
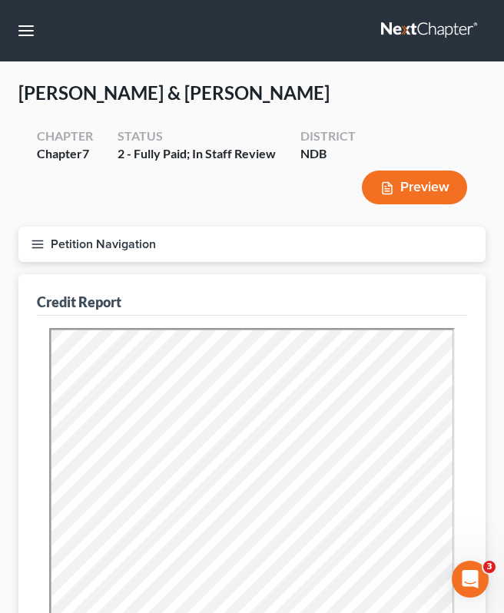
click at [38, 248] on line "button" at bounding box center [37, 248] width 11 height 0
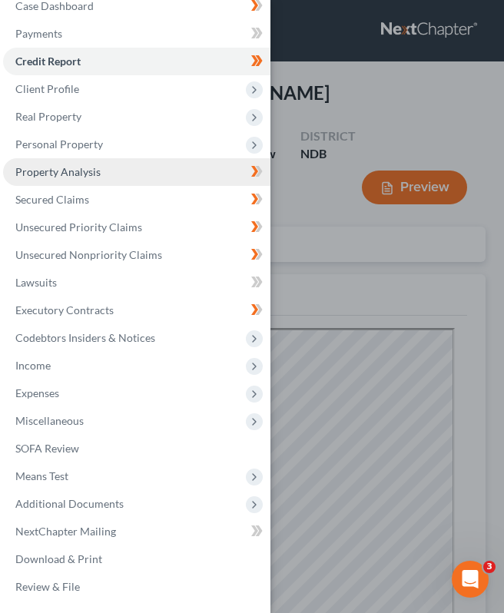
click at [86, 179] on link "Property Analysis" at bounding box center [136, 172] width 267 height 28
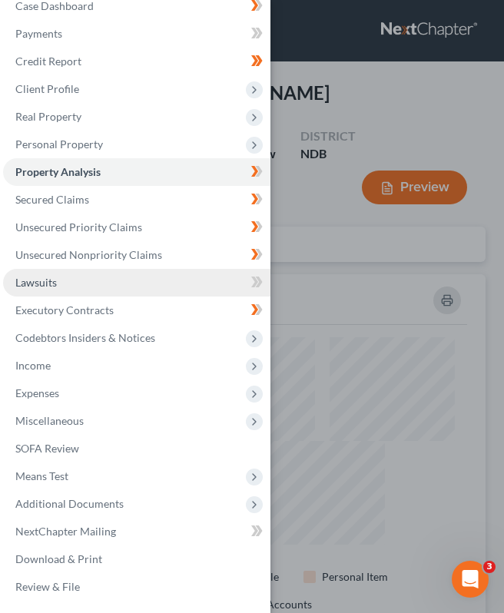
scroll to position [375, 467]
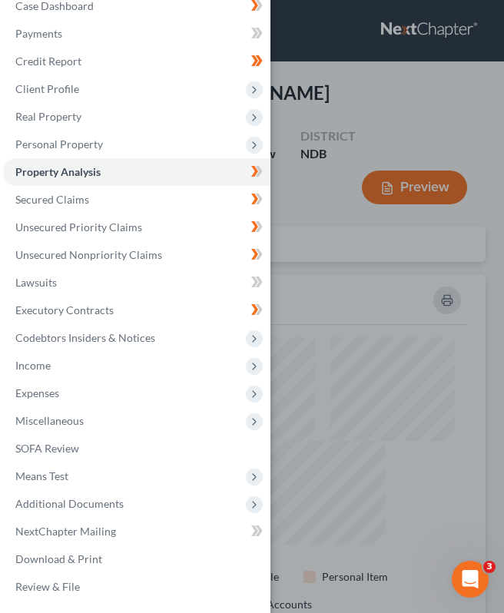
click at [350, 220] on div "Case Dashboard Payments Invoices Payments Payments Credit Report Client Profile" at bounding box center [252, 306] width 504 height 613
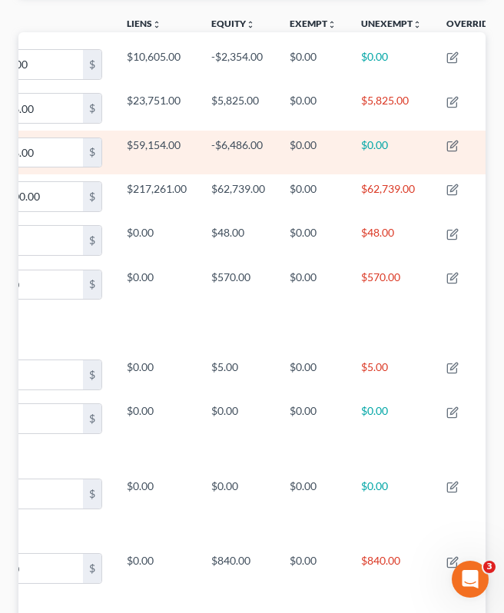
scroll to position [0, 0]
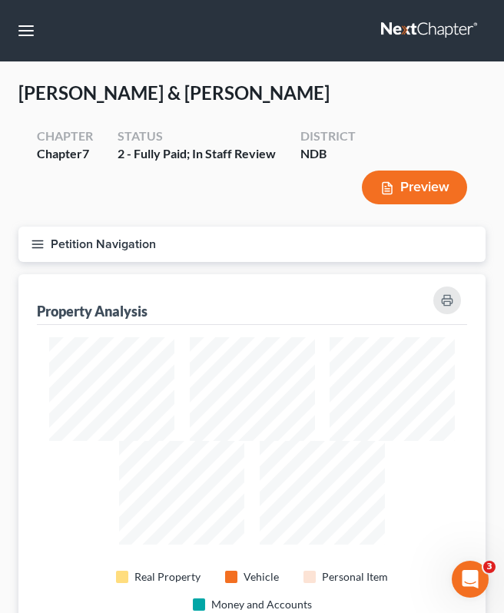
click at [38, 251] on button "Petition Navigation" at bounding box center [251, 244] width 467 height 35
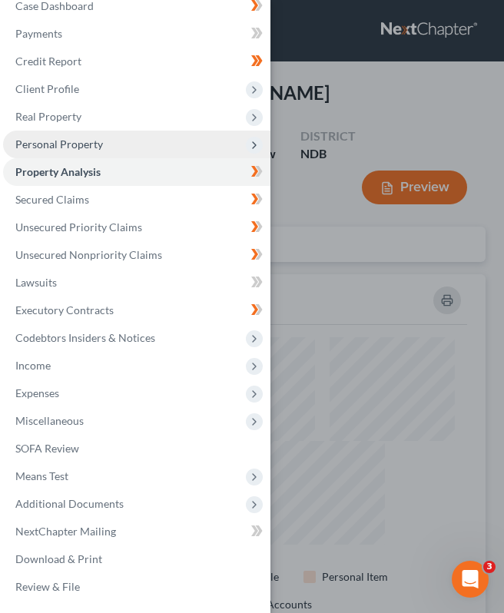
click at [111, 147] on span "Personal Property" at bounding box center [136, 145] width 267 height 28
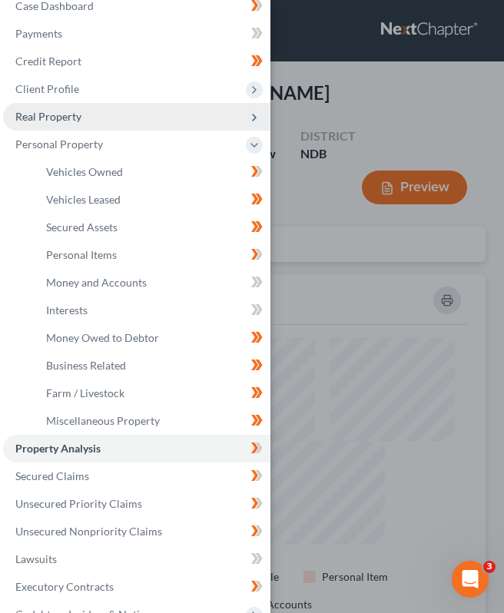
click at [105, 117] on span "Real Property" at bounding box center [136, 117] width 267 height 28
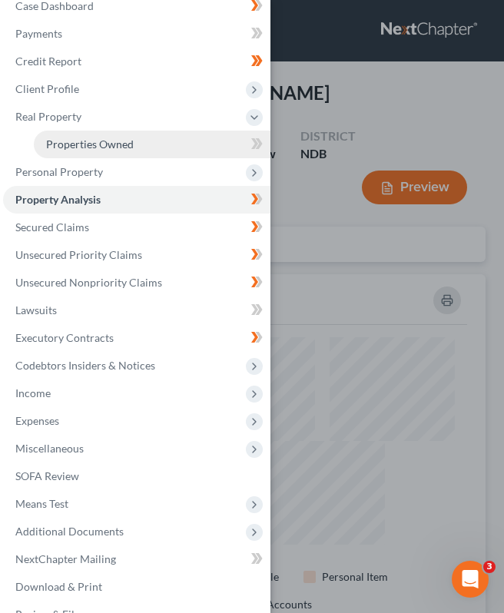
click at [110, 142] on span "Properties Owned" at bounding box center [90, 143] width 88 height 13
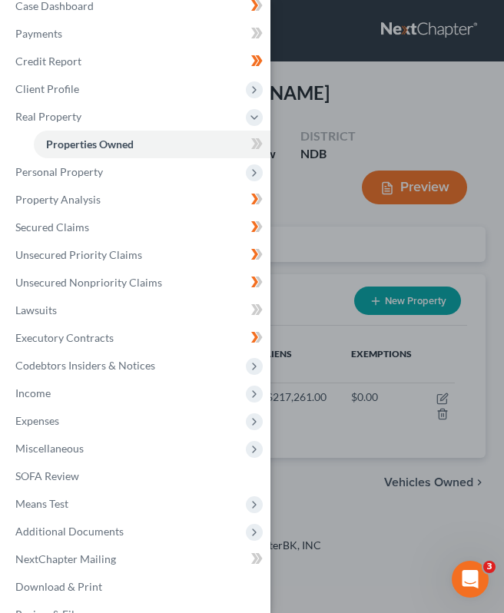
click at [319, 217] on div "Case Dashboard Payments Invoices Payments Payments Credit Report Client Profile" at bounding box center [252, 306] width 504 height 613
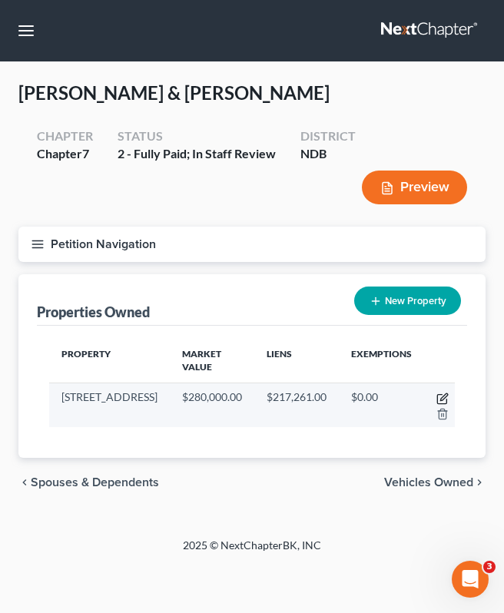
click at [440, 398] on icon "button" at bounding box center [443, 396] width 7 height 7
select select "29"
select select "2"
select select "1"
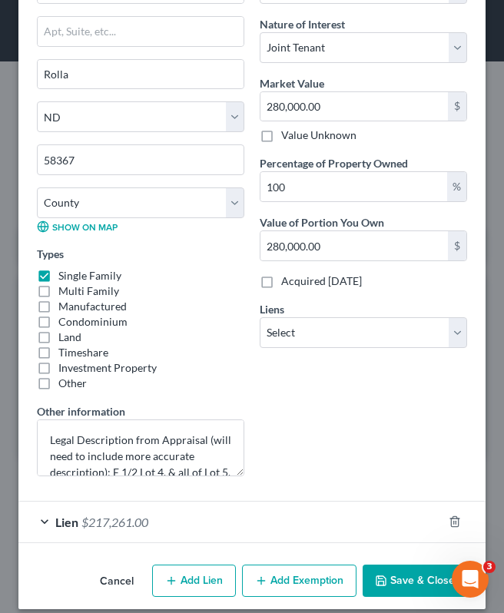
scroll to position [321, 0]
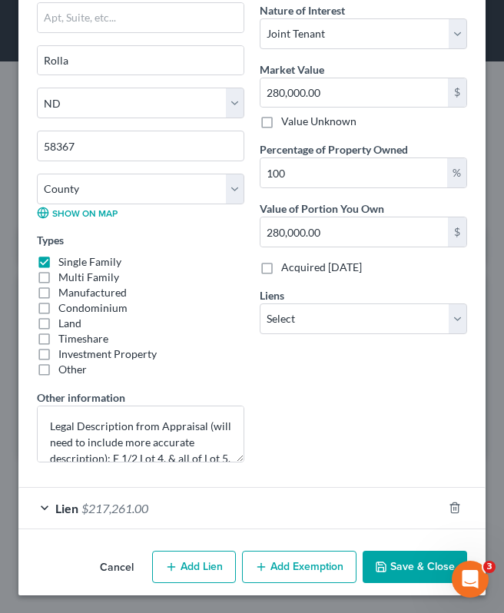
click at [306, 578] on button "Add Exemption" at bounding box center [299, 567] width 114 height 32
select select "2"
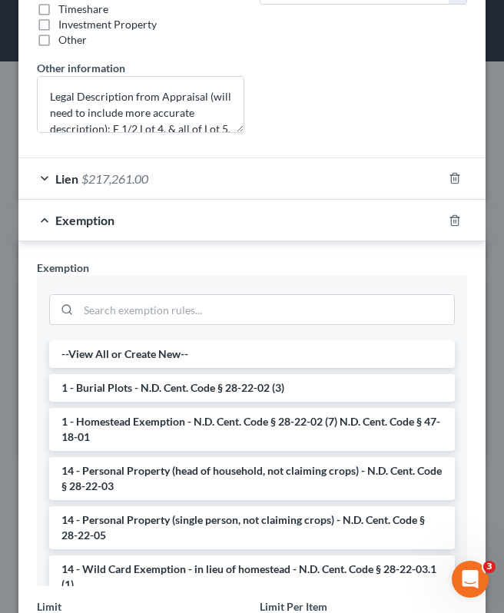
scroll to position [653, 0]
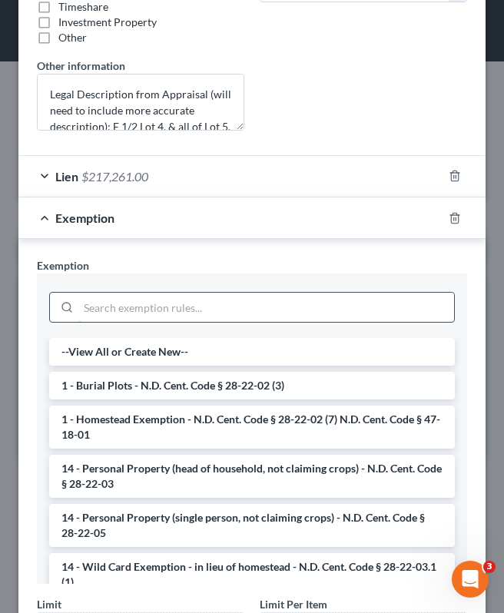
click at [128, 300] on input "search" at bounding box center [266, 307] width 376 height 29
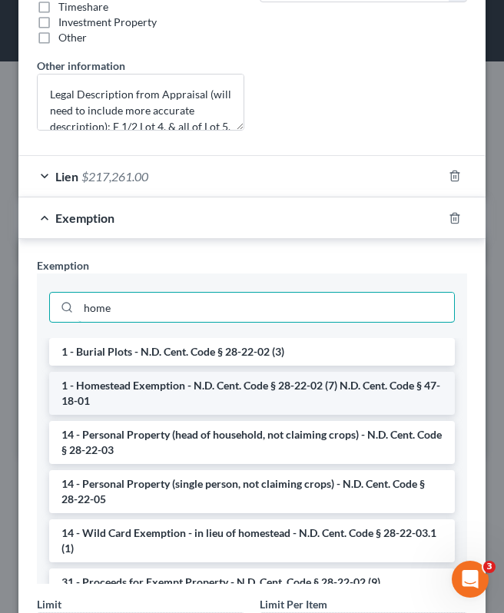
type input "home"
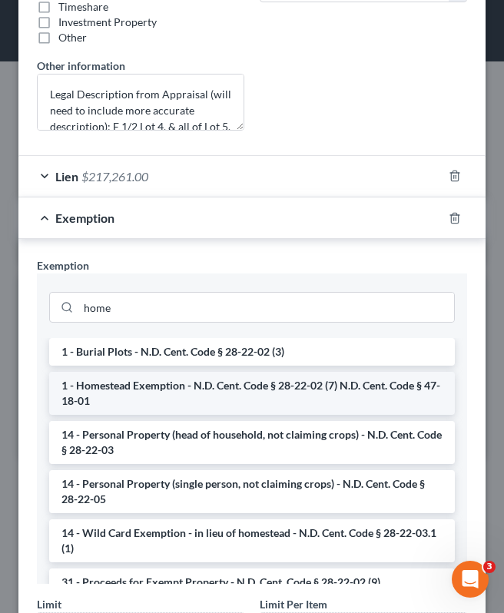
click at [136, 399] on li "1 - Homestead Exemption - N.D. Cent. Code § 28-22-02 (7) N.D. Cent. Code § 47-1…" at bounding box center [252, 393] width 406 height 43
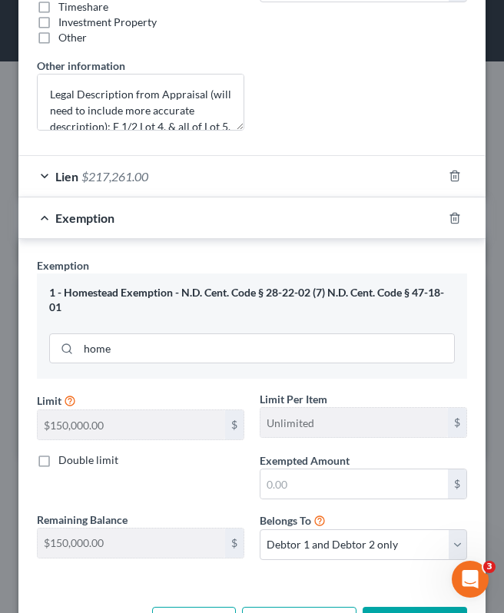
scroll to position [709, 0]
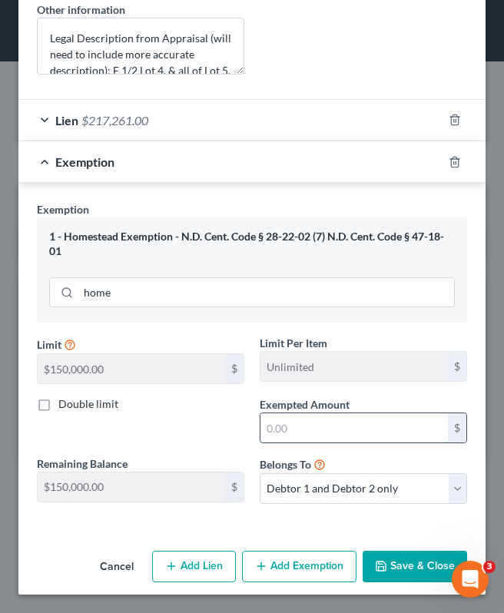
click at [313, 427] on input "text" at bounding box center [353, 427] width 187 height 29
type input "62,739"
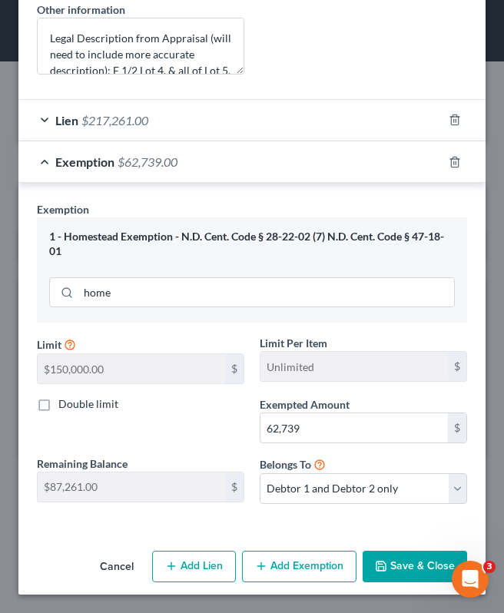
click at [416, 561] on button "Save & Close" at bounding box center [415, 567] width 104 height 32
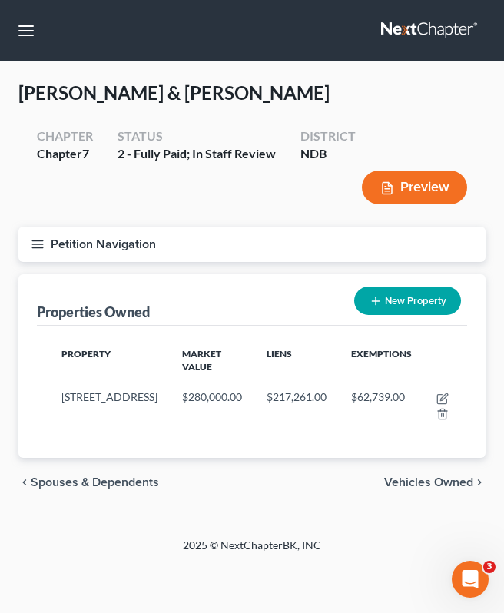
click at [33, 234] on button "Petition Navigation" at bounding box center [251, 244] width 467 height 35
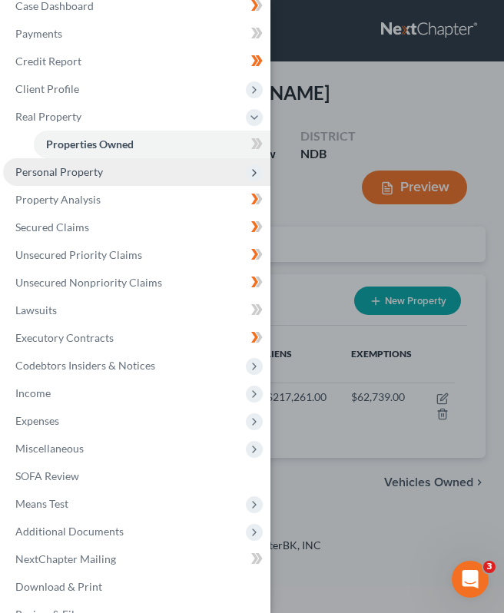
click at [103, 167] on span "Personal Property" at bounding box center [136, 172] width 267 height 28
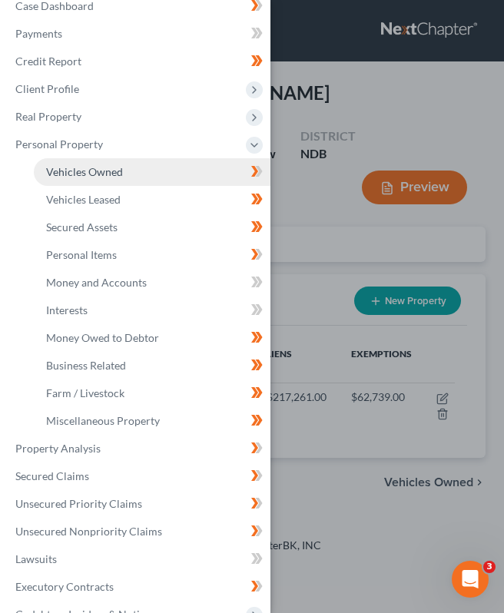
click at [106, 177] on span "Vehicles Owned" at bounding box center [84, 171] width 77 height 13
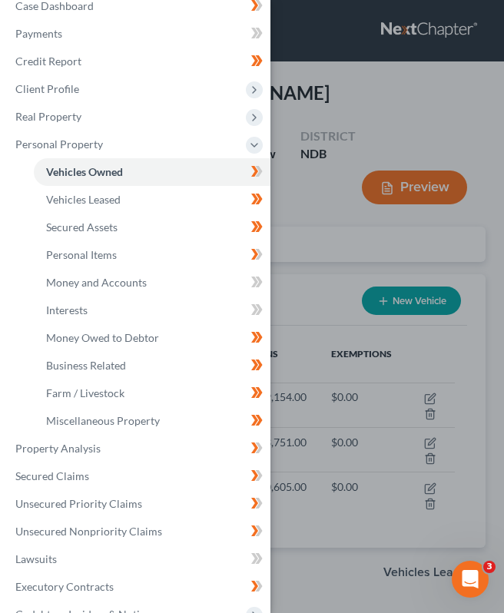
click at [336, 274] on div "Case Dashboard Payments Invoices Payments Payments Credit Report Client Profile" at bounding box center [252, 306] width 504 height 613
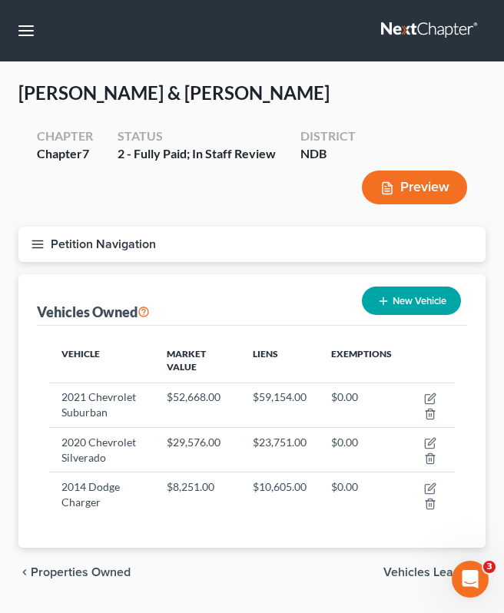
scroll to position [41, 0]
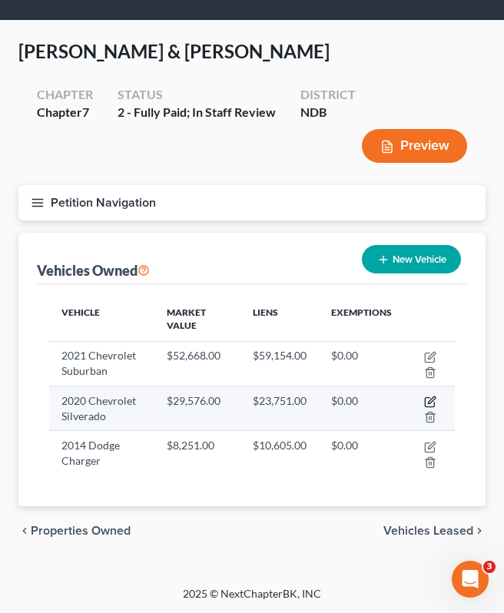
click at [429, 399] on icon "button" at bounding box center [430, 402] width 12 height 12
select select "0"
select select "6"
select select "2"
select select "1"
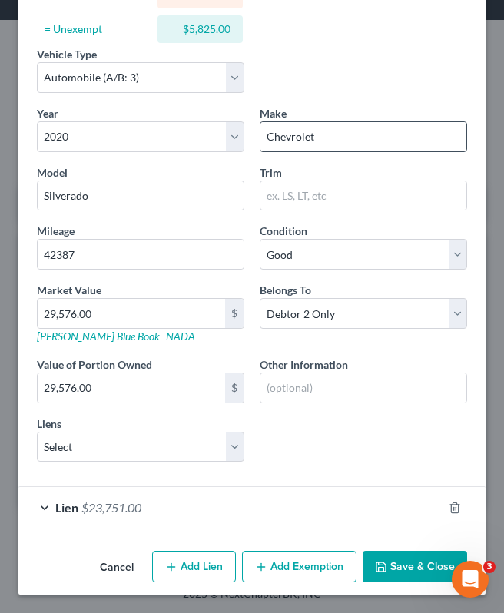
scroll to position [0, 0]
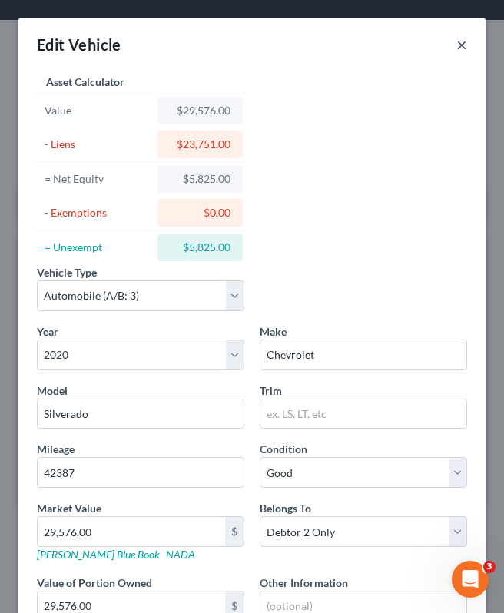
click at [462, 44] on button "×" at bounding box center [461, 44] width 11 height 18
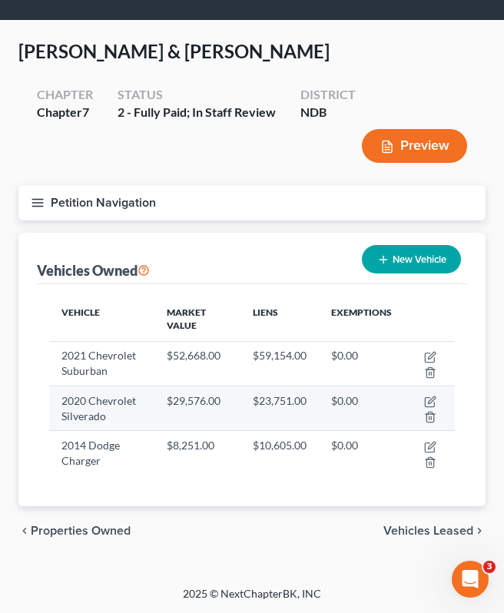
click at [438, 399] on td at bounding box center [429, 408] width 51 height 45
click at [432, 399] on icon "button" at bounding box center [431, 399] width 7 height 7
select select "0"
select select "6"
select select "2"
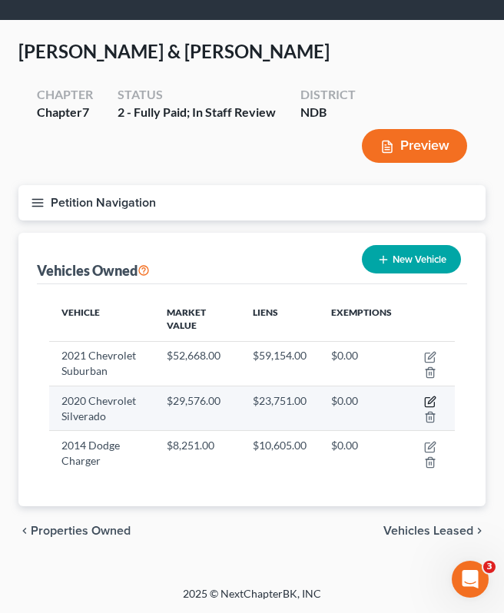
select select "1"
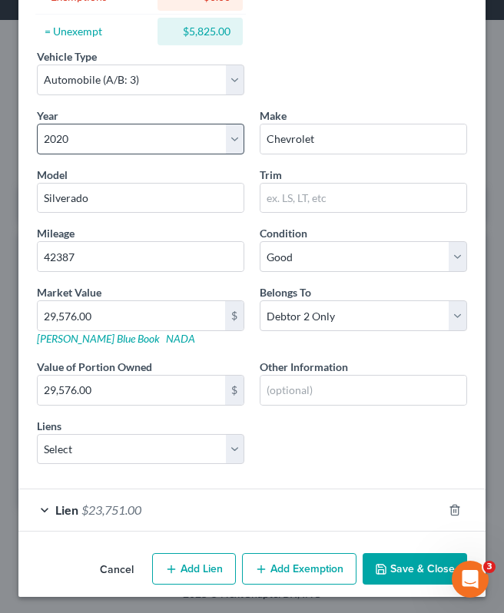
scroll to position [214, 0]
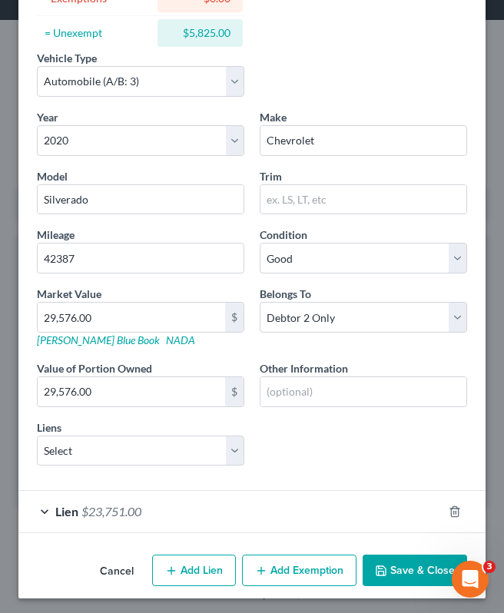
click at [312, 565] on button "Add Exemption" at bounding box center [299, 571] width 114 height 32
select select "2"
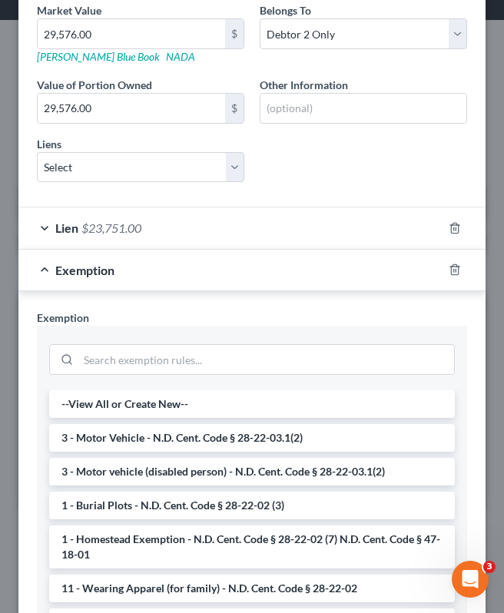
scroll to position [496, 0]
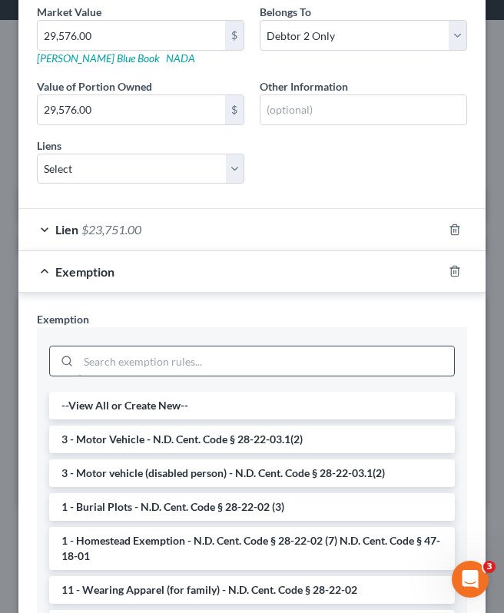
click at [220, 368] on input "search" at bounding box center [266, 360] width 376 height 29
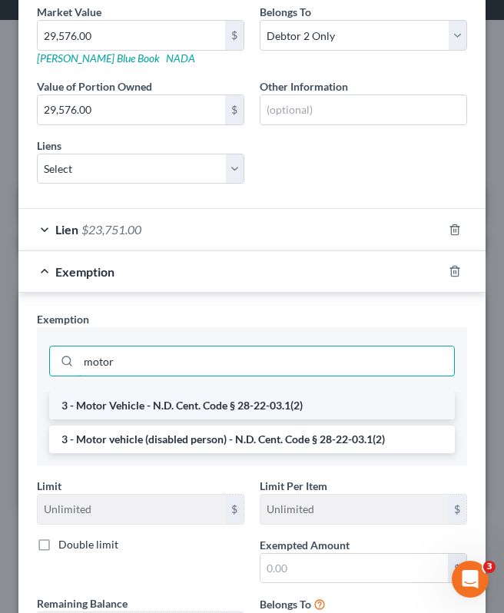
type input "motor"
click at [212, 412] on li "3 - Motor Vehicle - N.D. Cent. Code § 28-22-03.1(2)" at bounding box center [252, 406] width 406 height 28
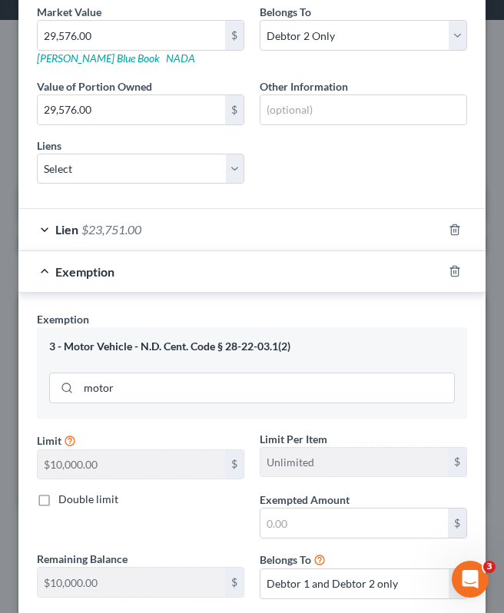
scroll to position [591, 0]
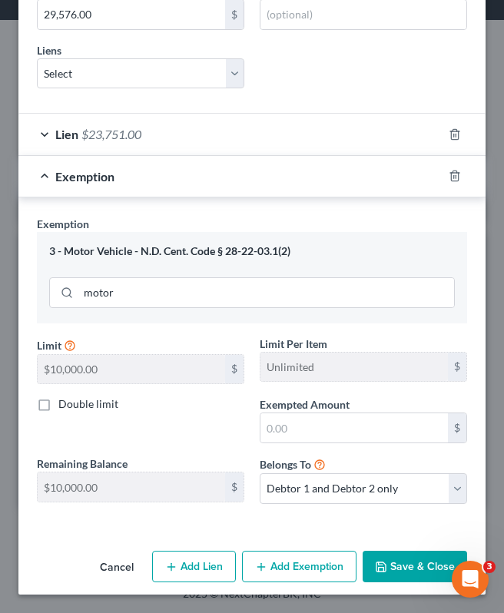
click at [419, 574] on button "Save & Close" at bounding box center [415, 567] width 104 height 32
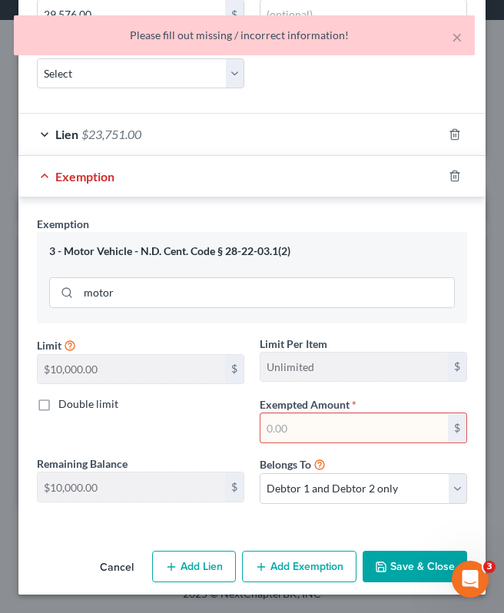
click at [299, 426] on input "text" at bounding box center [353, 427] width 187 height 29
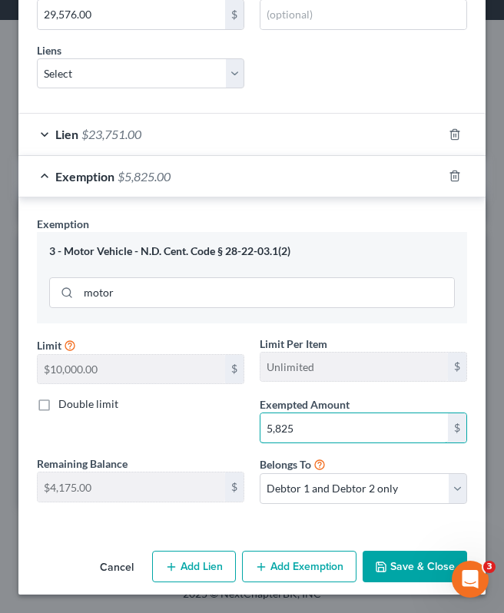
type input "5,825"
click at [409, 567] on button "Save & Close" at bounding box center [415, 567] width 104 height 32
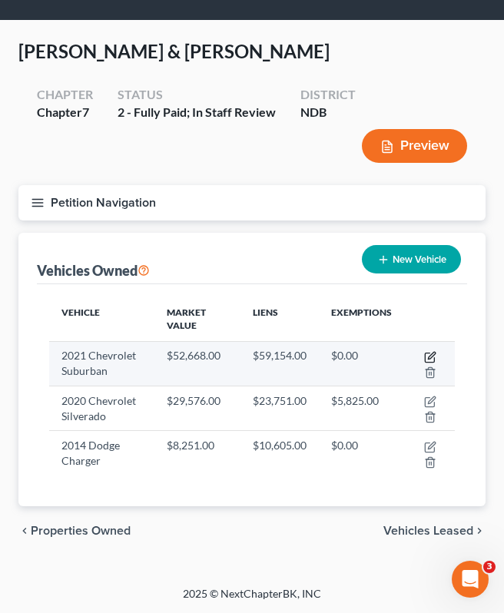
click at [431, 356] on icon "button" at bounding box center [430, 357] width 12 height 12
select select "0"
select select "5"
select select "2"
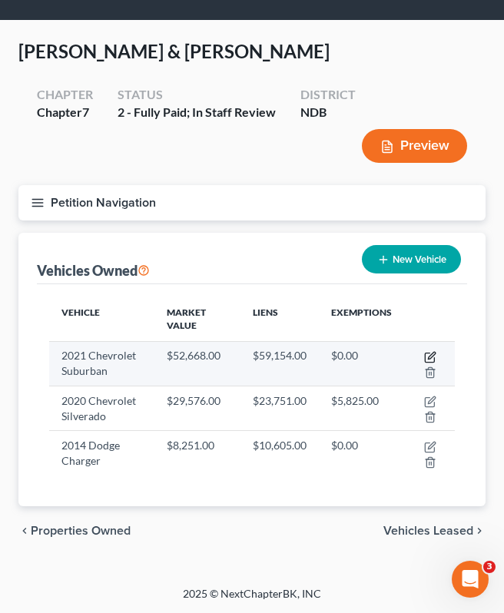
select select "29"
select select "2"
select select "4"
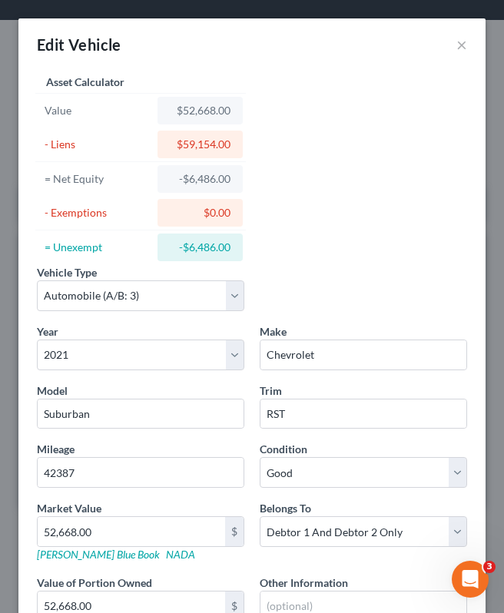
scroll to position [218, 0]
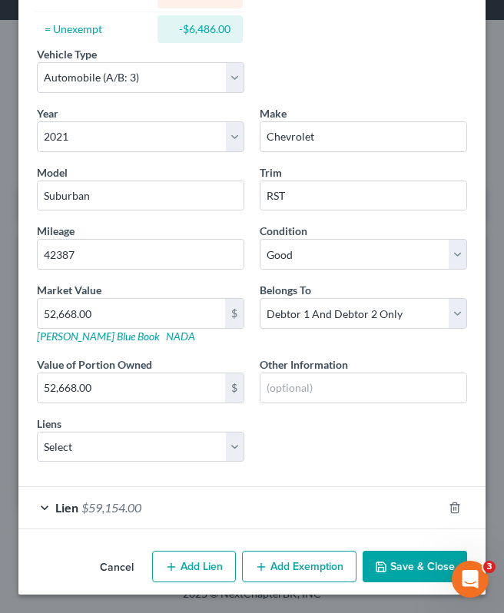
click at [80, 502] on div "Lien $59,154.00" at bounding box center [230, 507] width 424 height 41
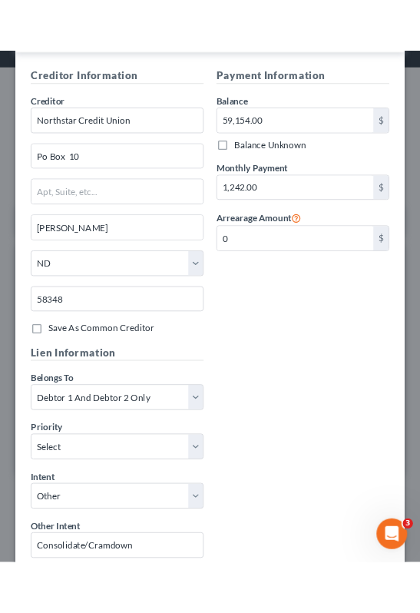
scroll to position [849, 0]
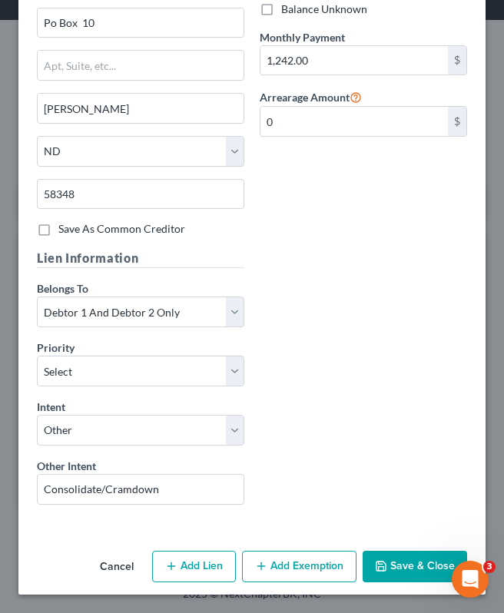
click at [111, 446] on div "Intent Select Surrender Redeem Reaffirm Avoid Other Other Intent Consolidate/Cr…" at bounding box center [140, 452] width 207 height 106
click at [110, 435] on select "Select Surrender Redeem Reaffirm Avoid Other" at bounding box center [140, 430] width 207 height 31
click at [406, 566] on button "Save & Close" at bounding box center [415, 567] width 104 height 32
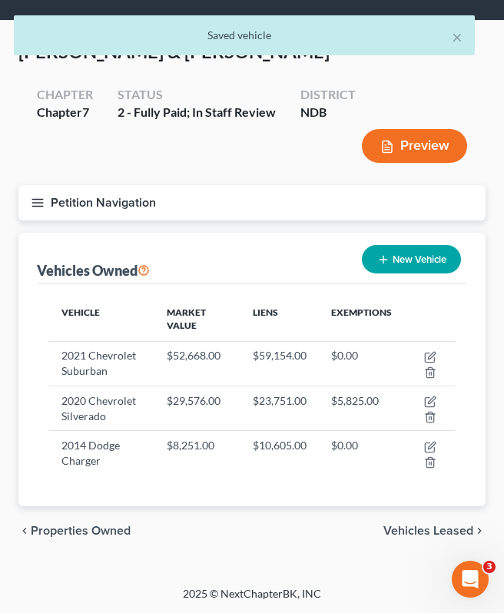
click at [42, 206] on icon "button" at bounding box center [38, 203] width 14 height 14
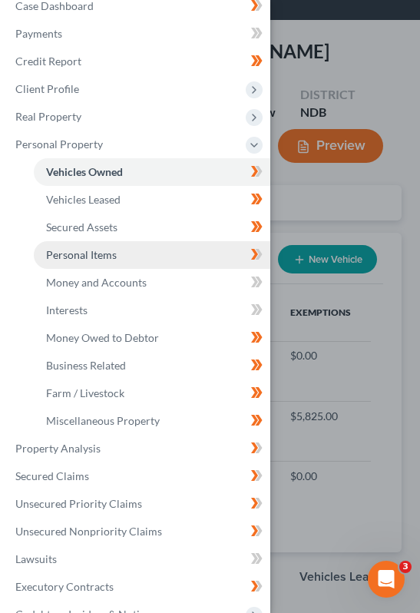
click at [176, 264] on link "Personal Items" at bounding box center [152, 255] width 237 height 28
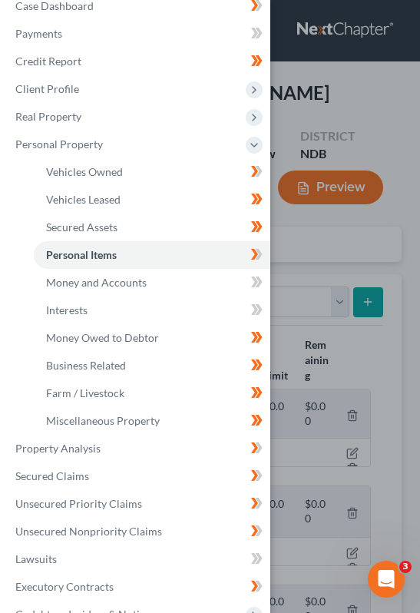
click at [302, 263] on div "Case Dashboard Payments Invoices Payments Payments Credit Report Client Profile" at bounding box center [210, 306] width 420 height 613
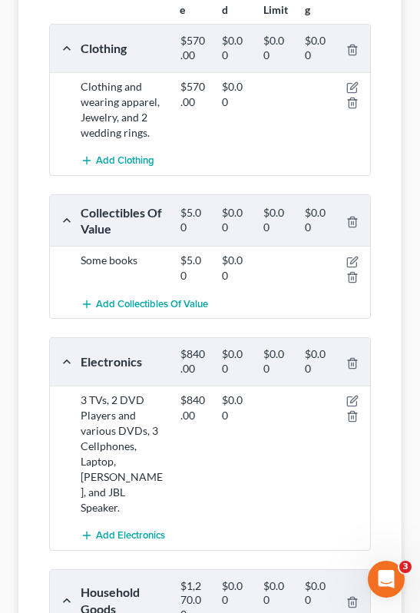
scroll to position [363, 0]
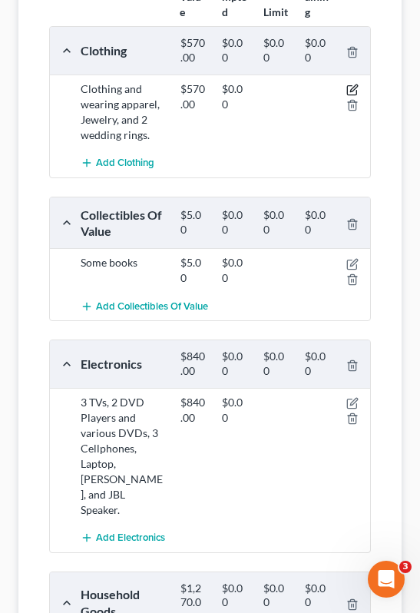
click at [355, 88] on icon "button" at bounding box center [353, 87] width 7 height 7
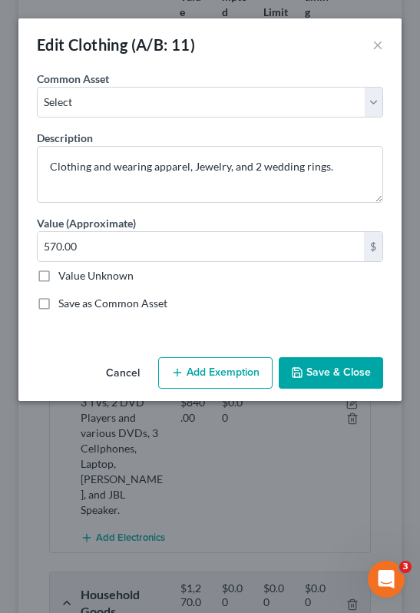
click at [213, 386] on button "Add Exemption" at bounding box center [215, 373] width 114 height 32
select select "2"
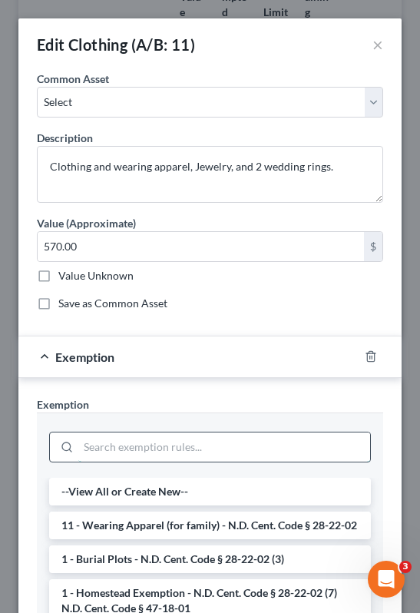
click at [144, 441] on input "search" at bounding box center [224, 446] width 292 height 29
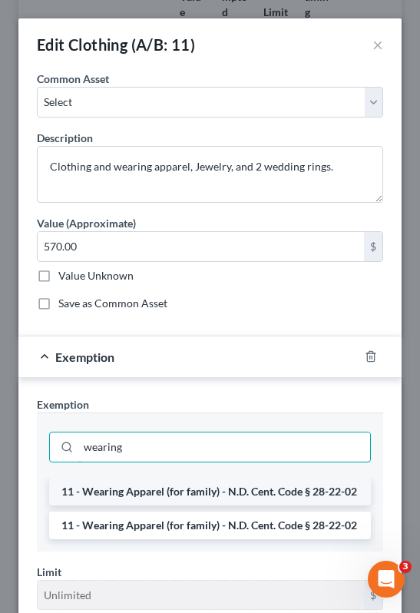
type input "wearing"
click at [164, 495] on li "11 - Wearing Apparel (for family) - N.D. Cent. Code § 28-22-02" at bounding box center [210, 492] width 322 height 28
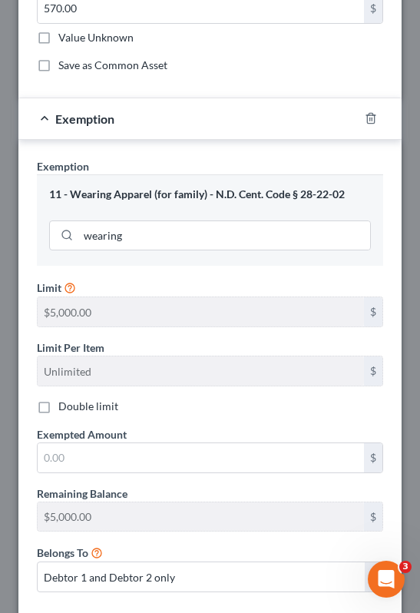
scroll to position [327, 0]
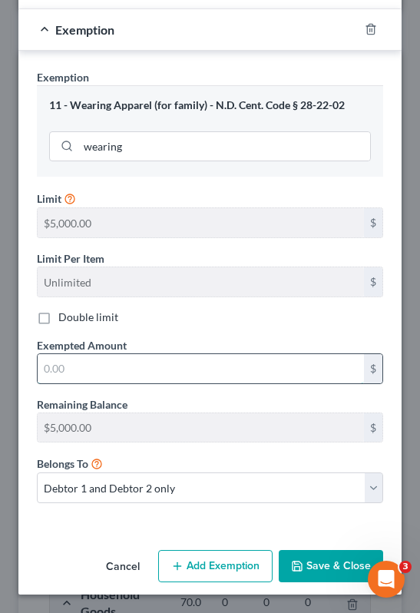
click at [165, 377] on input "text" at bounding box center [201, 368] width 326 height 29
type input "570"
click at [313, 565] on button "Save & Close" at bounding box center [331, 566] width 104 height 32
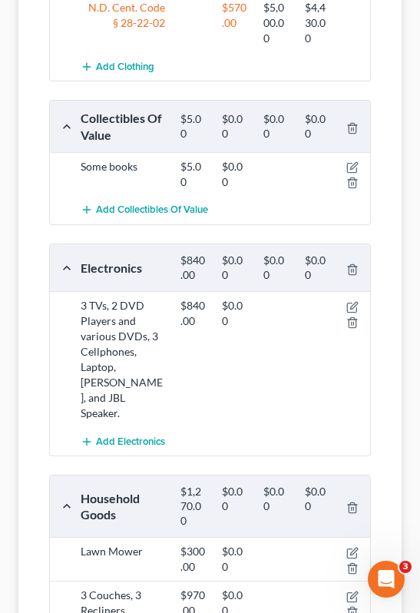
scroll to position [522, 0]
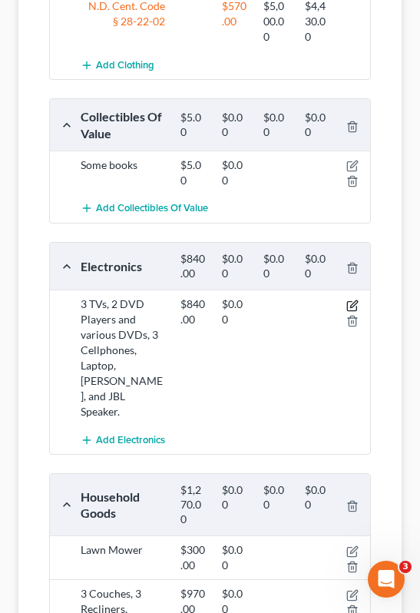
click at [352, 301] on icon "button" at bounding box center [352, 306] width 12 height 12
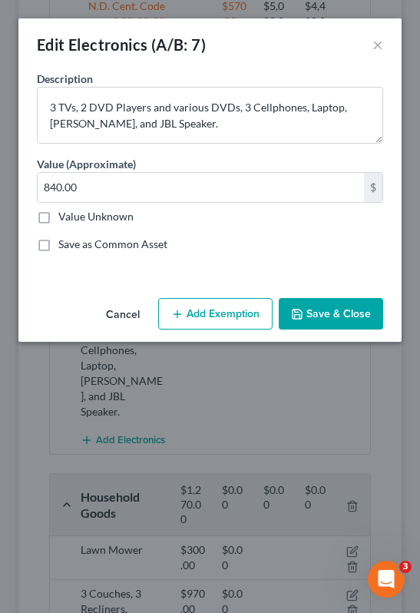
click at [239, 303] on button "Add Exemption" at bounding box center [215, 314] width 114 height 32
select select "2"
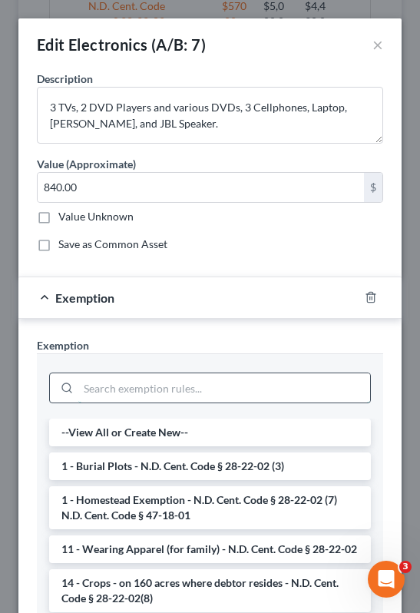
click at [129, 395] on input "search" at bounding box center [224, 387] width 292 height 29
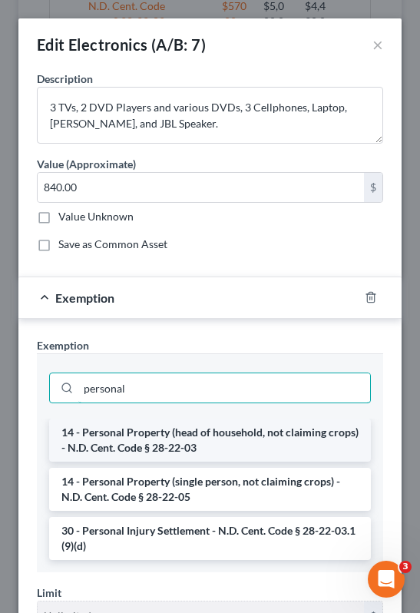
type input "personal"
click at [153, 442] on li "14 - Personal Property (head of household, not claiming crops) - N.D. Cent. Cod…" at bounding box center [210, 440] width 322 height 43
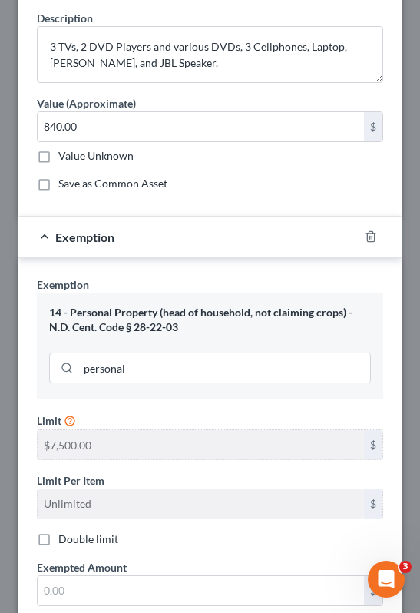
scroll to position [282, 0]
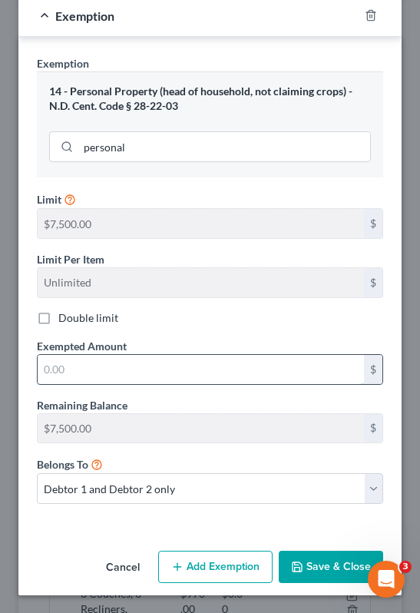
click at [98, 371] on input "text" at bounding box center [201, 369] width 326 height 29
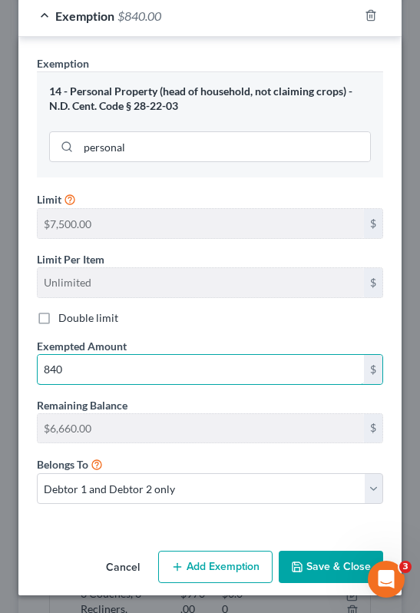
type input "840"
click at [333, 571] on button "Save & Close" at bounding box center [331, 567] width 104 height 32
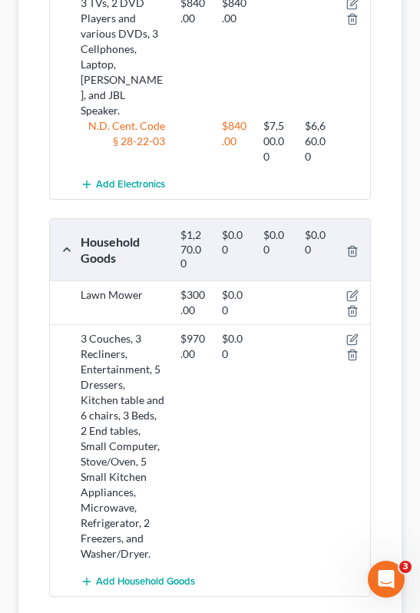
scroll to position [843, 0]
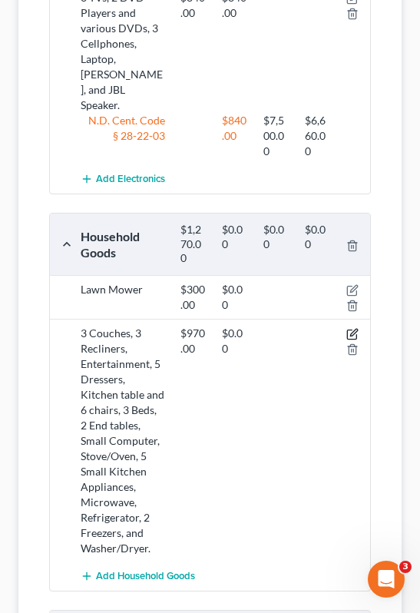
click at [351, 330] on icon "button" at bounding box center [351, 334] width 9 height 9
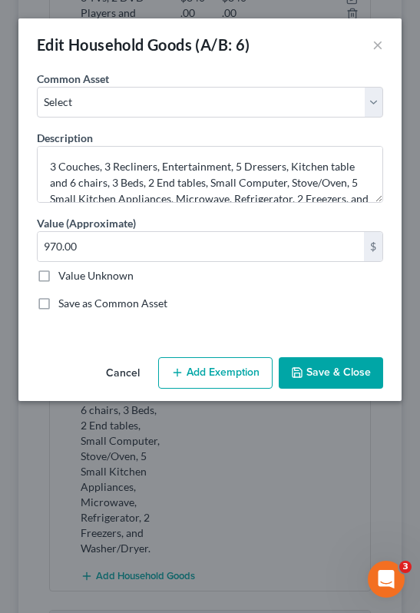
click at [247, 371] on button "Add Exemption" at bounding box center [215, 373] width 114 height 32
select select "2"
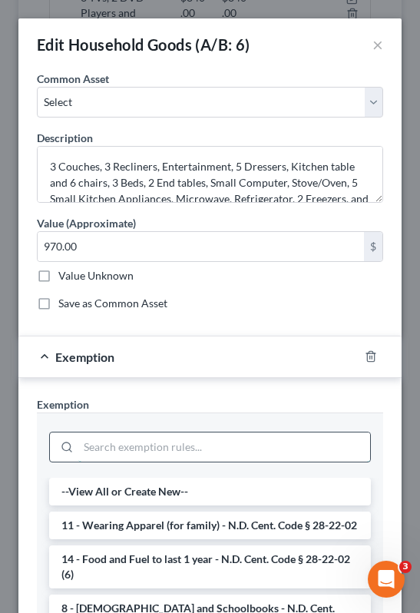
click at [101, 453] on input "search" at bounding box center [224, 446] width 292 height 29
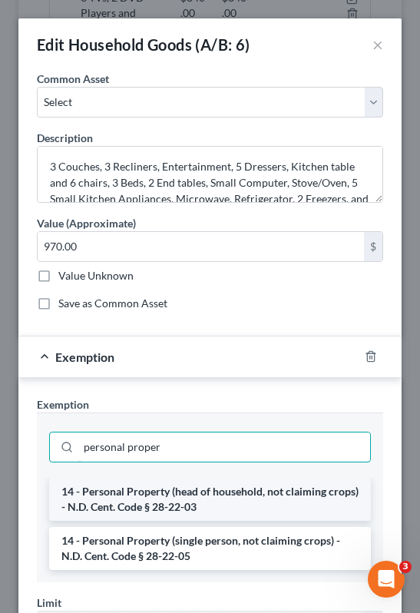
type input "personal proper"
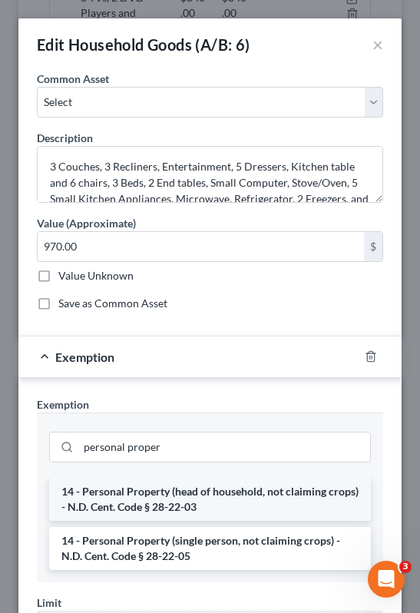
click at [157, 496] on li "14 - Personal Property (head of household, not claiming crops) - N.D. Cent. Cod…" at bounding box center [210, 499] width 322 height 43
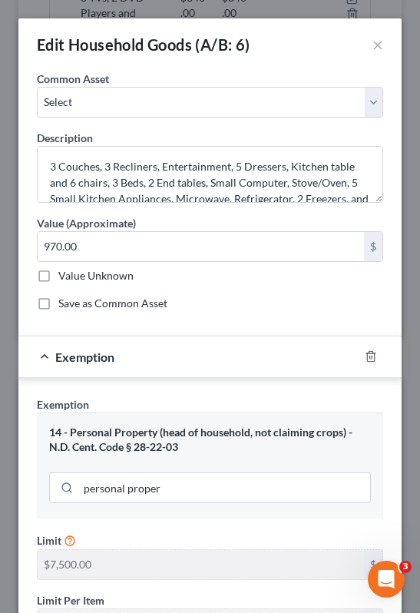
scroll to position [341, 0]
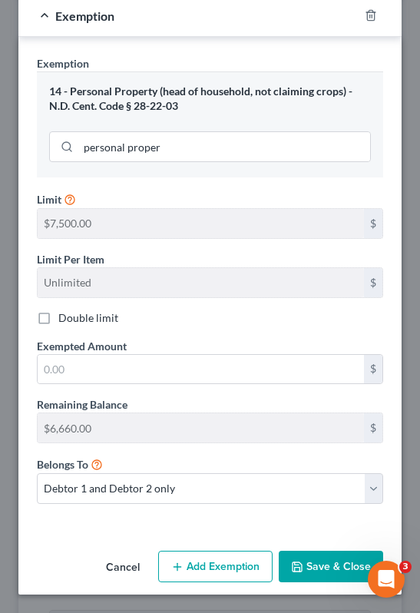
click at [318, 585] on div "Cancel Add Exemption Save & Close" at bounding box center [209, 570] width 383 height 51
click at [318, 568] on button "Save & Close" at bounding box center [331, 567] width 104 height 32
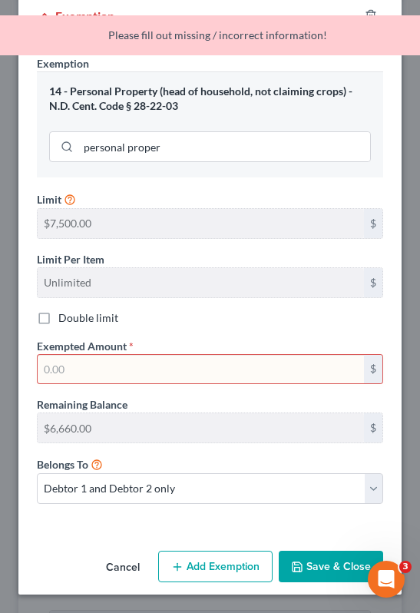
click at [101, 375] on input "text" at bounding box center [201, 369] width 326 height 29
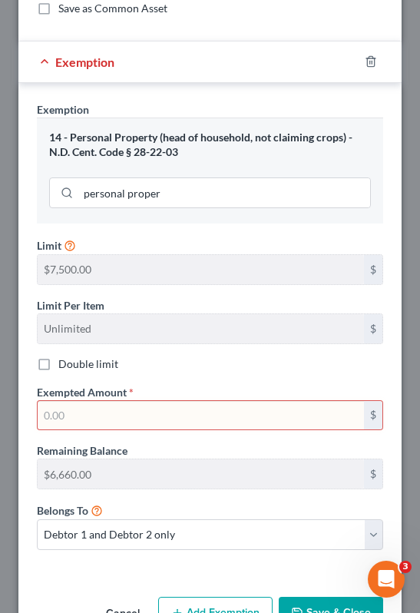
scroll to position [317, 0]
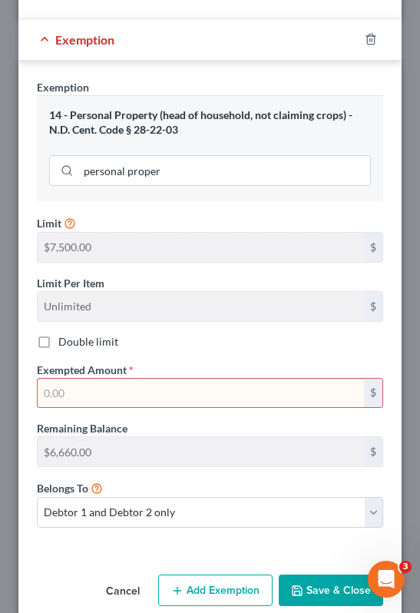
click at [78, 390] on input "text" at bounding box center [201, 393] width 326 height 29
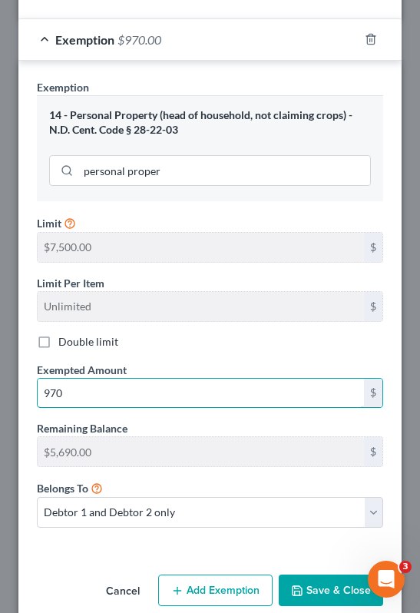
scroll to position [341, 0]
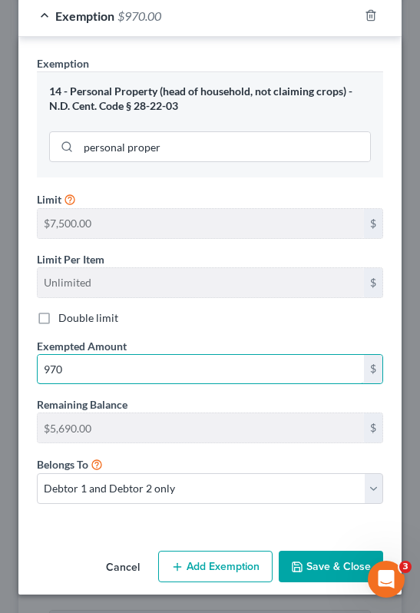
type input "970"
click at [340, 567] on button "Save & Close" at bounding box center [331, 567] width 104 height 32
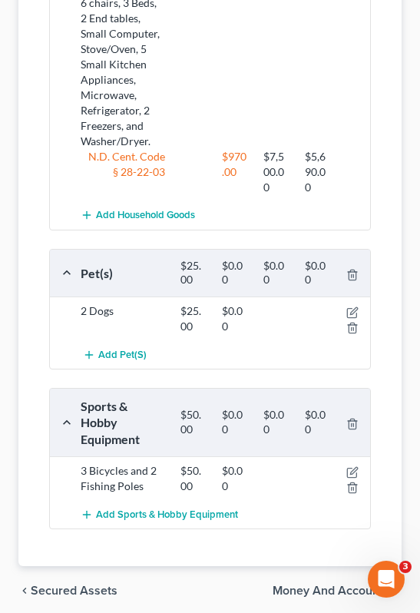
scroll to position [1250, 0]
click at [352, 306] on icon "button" at bounding box center [353, 309] width 7 height 7
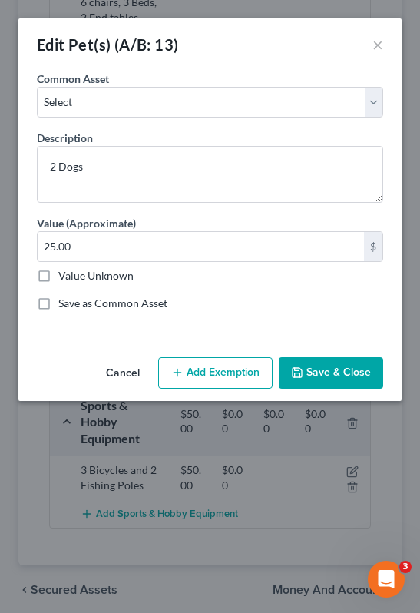
click at [239, 370] on button "Add Exemption" at bounding box center [215, 373] width 114 height 32
select select "2"
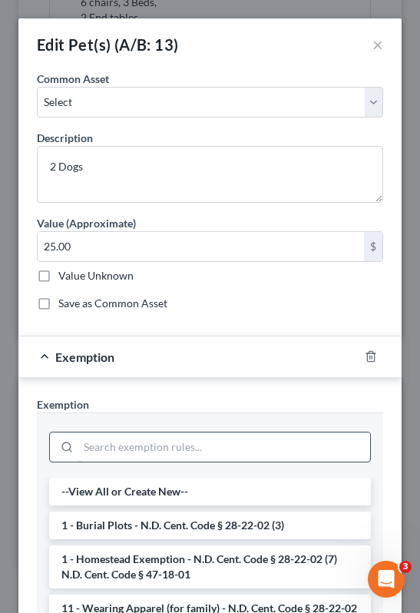
click at [120, 437] on input "search" at bounding box center [224, 446] width 292 height 29
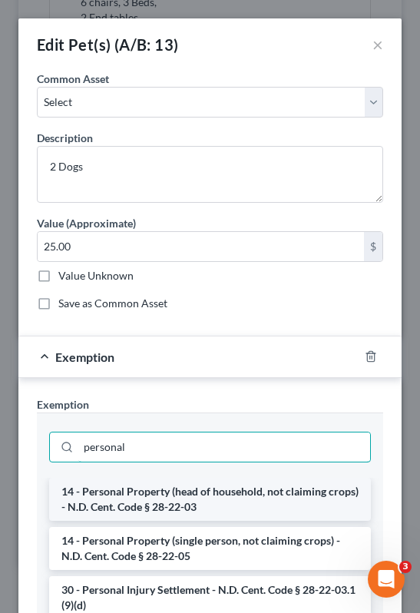
type input "personal"
click at [142, 505] on li "14 - Personal Property (head of household, not claiming crops) - N.D. Cent. Cod…" at bounding box center [210, 499] width 322 height 43
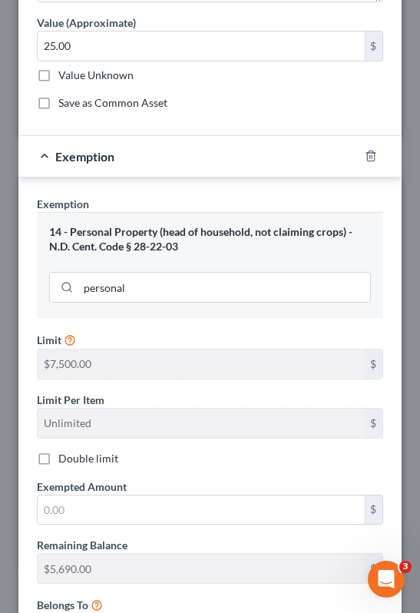
scroll to position [341, 0]
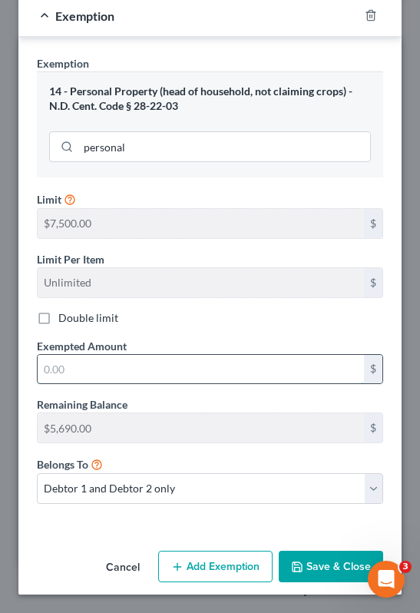
click at [141, 375] on input "text" at bounding box center [201, 369] width 326 height 29
type input "25"
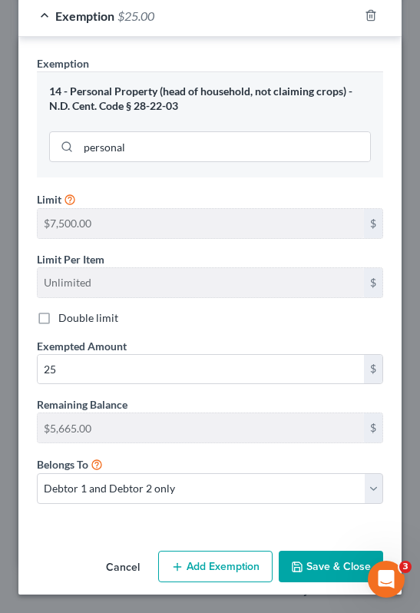
click at [346, 560] on button "Save & Close" at bounding box center [331, 567] width 104 height 32
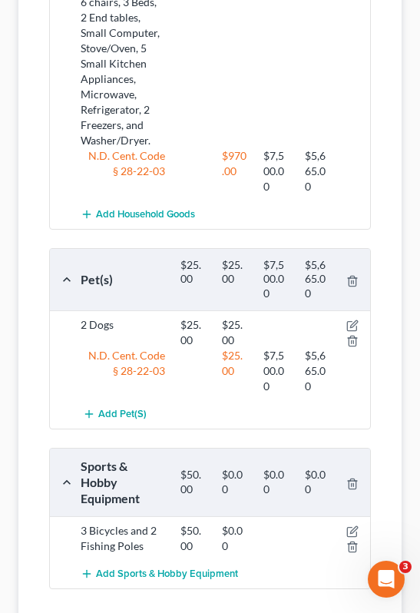
scroll to position [1355, 0]
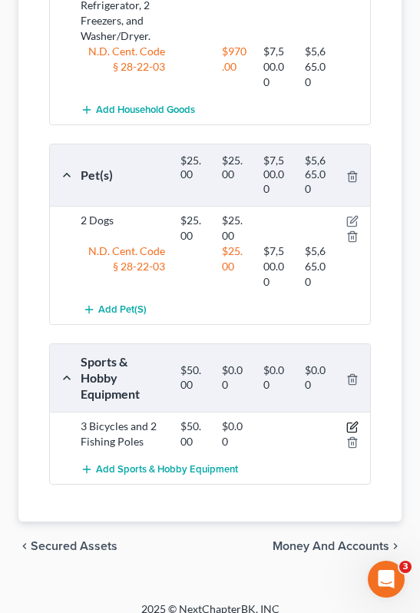
click at [356, 421] on icon "button" at bounding box center [352, 427] width 12 height 12
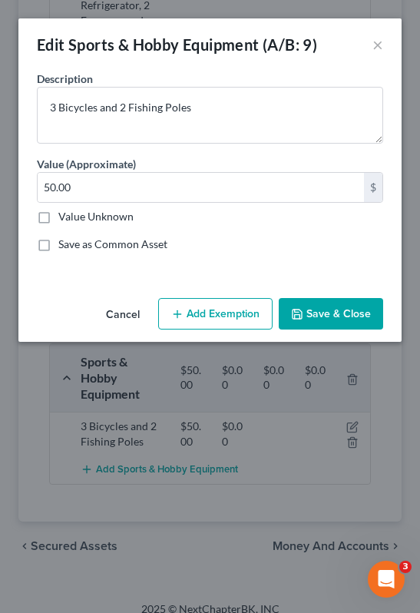
click at [214, 310] on button "Add Exemption" at bounding box center [215, 314] width 114 height 32
select select "2"
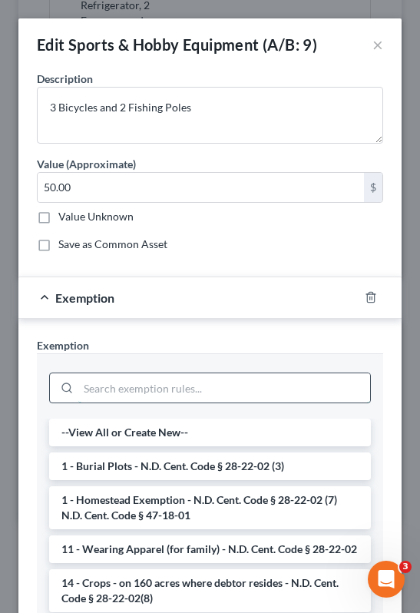
click at [101, 395] on input "search" at bounding box center [224, 387] width 292 height 29
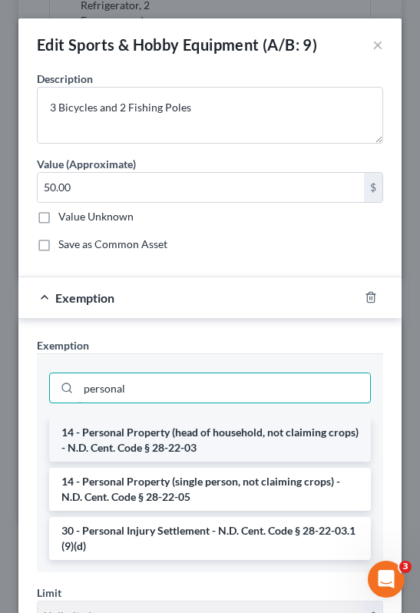
type input "personal"
click at [153, 432] on li "14 - Personal Property (head of household, not claiming crops) - N.D. Cent. Cod…" at bounding box center [210, 440] width 322 height 43
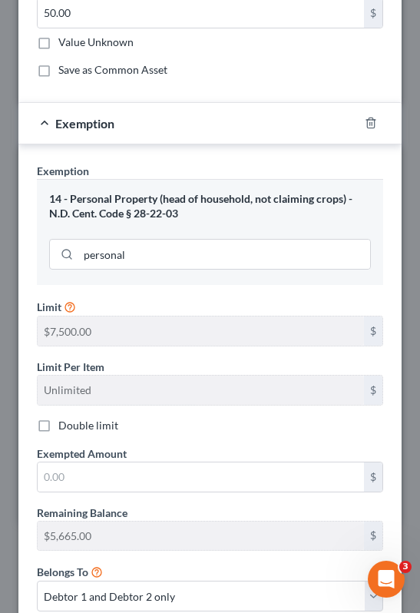
scroll to position [282, 0]
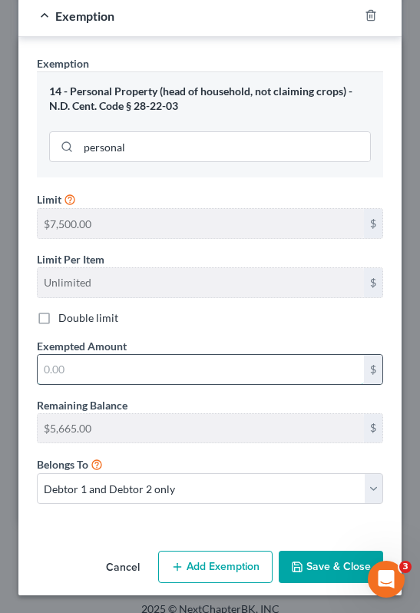
click at [101, 377] on input "text" at bounding box center [201, 369] width 326 height 29
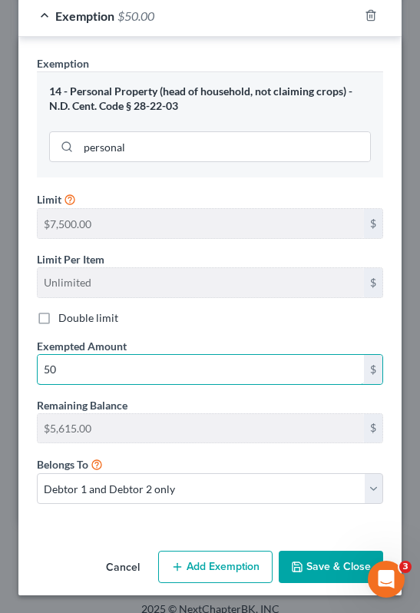
type input "50"
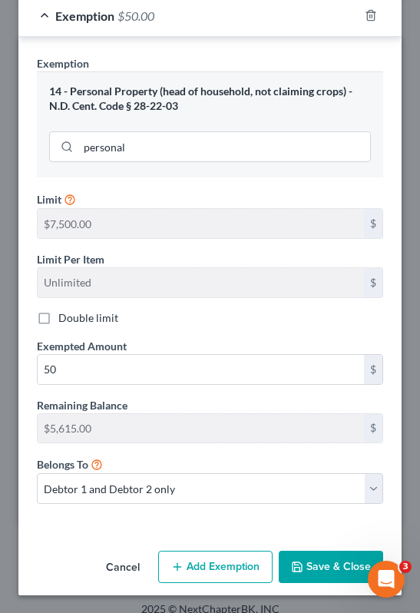
click at [323, 560] on button "Save & Close" at bounding box center [331, 567] width 104 height 32
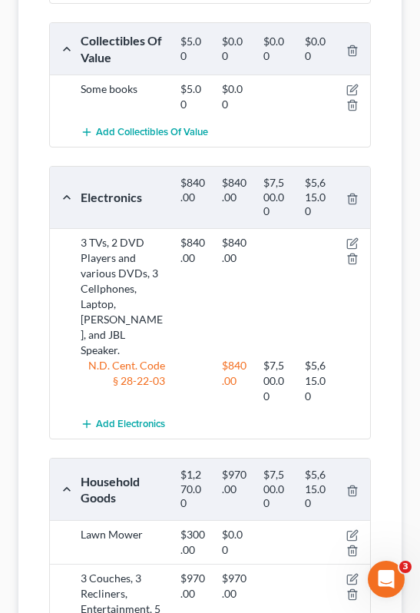
scroll to position [306, 0]
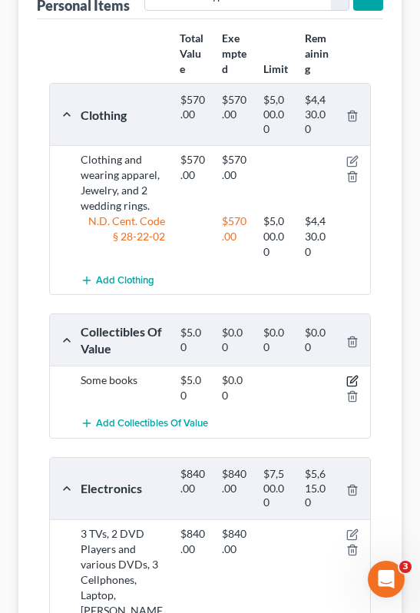
click at [351, 381] on icon "button" at bounding box center [353, 379] width 7 height 7
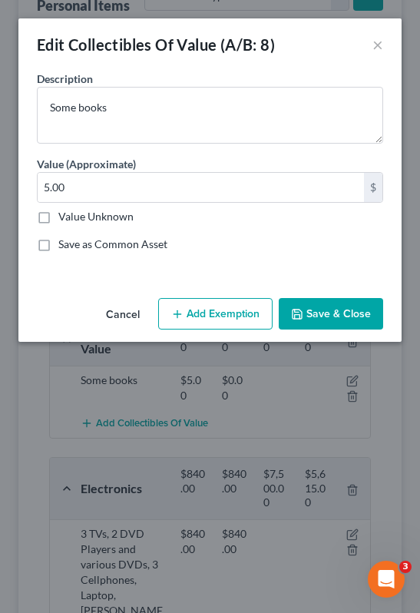
click at [203, 307] on button "Add Exemption" at bounding box center [215, 314] width 114 height 32
select select "2"
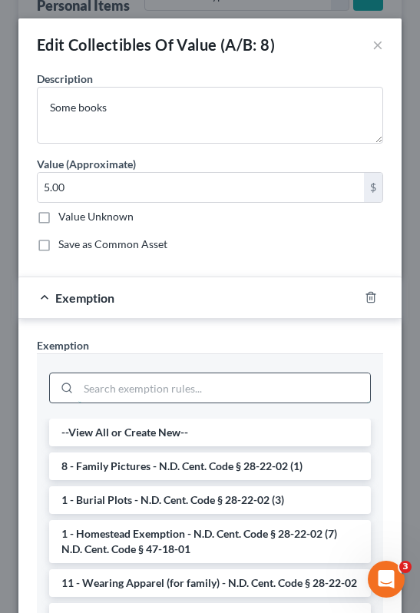
click at [111, 389] on input "search" at bounding box center [224, 387] width 292 height 29
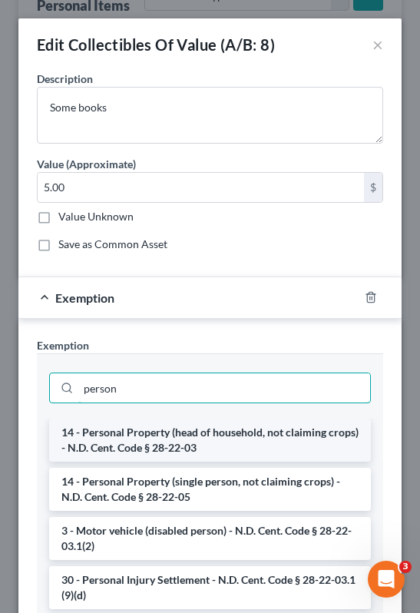
type input "person"
click at [151, 446] on li "14 - Personal Property (head of household, not claiming crops) - N.D. Cent. Cod…" at bounding box center [210, 440] width 322 height 43
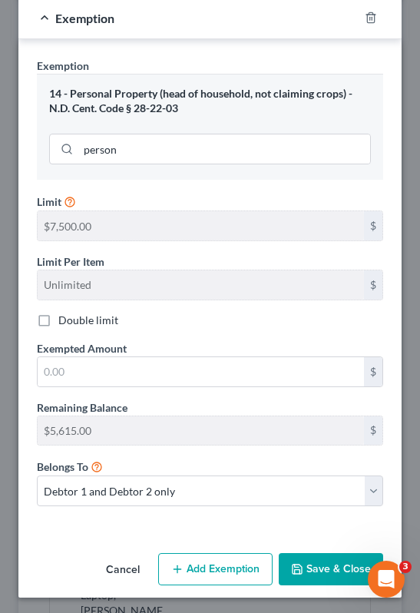
scroll to position [280, 0]
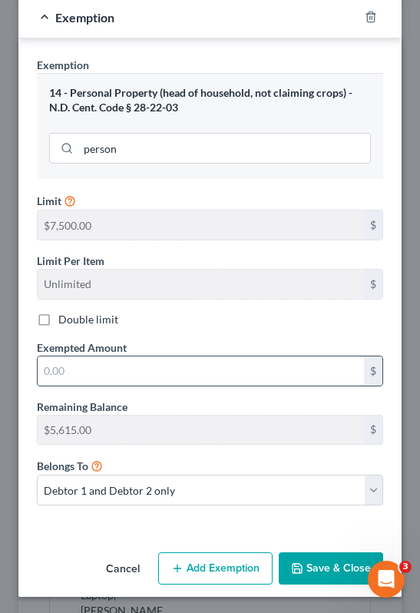
click at [118, 373] on input "text" at bounding box center [201, 370] width 326 height 29
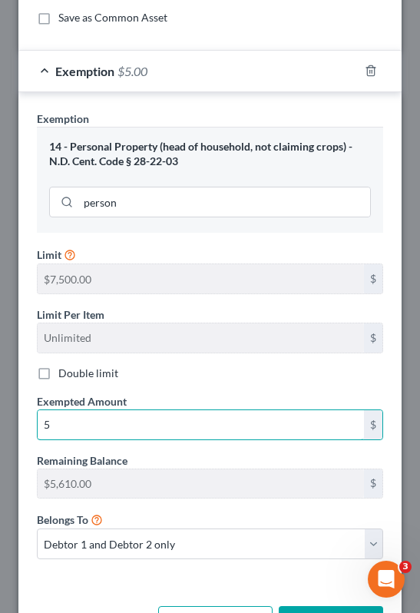
scroll to position [282, 0]
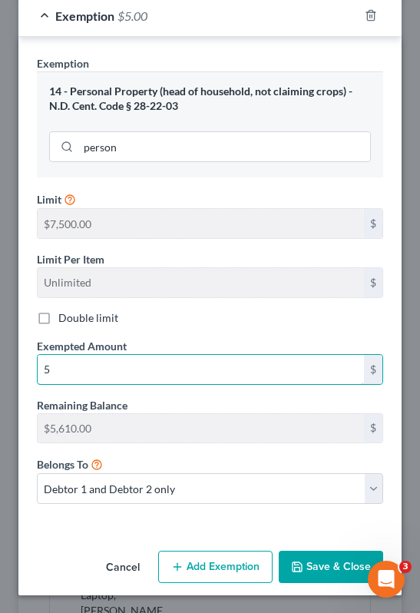
type input "5"
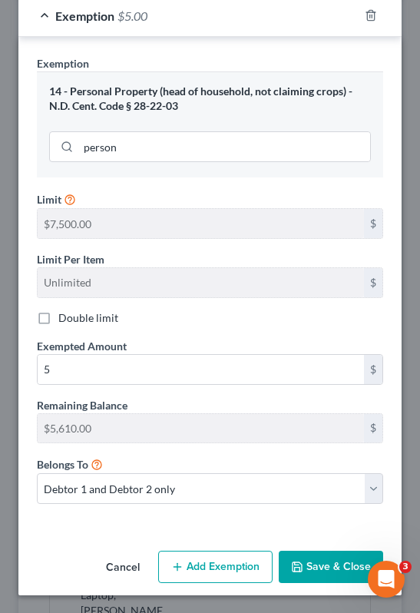
click at [318, 565] on button "Save & Close" at bounding box center [331, 567] width 104 height 32
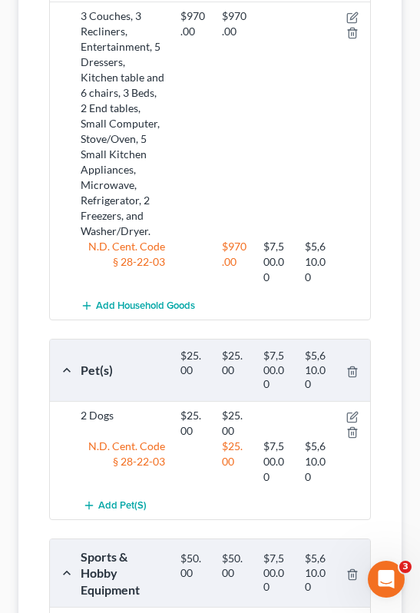
scroll to position [1457, 0]
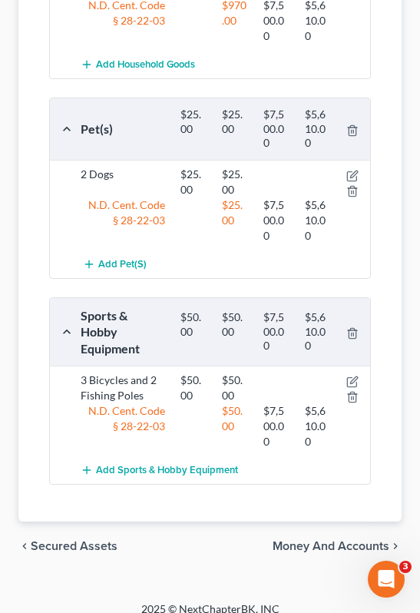
click at [300, 540] on span "Money and Accounts" at bounding box center [331, 546] width 117 height 12
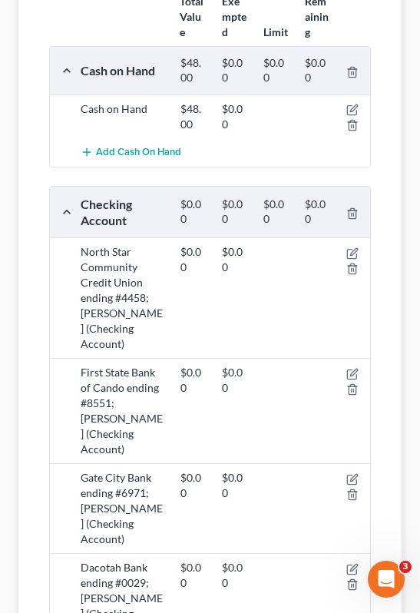
scroll to position [394, 0]
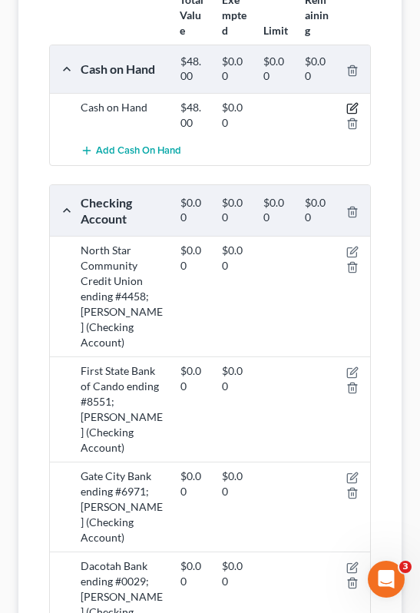
click at [352, 105] on icon "button" at bounding box center [352, 108] width 12 height 12
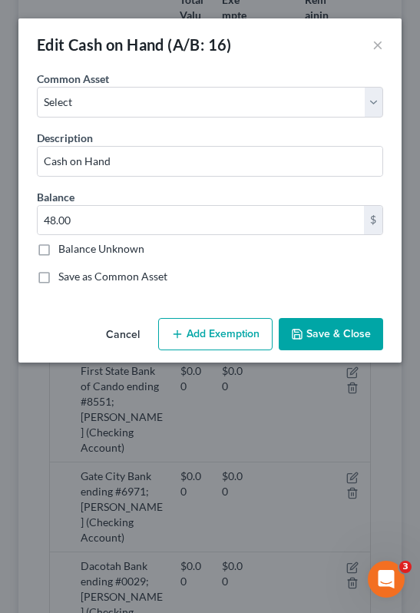
click at [215, 341] on button "Add Exemption" at bounding box center [215, 334] width 114 height 32
select select "2"
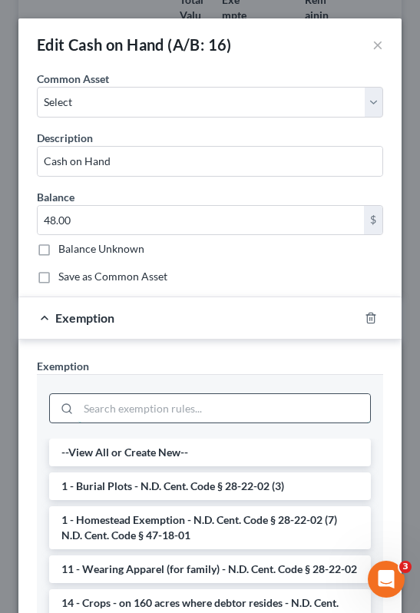
click at [139, 413] on input "search" at bounding box center [224, 408] width 292 height 29
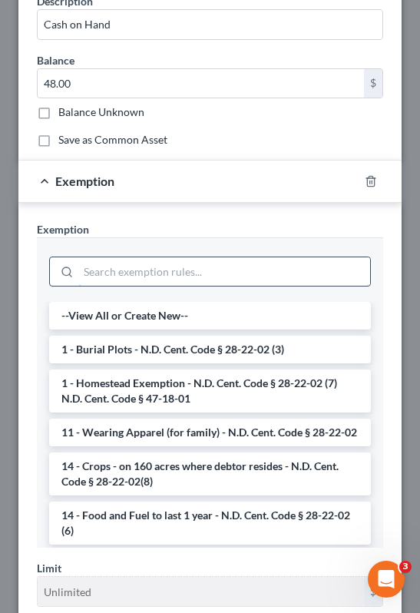
scroll to position [137, 0]
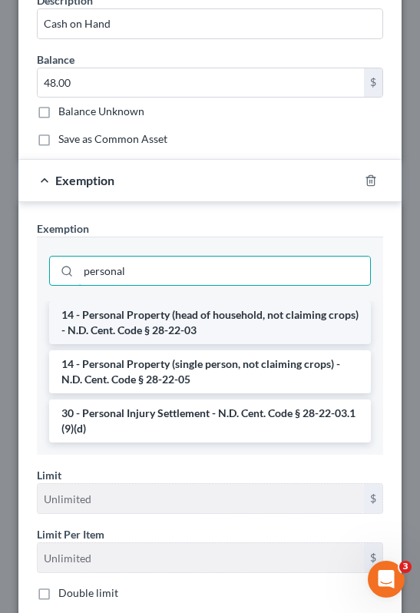
type input "personal"
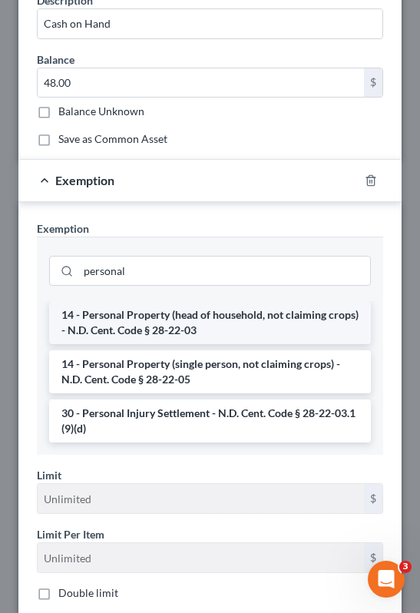
click at [172, 335] on li "14 - Personal Property (head of household, not claiming crops) - N.D. Cent. Cod…" at bounding box center [210, 322] width 322 height 43
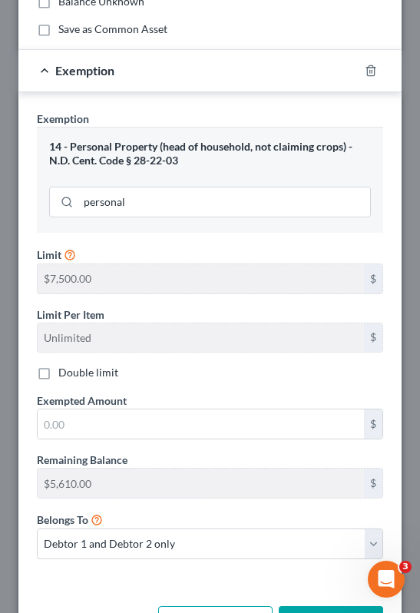
scroll to position [251, 0]
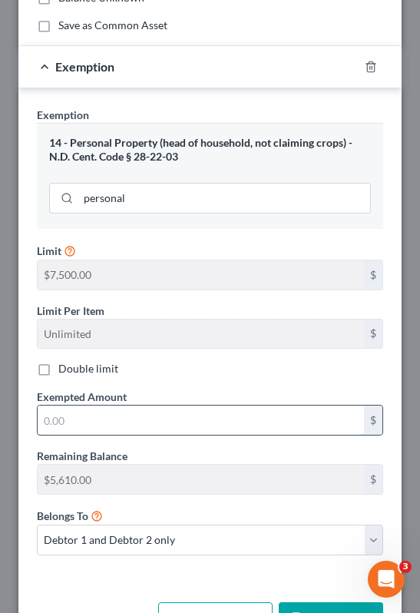
click at [60, 429] on input "text" at bounding box center [201, 420] width 326 height 29
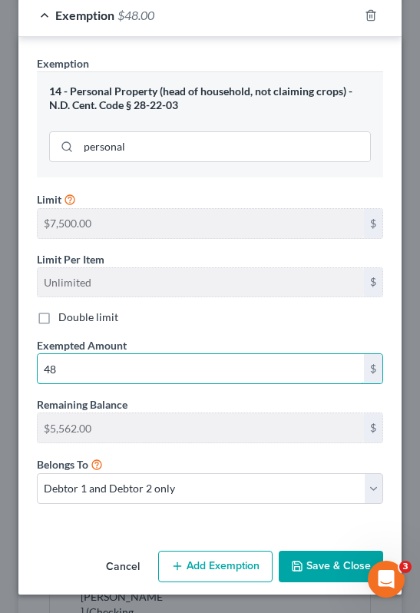
type input "48"
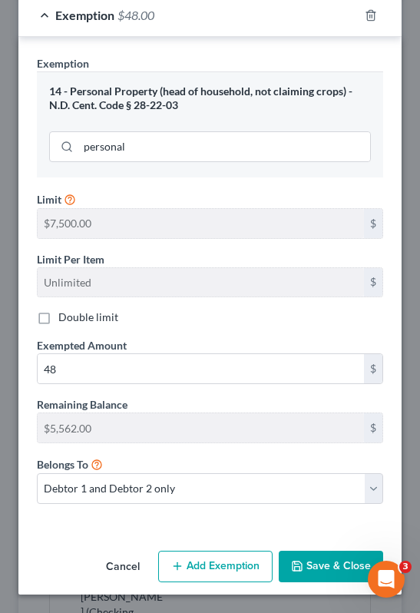
click at [346, 566] on button "Save & Close" at bounding box center [331, 567] width 104 height 32
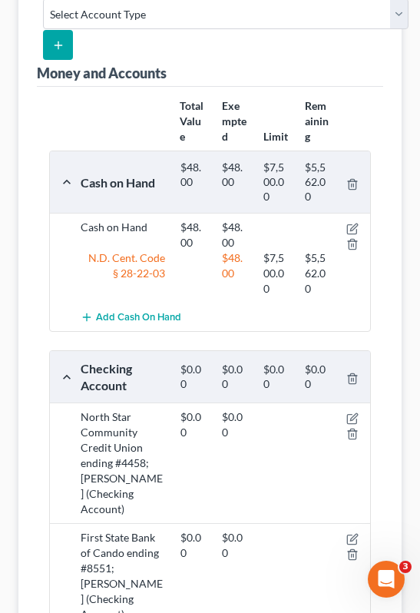
scroll to position [0, 0]
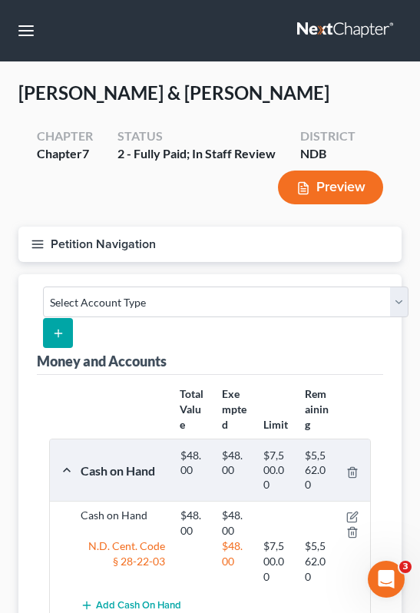
click at [33, 16] on nav "Home New Case Client Portal Directory Cases [PERSON_NAME] Law Office [EMAIL_ADD…" at bounding box center [210, 30] width 420 height 61
click at [29, 34] on button "button" at bounding box center [26, 31] width 28 height 28
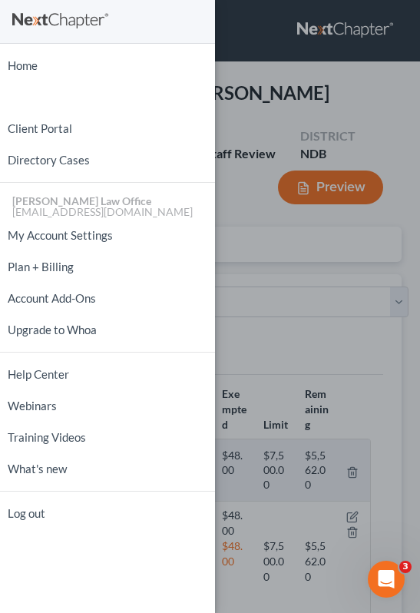
click at [250, 105] on div "Home New Case Client Portal Directory Cases [PERSON_NAME] Law Office [EMAIL_ADD…" at bounding box center [210, 306] width 420 height 613
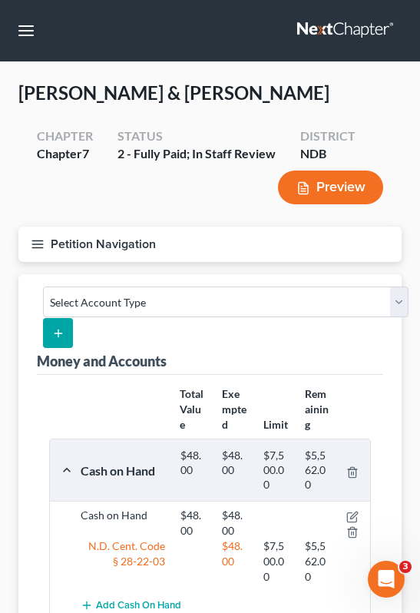
click at [38, 250] on icon "button" at bounding box center [38, 244] width 14 height 14
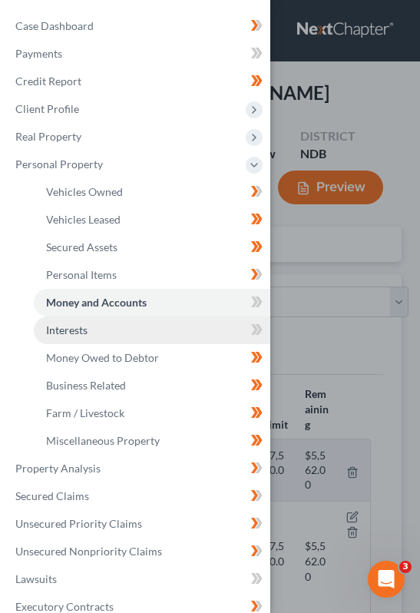
click at [156, 342] on link "Interests" at bounding box center [152, 330] width 237 height 28
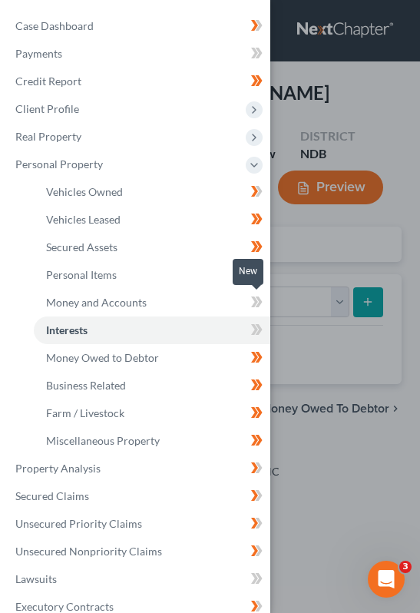
click at [253, 305] on icon at bounding box center [254, 301] width 7 height 11
click at [253, 303] on icon at bounding box center [257, 302] width 12 height 19
click at [257, 303] on icon at bounding box center [257, 302] width 12 height 19
click at [288, 269] on div "Case Dashboard Payments Invoices Payments Payments Credit Report Client Profile" at bounding box center [210, 306] width 420 height 613
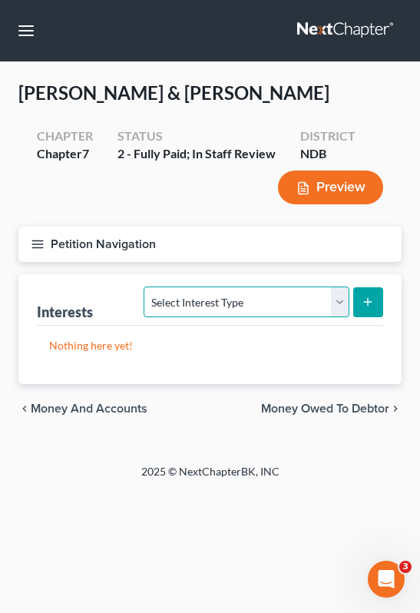
click at [239, 300] on select "Select Interest Type 401K (A/B: 21) Annuity (A/B: 23) Bond (A/B: 18) Education …" at bounding box center [246, 302] width 205 height 31
click at [277, 310] on select "Select Interest Type 401K (A/B: 21) Annuity (A/B: 23) Bond (A/B: 18) Education …" at bounding box center [246, 302] width 205 height 31
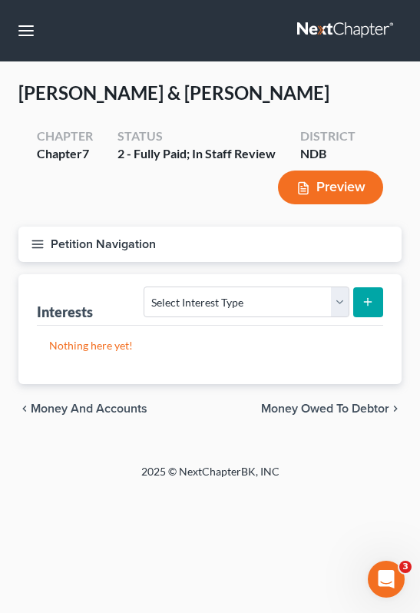
click at [35, 241] on line "button" at bounding box center [37, 241] width 11 height 0
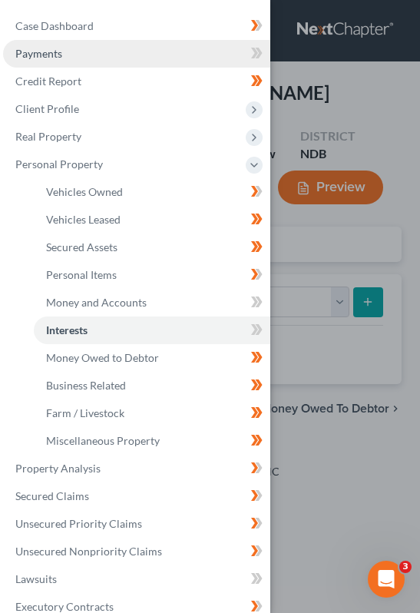
click at [94, 42] on link "Payments" at bounding box center [136, 54] width 267 height 28
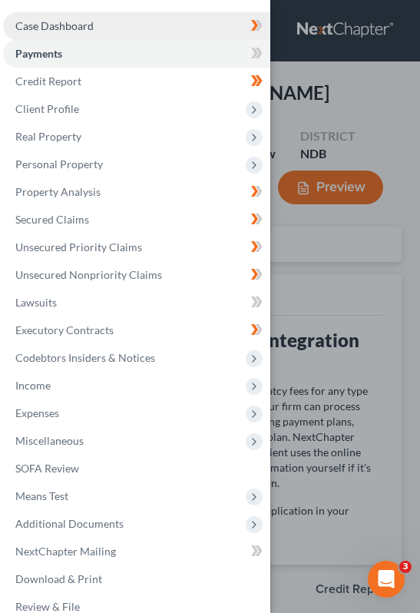
click at [88, 28] on span "Case Dashboard" at bounding box center [54, 25] width 78 height 13
select select "0"
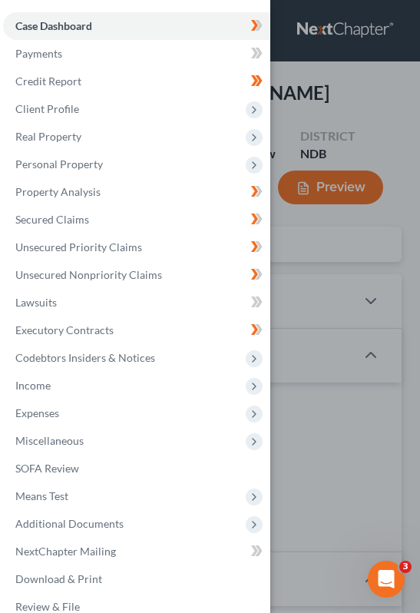
click at [257, 31] on icon at bounding box center [259, 25] width 7 height 11
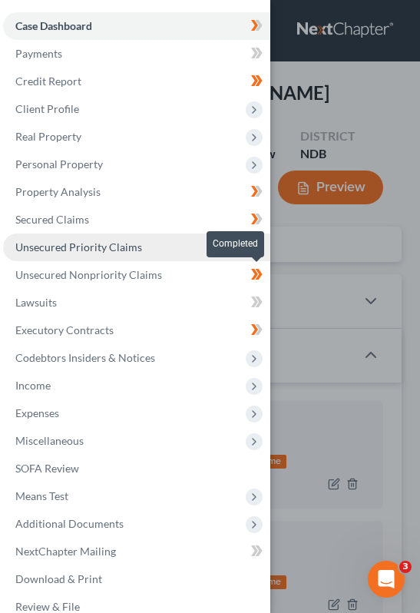
scroll to position [25, 0]
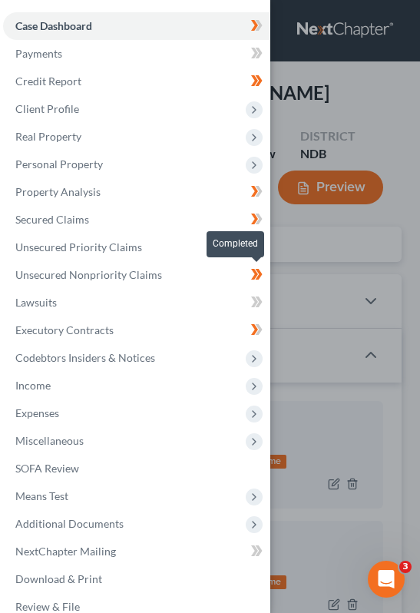
click at [262, 277] on icon at bounding box center [257, 274] width 12 height 19
click at [257, 277] on icon at bounding box center [259, 274] width 7 height 11
click at [162, 18] on link "Case Dashboard" at bounding box center [136, 26] width 267 height 28
click at [316, 107] on div "Case Dashboard Payments Invoices Payments Payments Credit Report Client Profile" at bounding box center [210, 306] width 420 height 613
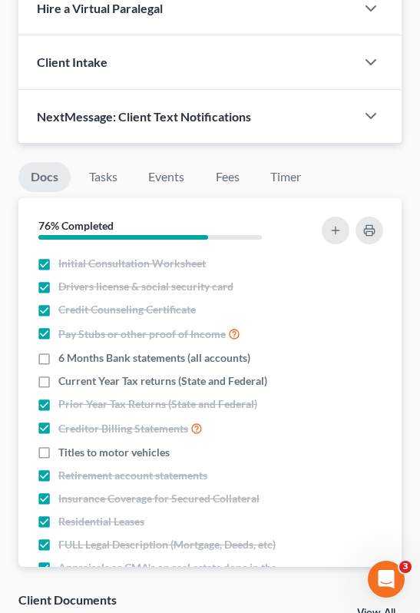
scroll to position [2014, 0]
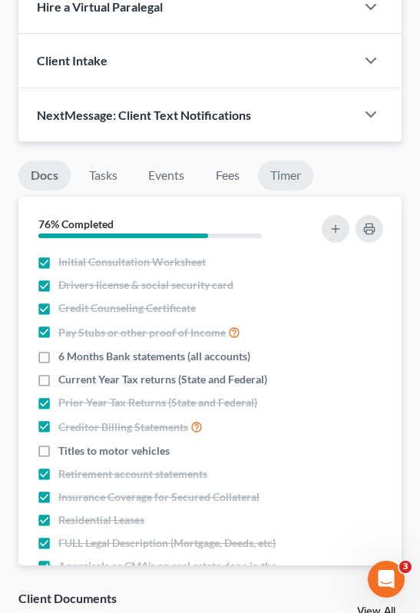
click at [293, 180] on link "Timer" at bounding box center [285, 176] width 55 height 30
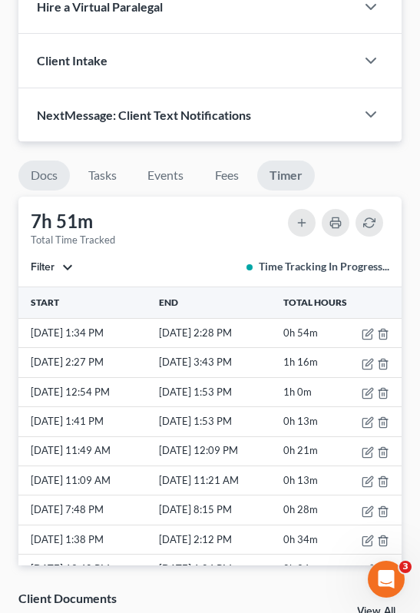
click at [44, 174] on link "Docs" at bounding box center [43, 176] width 51 height 30
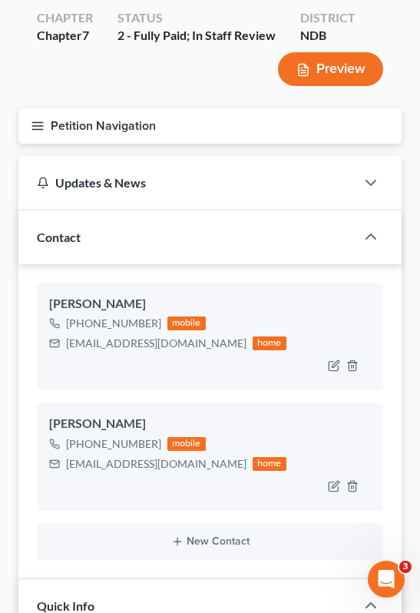
scroll to position [0, 0]
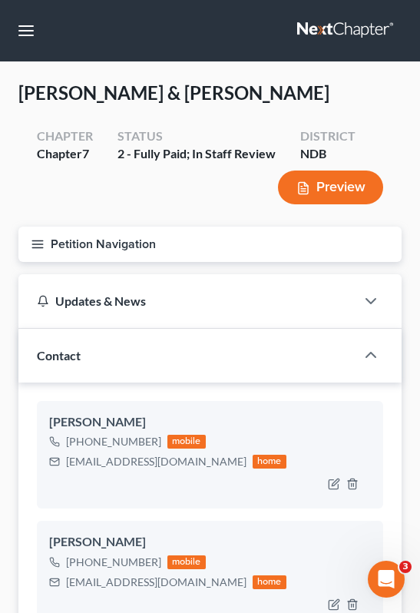
click at [35, 256] on button "Petition Navigation" at bounding box center [209, 244] width 383 height 35
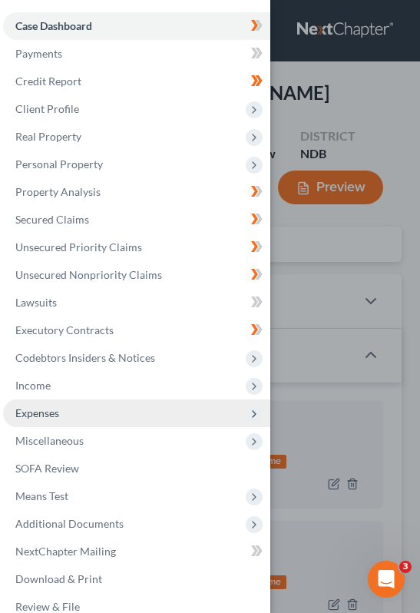
click at [117, 408] on span "Expenses" at bounding box center [136, 413] width 267 height 28
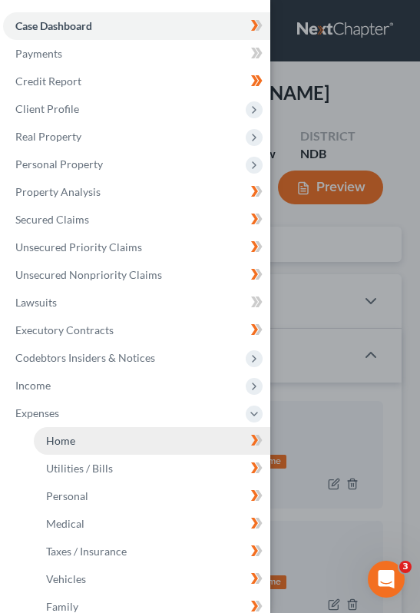
click at [144, 444] on link "Home" at bounding box center [152, 441] width 237 height 28
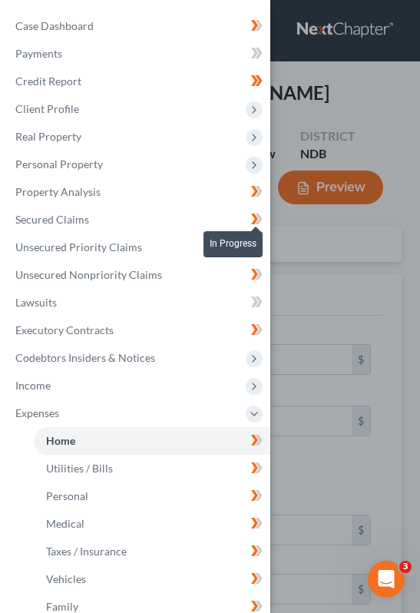
type input "1,639.28"
type input "0.00"
radio input "true"
type input "0.00"
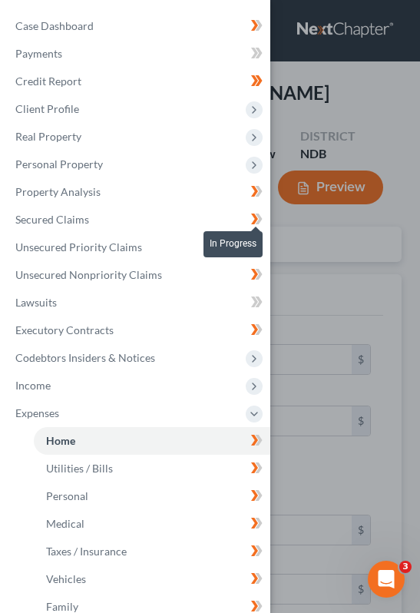
type input "0.00"
click at [293, 283] on div "Case Dashboard Payments Invoices Payments Payments Credit Report Client Profile" at bounding box center [210, 306] width 420 height 613
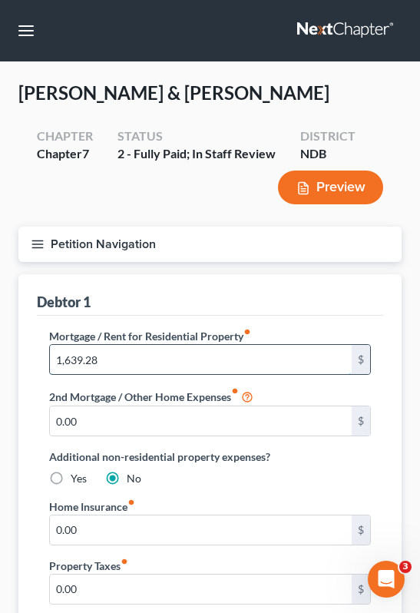
click at [116, 363] on input "1,639.28" at bounding box center [201, 359] width 302 height 29
click at [43, 249] on icon "button" at bounding box center [38, 244] width 14 height 14
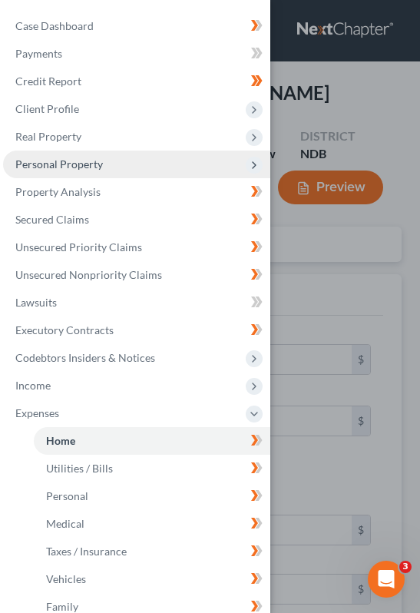
click at [72, 164] on span "Personal Property" at bounding box center [59, 163] width 88 height 13
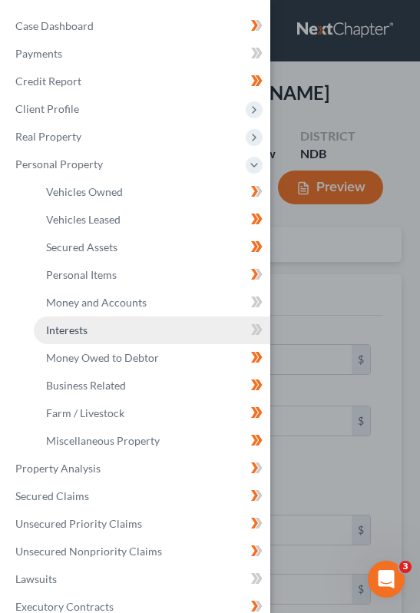
click at [108, 340] on link "Interests" at bounding box center [152, 330] width 237 height 28
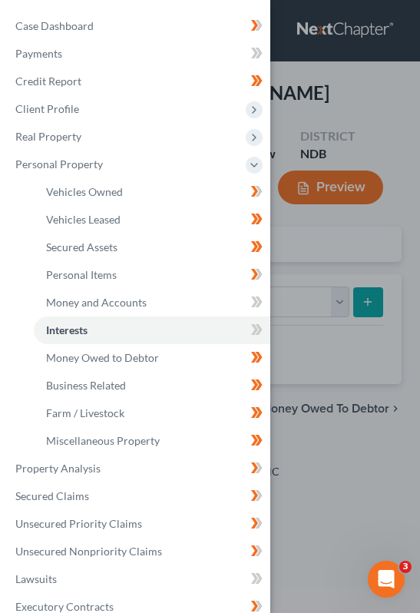
click at [273, 267] on div "Case Dashboard Payments Invoices Payments Payments Credit Report Client Profile" at bounding box center [210, 306] width 420 height 613
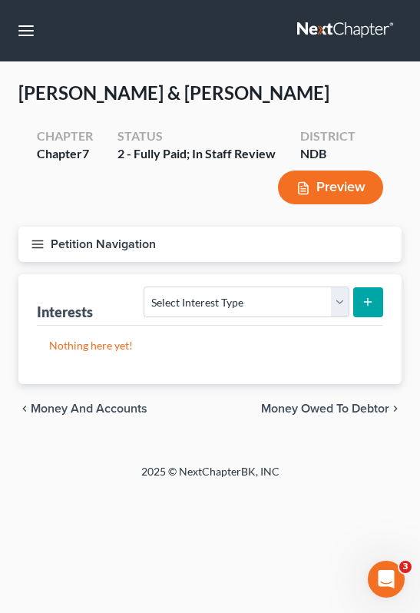
click at [38, 247] on icon "button" at bounding box center [38, 244] width 14 height 14
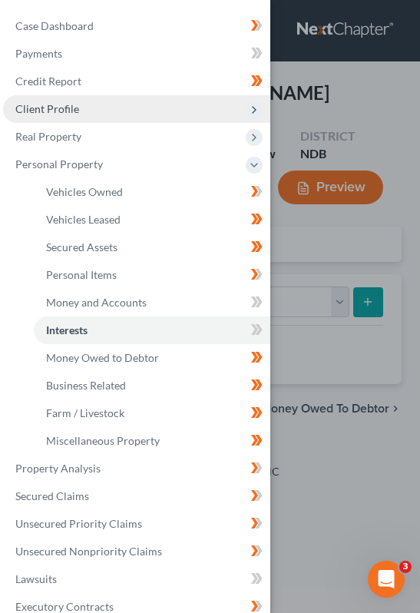
click at [124, 116] on span "Client Profile" at bounding box center [136, 109] width 267 height 28
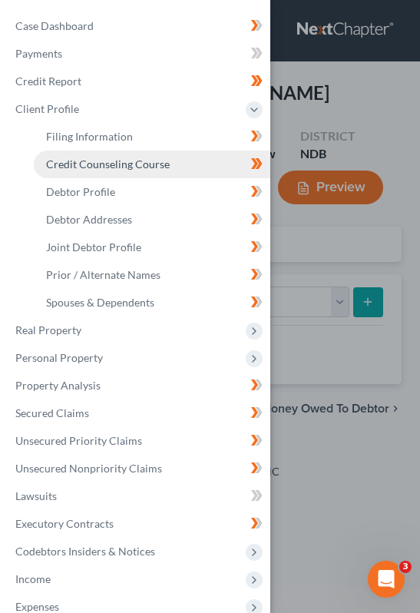
click at [158, 174] on link "Credit Counseling Course" at bounding box center [152, 165] width 237 height 28
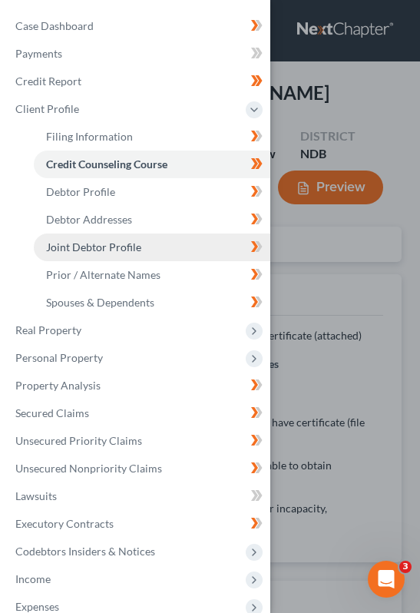
click at [175, 246] on link "Joint Debtor Profile" at bounding box center [152, 248] width 237 height 28
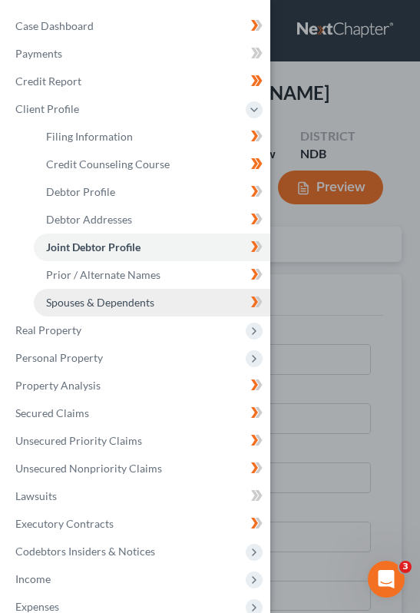
click at [145, 313] on link "Spouses & Dependents" at bounding box center [152, 303] width 237 height 28
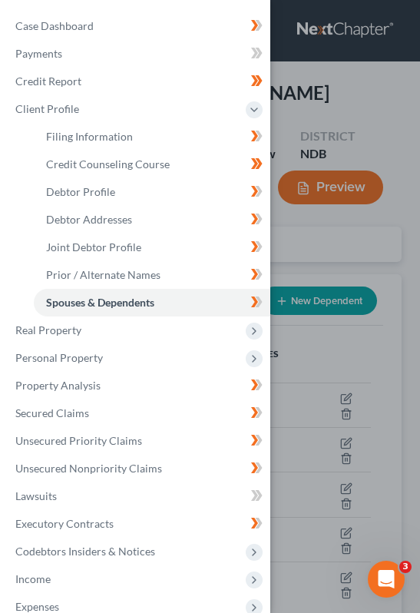
click at [304, 277] on div "Case Dashboard Payments Invoices Payments Payments Credit Report Client Profile" at bounding box center [210, 306] width 420 height 613
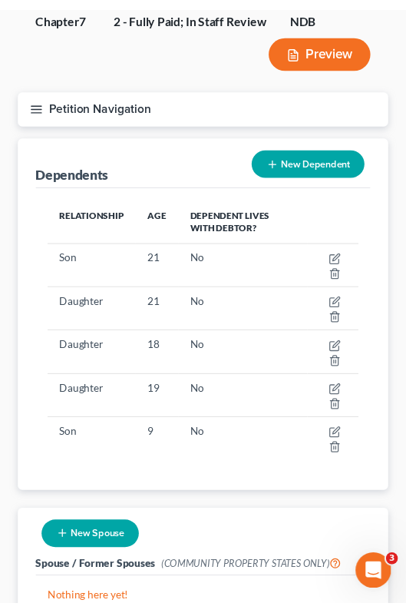
scroll to position [159, 0]
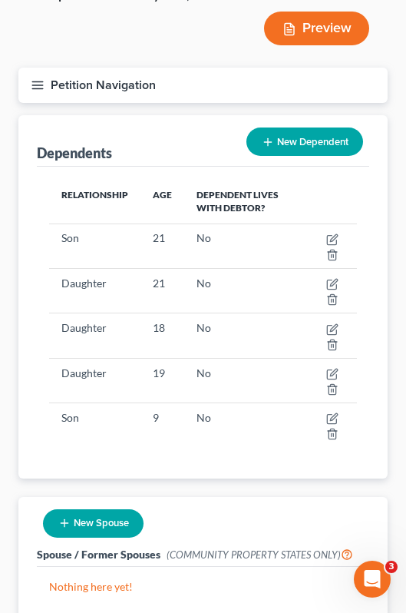
click at [129, 171] on div "Relationship Age Dependent lives with debtor? Son [DEMOGRAPHIC_DATA] No Daughte…" at bounding box center [203, 322] width 333 height 311
click at [40, 87] on icon "button" at bounding box center [38, 85] width 14 height 14
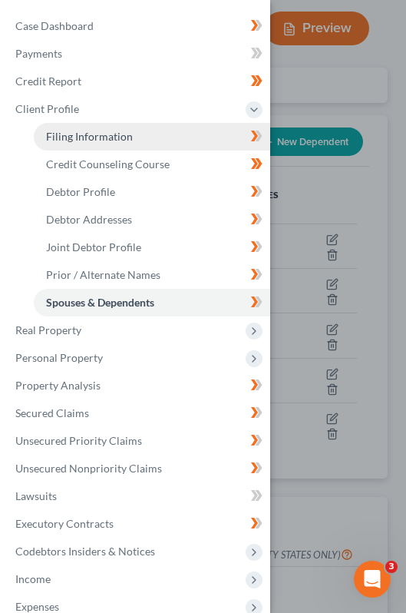
click at [75, 132] on span "Filing Information" at bounding box center [89, 136] width 87 height 13
select select "1"
select select "0"
select select "29"
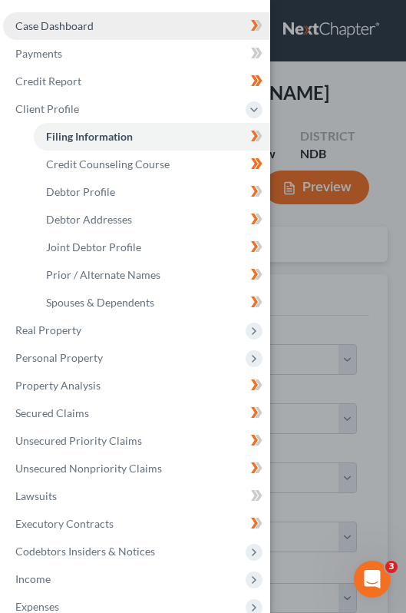
click at [69, 18] on link "Case Dashboard" at bounding box center [136, 26] width 267 height 28
select select "0"
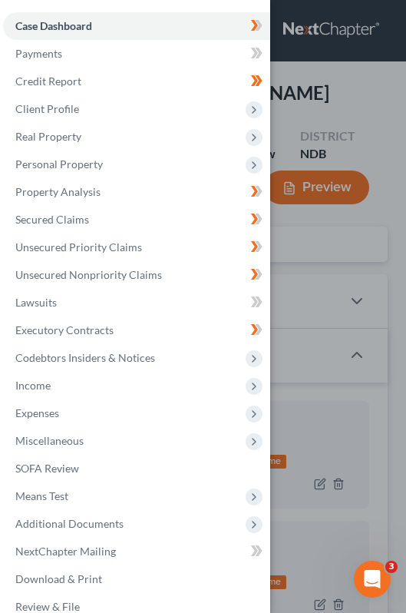
click at [293, 91] on div "Case Dashboard Payments Invoices Payments Payments Credit Report Client Profile" at bounding box center [203, 306] width 406 height 613
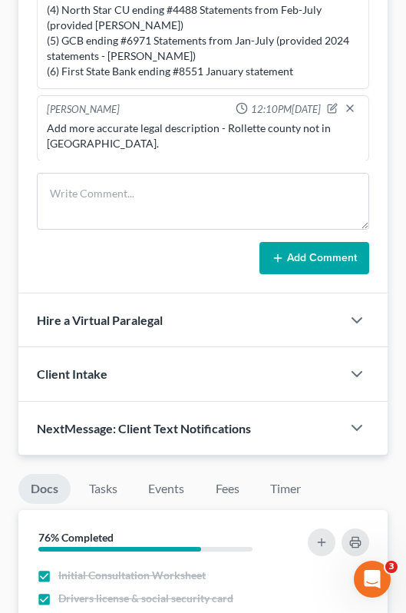
scroll to position [1736, 0]
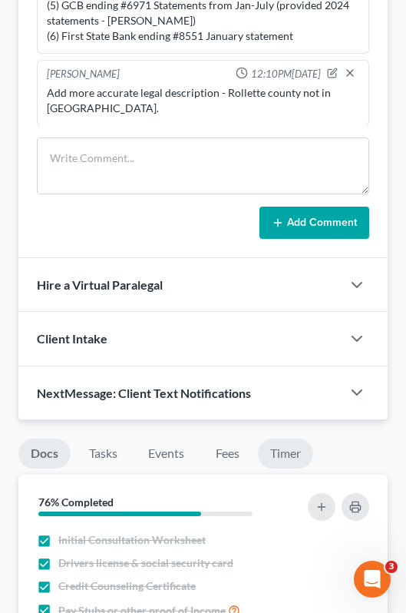
click at [297, 442] on link "Timer" at bounding box center [285, 454] width 55 height 30
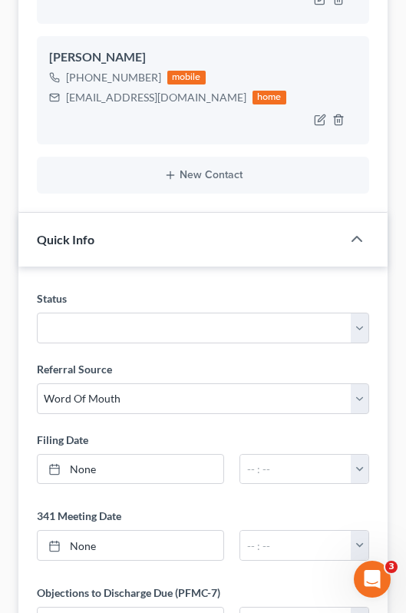
scroll to position [0, 0]
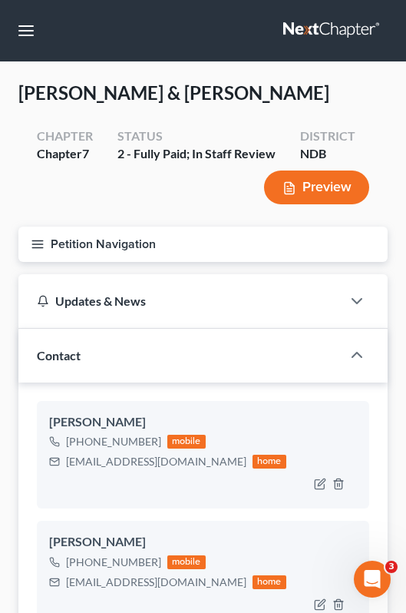
click at [27, 240] on button "Petition Navigation" at bounding box center [202, 244] width 369 height 35
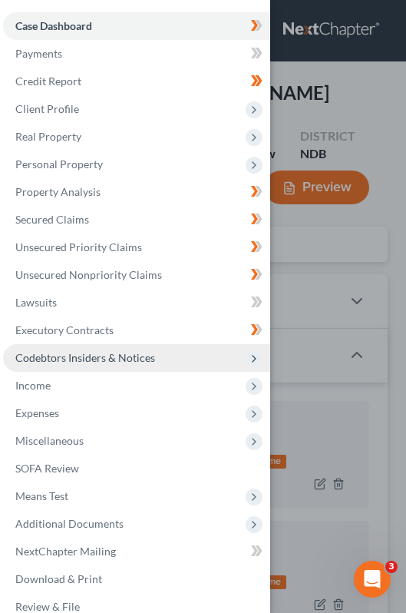
click at [94, 365] on span "Codebtors Insiders & Notices" at bounding box center [136, 358] width 267 height 28
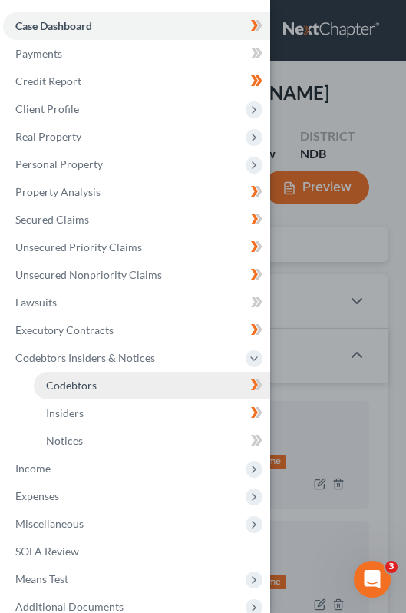
click at [98, 397] on link "Codebtors" at bounding box center [152, 386] width 237 height 28
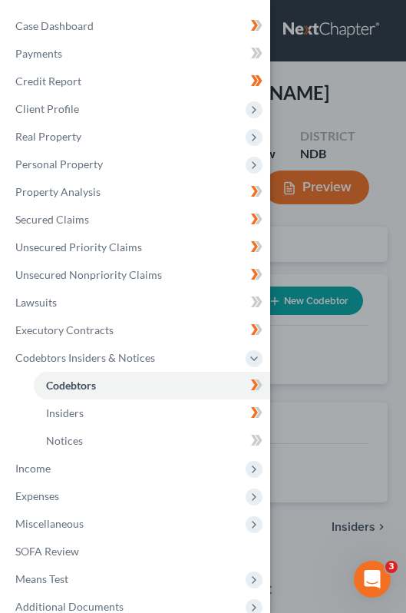
click at [345, 258] on div "Case Dashboard Payments Invoices Payments Payments Credit Report Client Profile" at bounding box center [203, 306] width 406 height 613
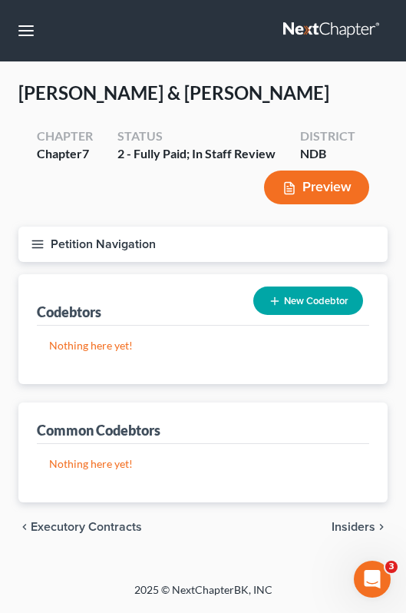
click at [287, 319] on div "New Codebtor" at bounding box center [308, 300] width 122 height 41
click at [296, 307] on button "New Codebtor" at bounding box center [308, 301] width 110 height 28
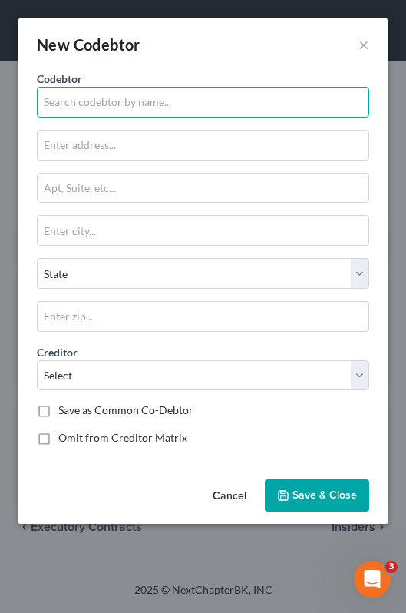
click at [147, 95] on input "text" at bounding box center [203, 102] width 333 height 31
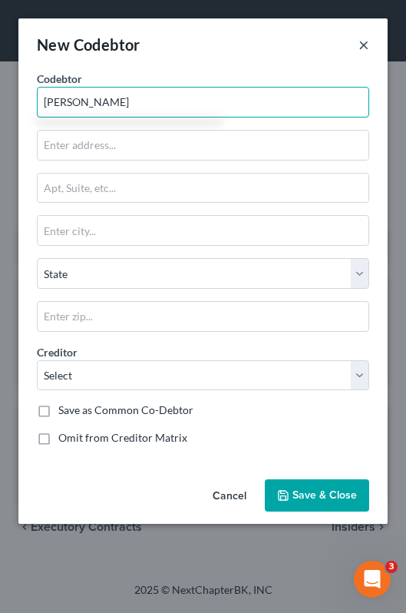
type input "[PERSON_NAME]"
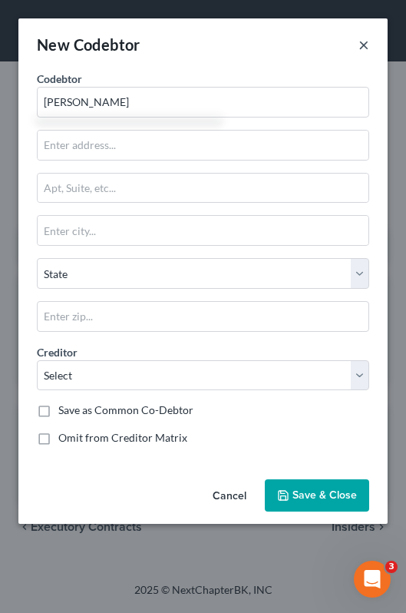
click at [365, 48] on button "×" at bounding box center [364, 44] width 11 height 18
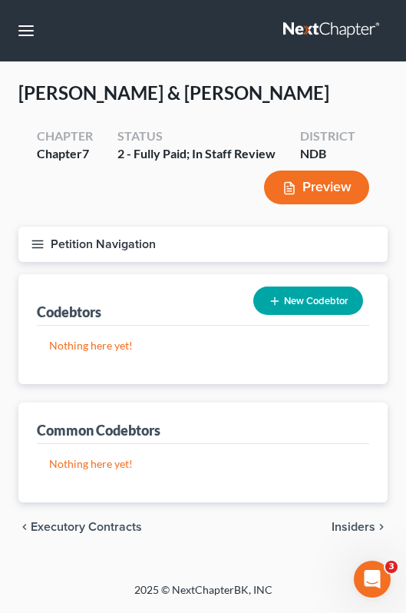
click at [44, 243] on icon "button" at bounding box center [38, 244] width 14 height 14
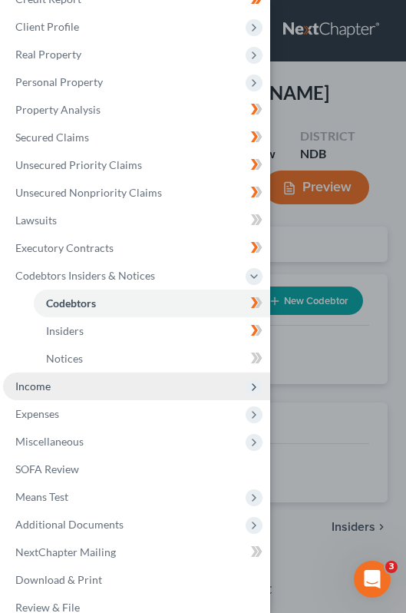
scroll to position [83, 0]
click at [106, 385] on span "Income" at bounding box center [136, 386] width 267 height 28
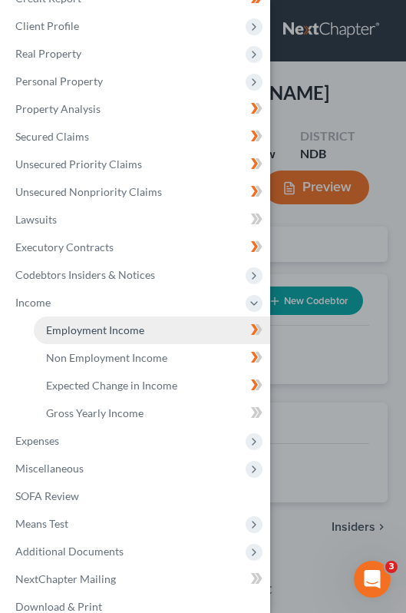
click at [114, 340] on link "Employment Income" at bounding box center [152, 330] width 237 height 28
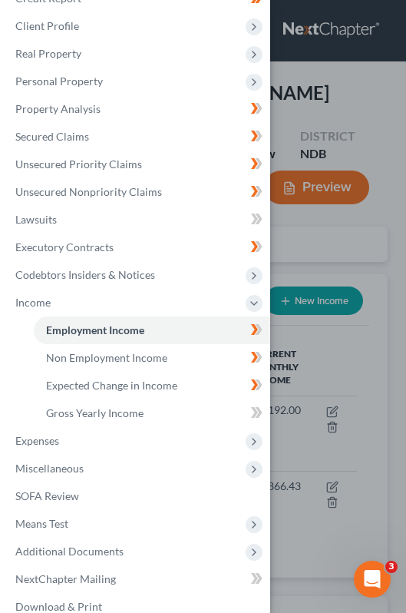
scroll to position [154, 339]
click at [341, 230] on div "Case Dashboard Payments Invoices Payments Payments Credit Report Client Profile" at bounding box center [203, 306] width 406 height 613
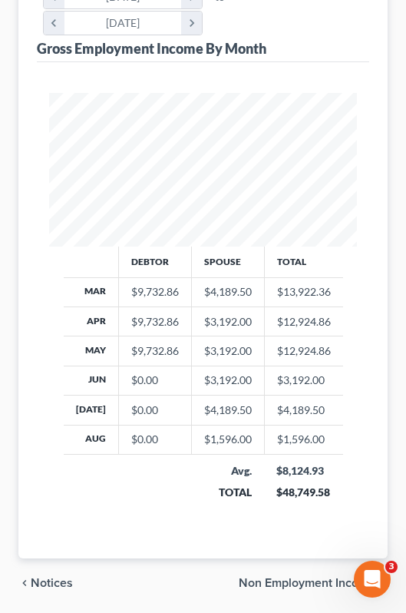
scroll to position [0, 0]
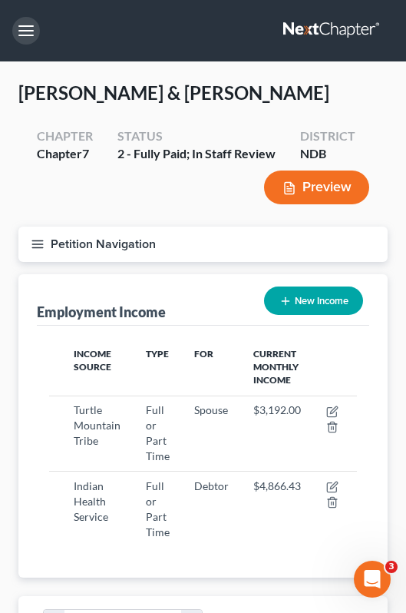
click at [25, 23] on button "button" at bounding box center [26, 31] width 28 height 28
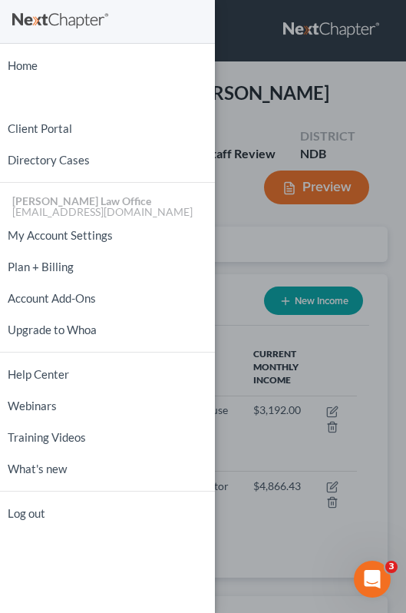
click at [222, 84] on div "Home New Case Client Portal Directory Cases [PERSON_NAME] Law Office [EMAIL_ADD…" at bounding box center [203, 306] width 406 height 613
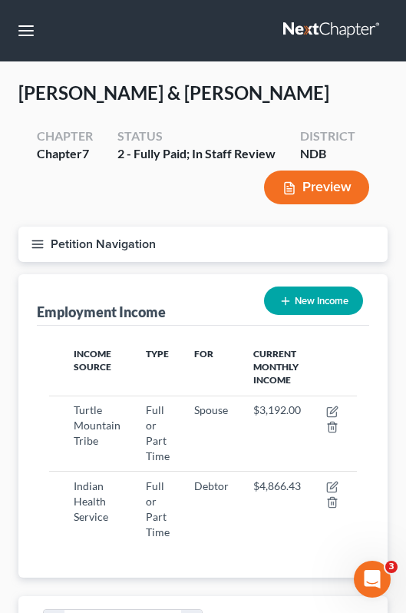
click at [37, 244] on line "button" at bounding box center [37, 244] width 11 height 0
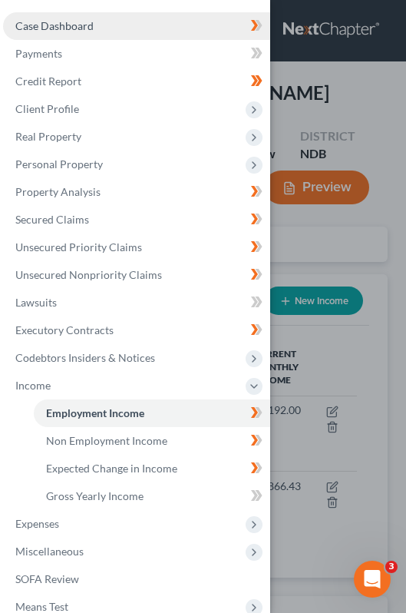
click at [130, 38] on link "Case Dashboard" at bounding box center [136, 26] width 267 height 28
select select "0"
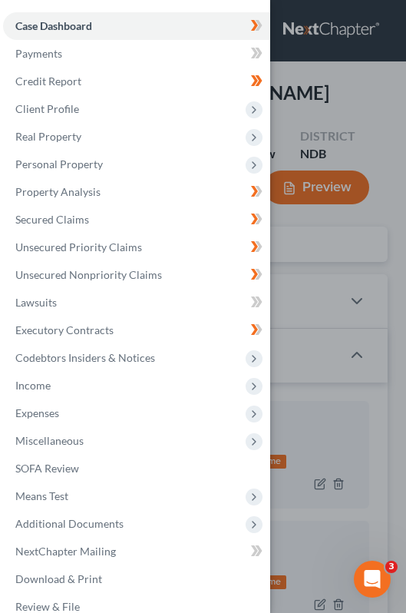
scroll to position [40, 0]
click at [304, 104] on div "Case Dashboard Payments Invoices Payments Payments Credit Report Client Profile" at bounding box center [203, 306] width 406 height 613
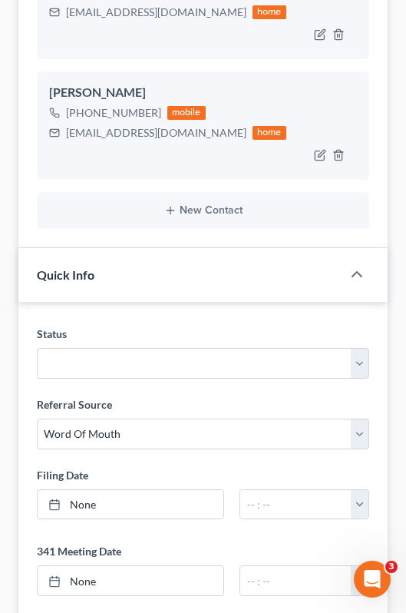
scroll to position [0, 0]
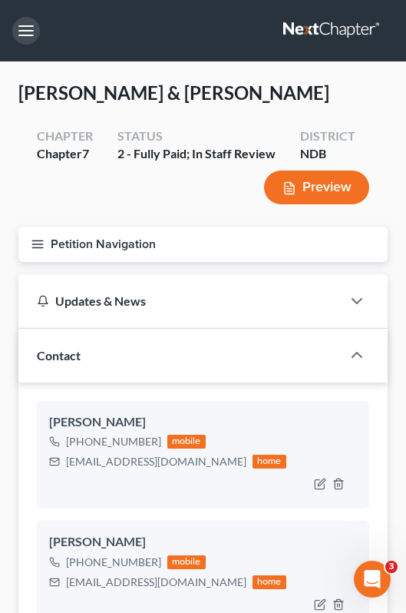
click at [29, 29] on button "button" at bounding box center [26, 31] width 28 height 28
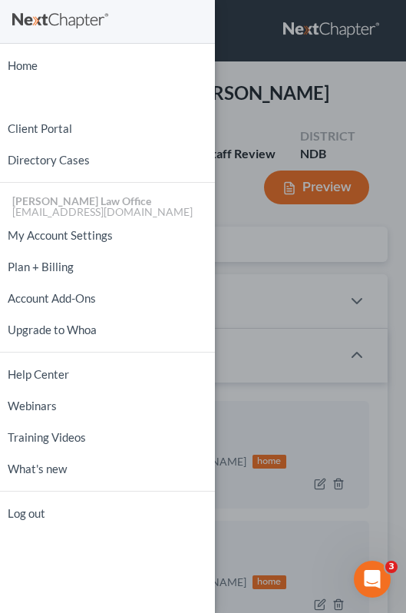
click at [224, 119] on div "Home New Case Client Portal Directory Cases [PERSON_NAME] Law Office [EMAIL_ADD…" at bounding box center [203, 306] width 406 height 613
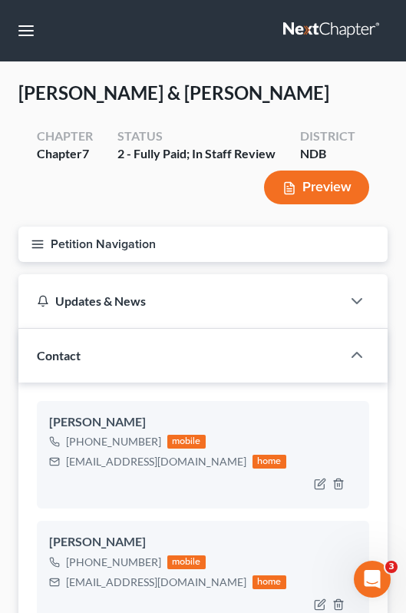
click at [35, 241] on line "button" at bounding box center [37, 241] width 11 height 0
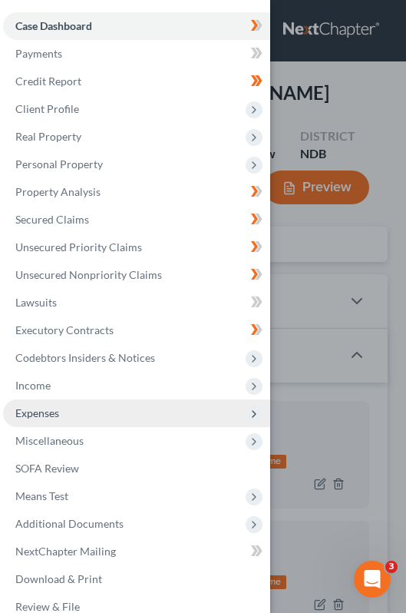
click at [99, 419] on span "Expenses" at bounding box center [136, 413] width 267 height 28
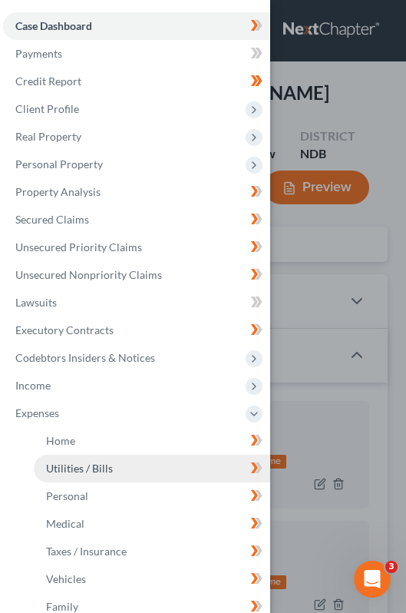
scroll to position [144, 0]
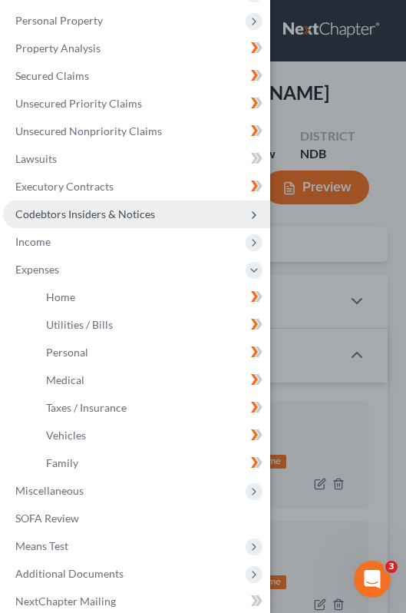
click at [130, 222] on span "Codebtors Insiders & Notices" at bounding box center [136, 214] width 267 height 28
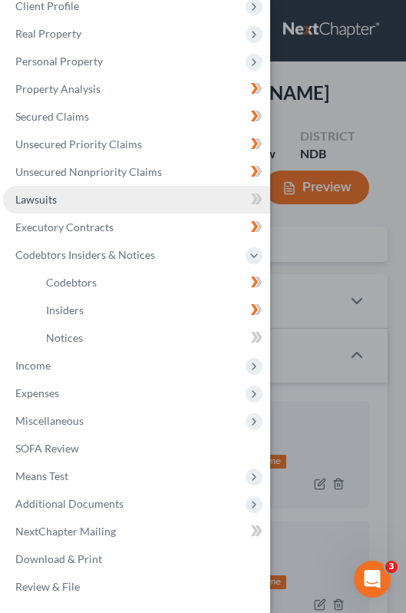
scroll to position [157, 0]
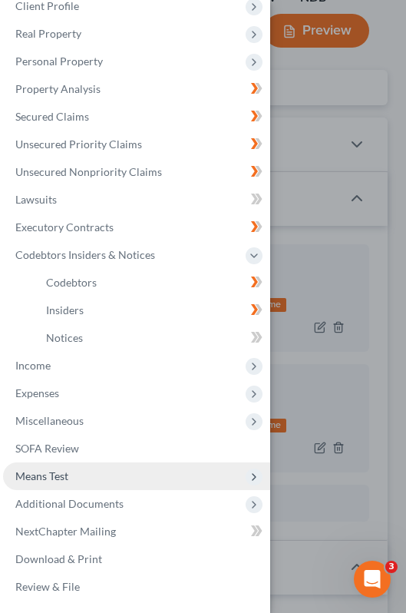
click at [99, 472] on span "Means Test" at bounding box center [136, 476] width 267 height 28
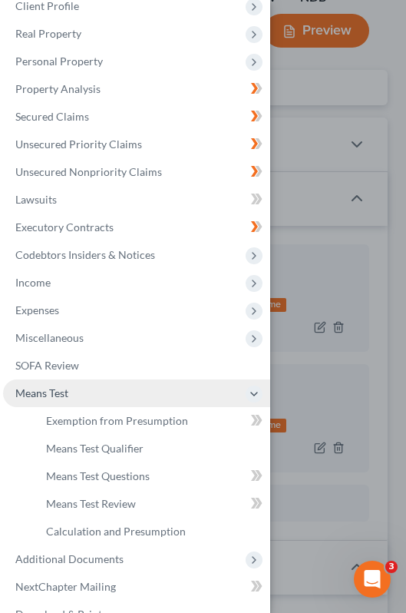
scroll to position [144, 0]
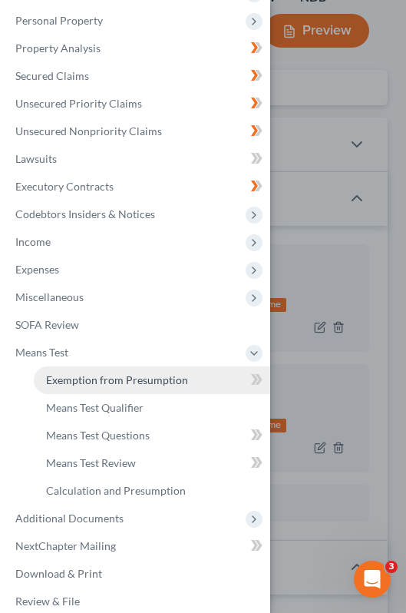
click at [119, 381] on span "Exemption from Presumption" at bounding box center [117, 379] width 142 height 13
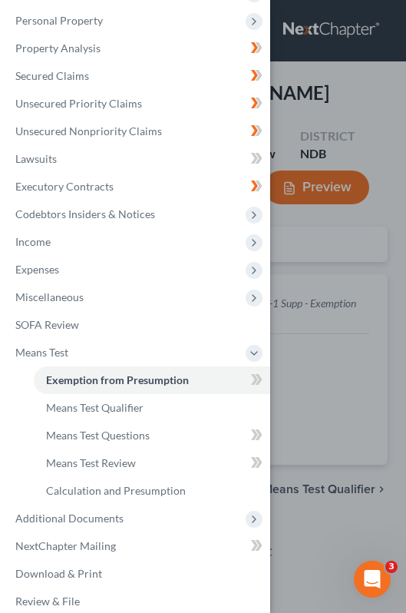
click at [277, 213] on div "Case Dashboard Payments Invoices Payments Payments Credit Report Client Profile" at bounding box center [203, 306] width 406 height 613
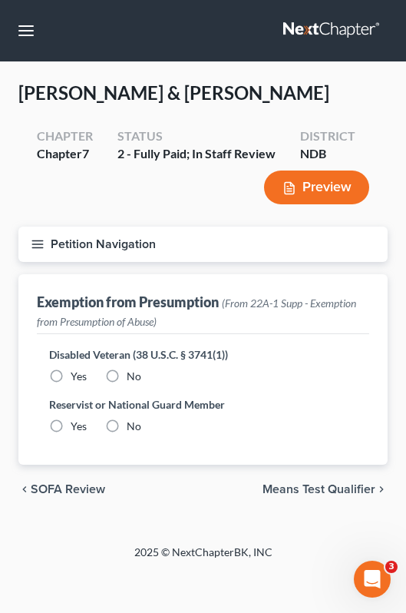
click at [127, 375] on label "No" at bounding box center [134, 376] width 15 height 15
click at [133, 375] on input "No" at bounding box center [138, 374] width 10 height 10
radio input "true"
click at [127, 427] on label "No" at bounding box center [134, 426] width 15 height 15
click at [133, 427] on input "No" at bounding box center [138, 424] width 10 height 10
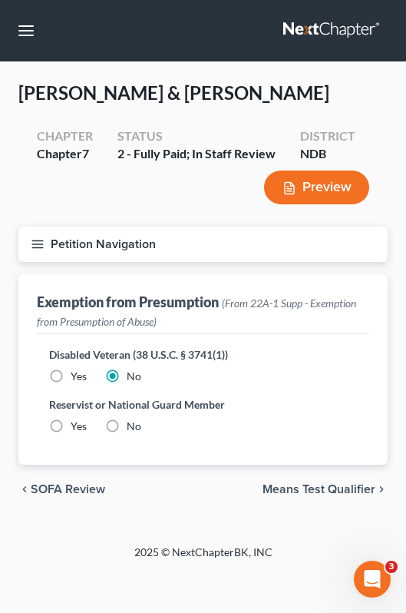
radio input "true"
click at [322, 494] on span "Means Test Qualifier" at bounding box center [319, 489] width 113 height 12
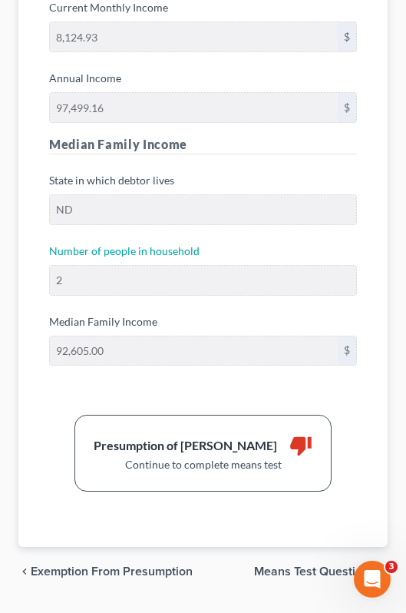
scroll to position [435, 0]
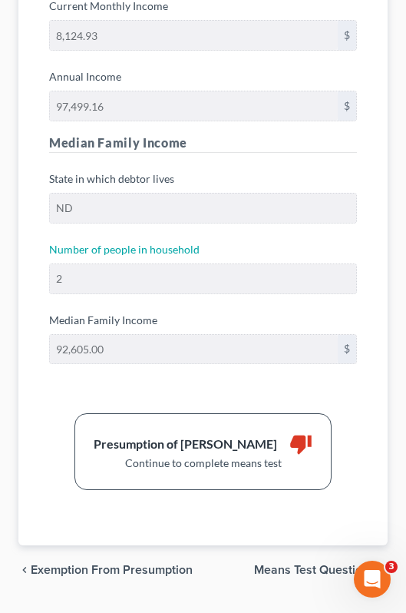
click at [302, 567] on span "Means Test Questions" at bounding box center [314, 570] width 121 height 12
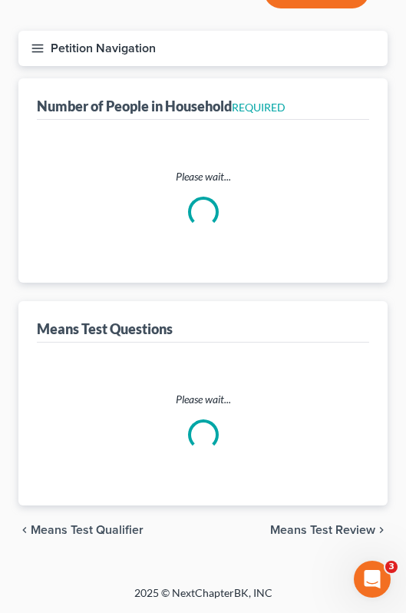
scroll to position [167, 0]
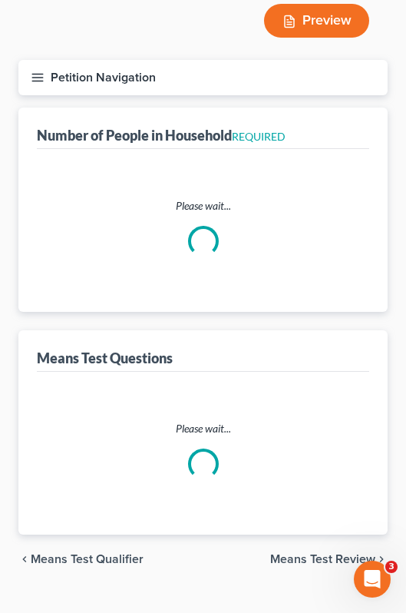
select select "0"
select select "60"
select select "1"
select select "60"
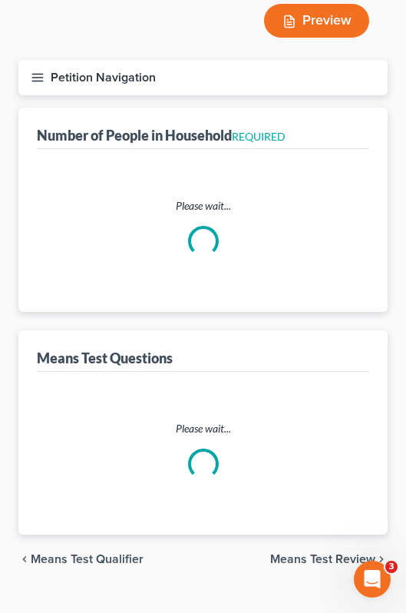
select select "1"
select select "60"
select select "1"
select select "60"
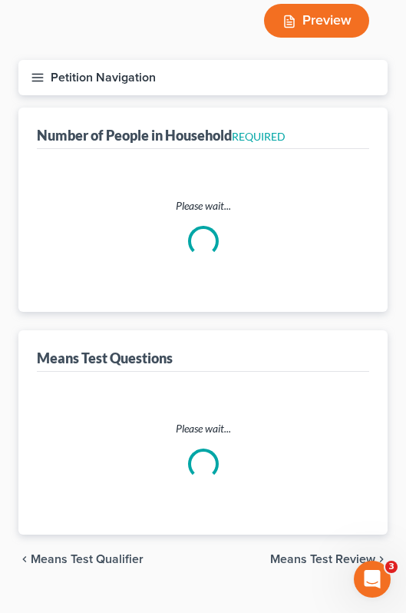
select select "60"
select select "3"
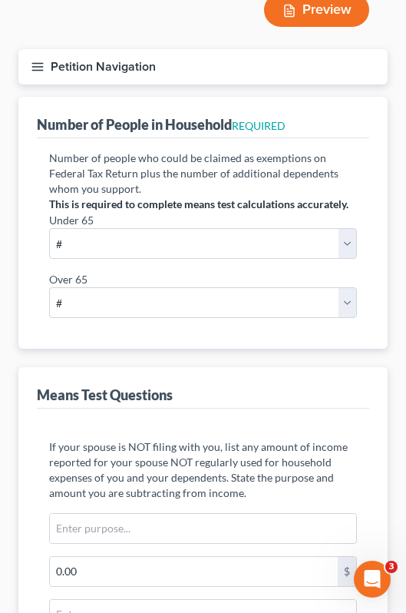
scroll to position [0, 0]
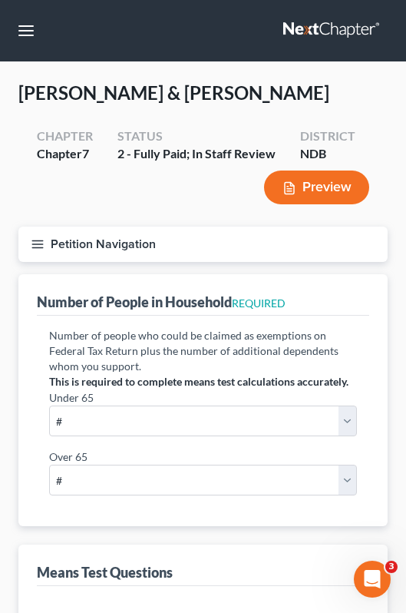
click at [37, 243] on icon "button" at bounding box center [38, 244] width 14 height 14
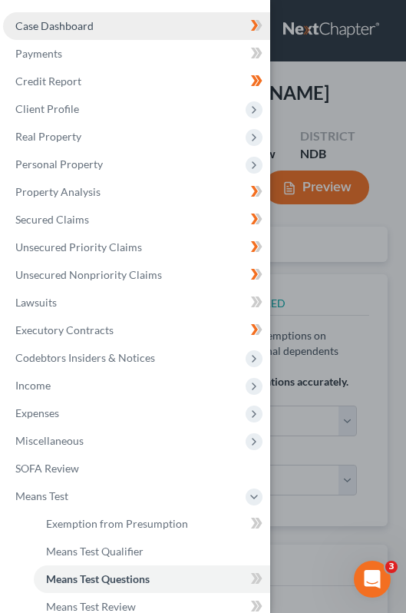
click at [89, 35] on link "Case Dashboard" at bounding box center [136, 26] width 267 height 28
select select "0"
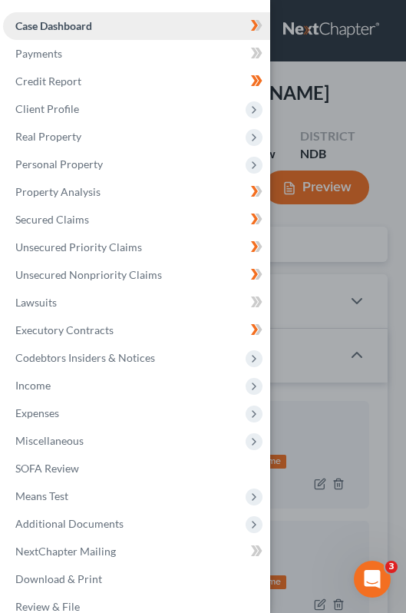
scroll to position [40, 0]
click at [337, 105] on div "Case Dashboard Payments Invoices Payments Payments Credit Report Client Profile" at bounding box center [203, 306] width 406 height 613
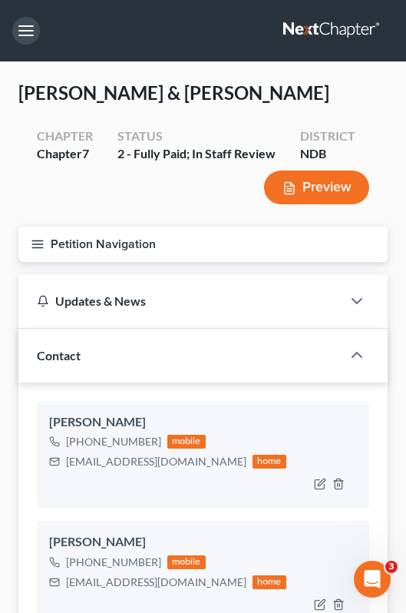
click at [27, 34] on button "button" at bounding box center [26, 31] width 28 height 28
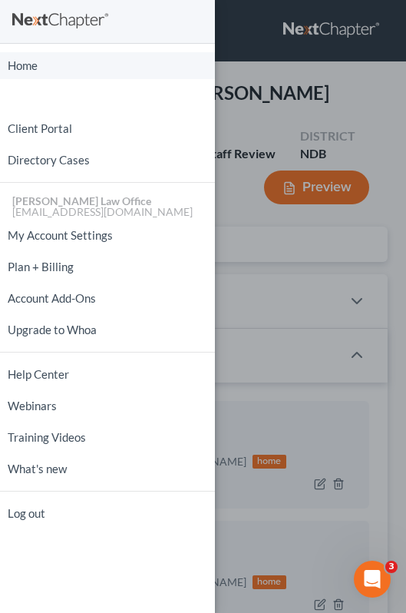
click at [35, 77] on link "Home" at bounding box center [107, 65] width 215 height 27
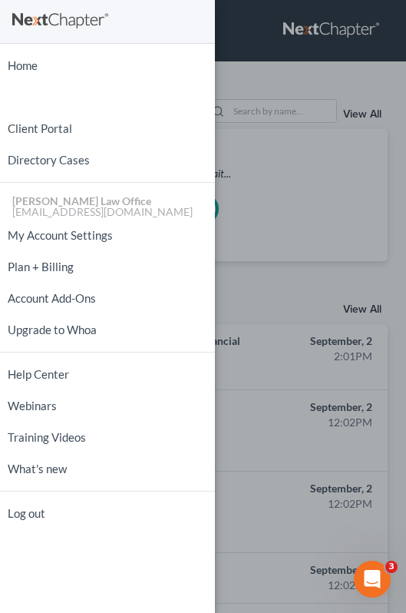
click at [273, 61] on div "Home New Case Client Portal Directory Cases [PERSON_NAME] Law Office [EMAIL_ADD…" at bounding box center [203, 306] width 406 height 613
